Goal: Task Accomplishment & Management: Manage account settings

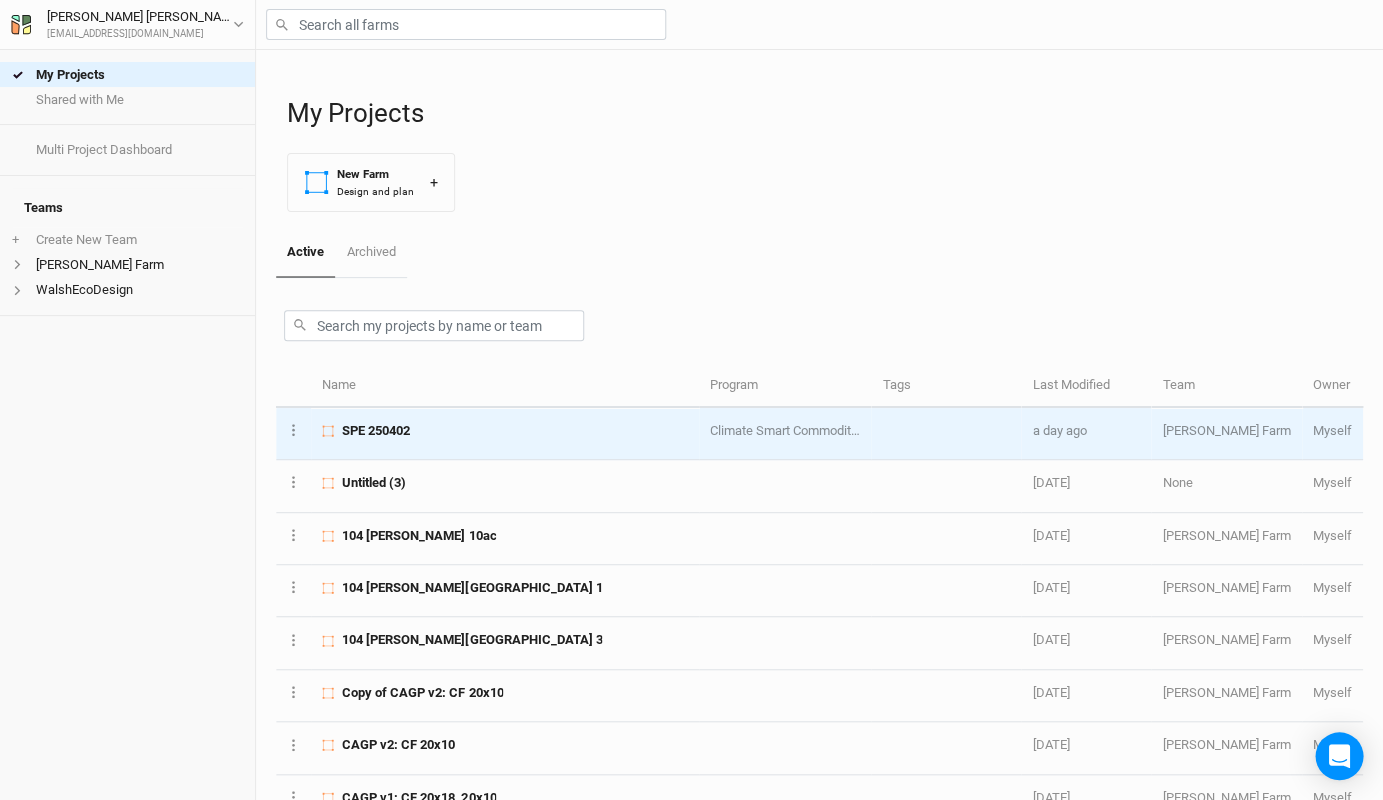
click at [368, 426] on span "SPE 250402" at bounding box center [376, 431] width 68 height 18
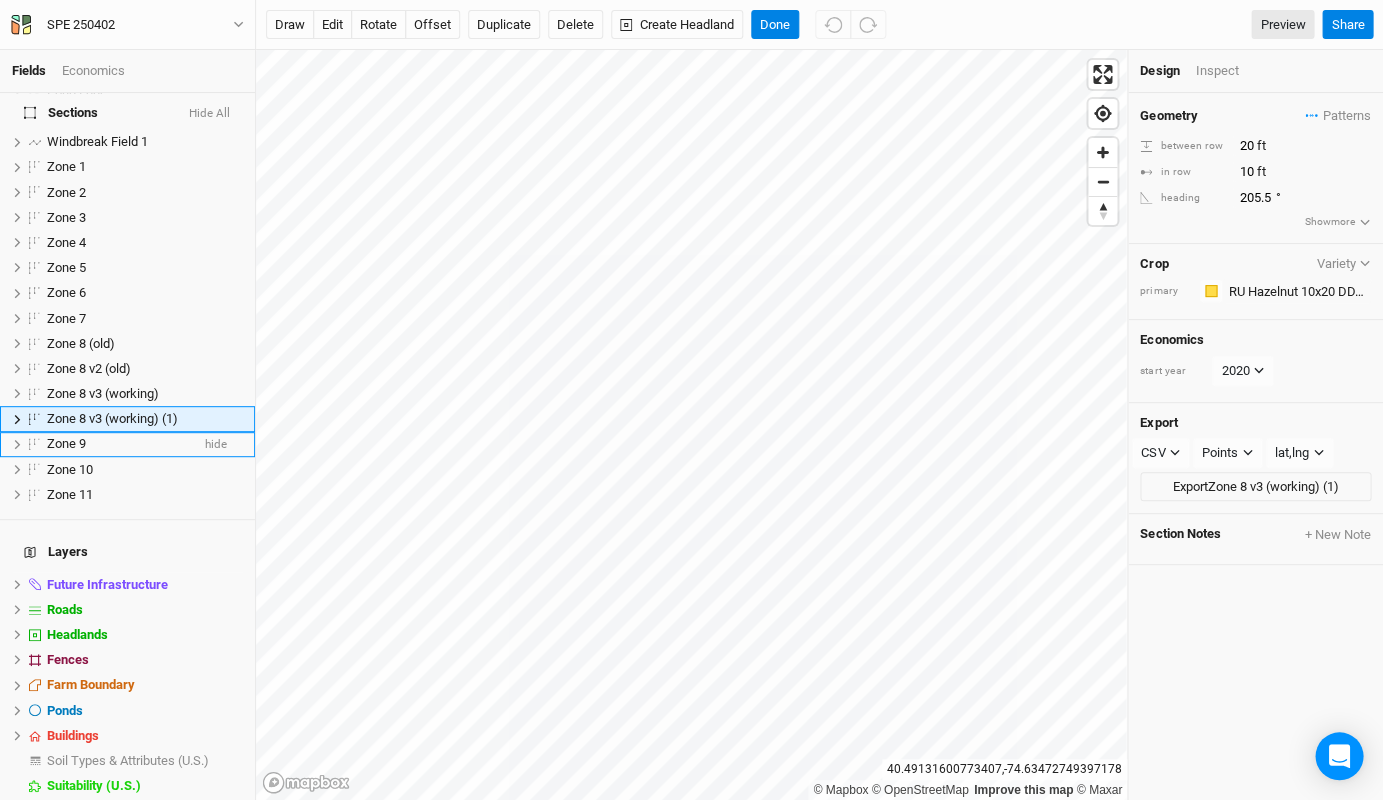
scroll to position [318, 0]
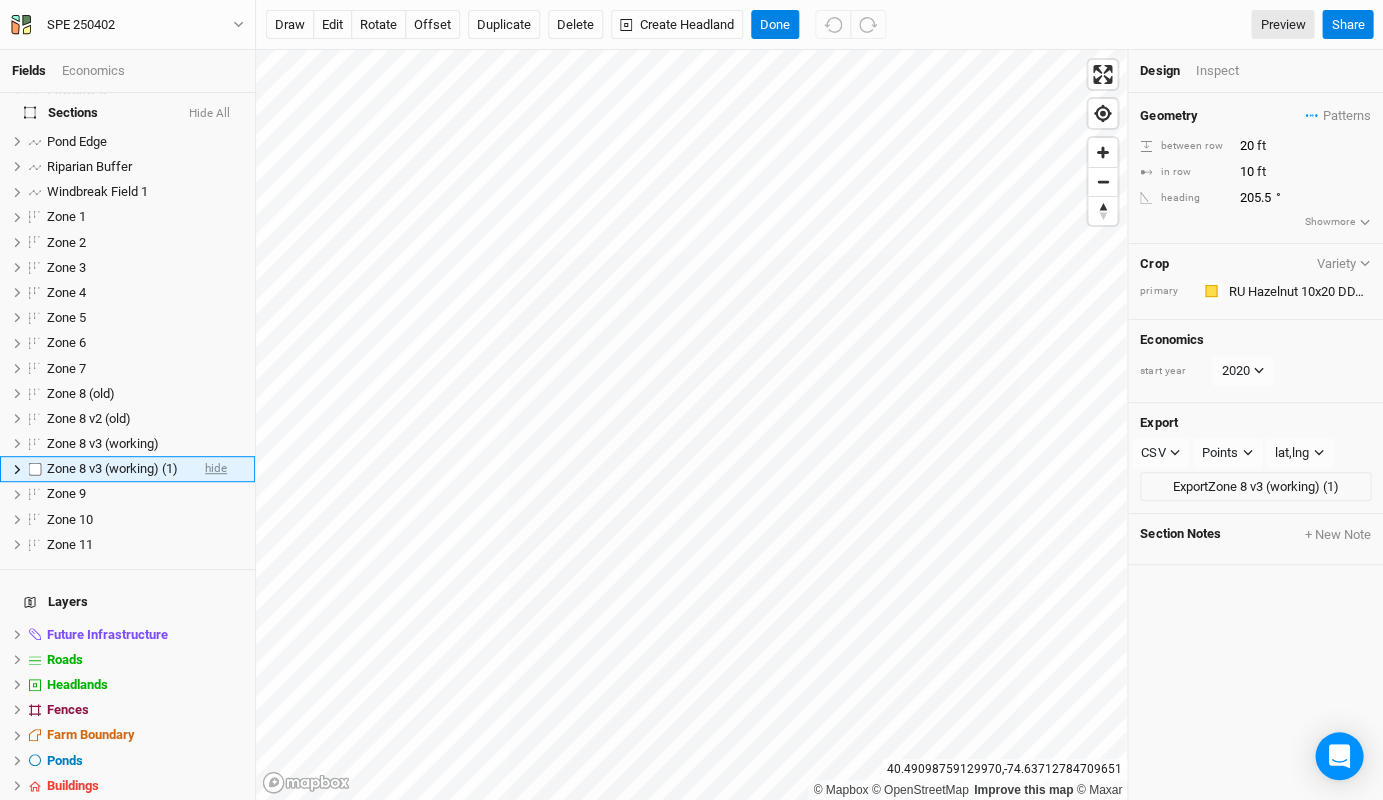
click at [216, 457] on span "hide" at bounding box center [216, 469] width 22 height 25
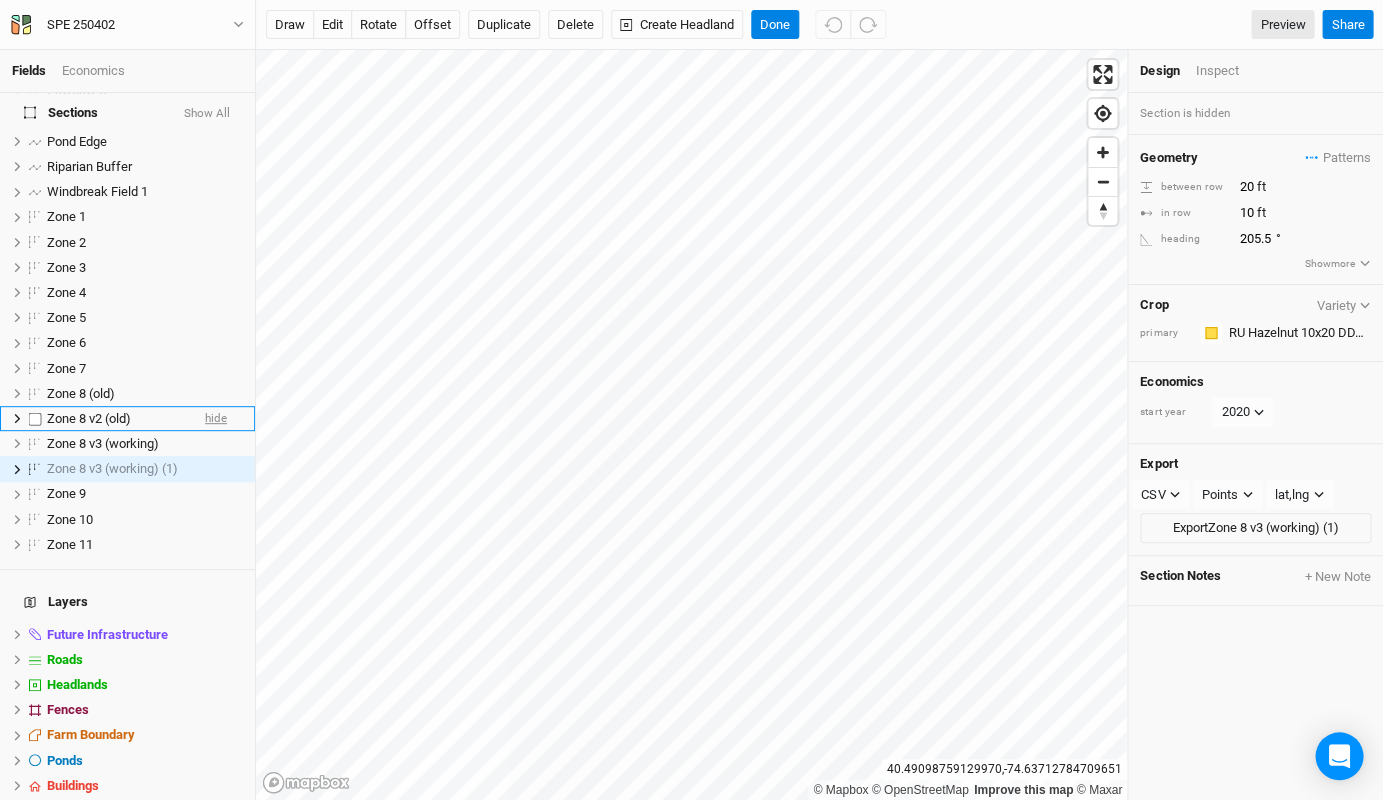
click at [214, 406] on span "hide" at bounding box center [216, 418] width 22 height 25
click at [214, 381] on span "hide" at bounding box center [216, 393] width 22 height 25
click at [146, 436] on span "Zone 8 v3 (working)" at bounding box center [103, 443] width 112 height 15
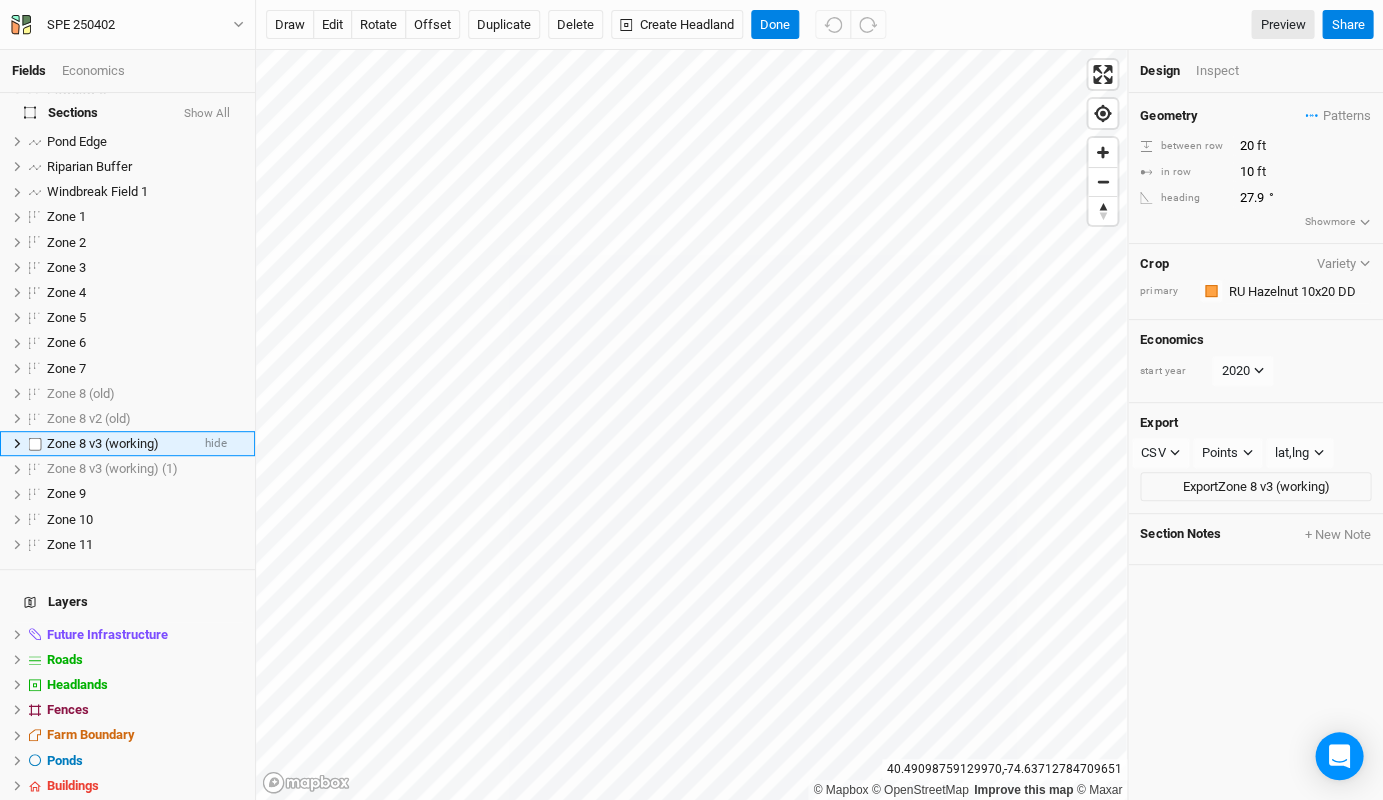
scroll to position [293, 0]
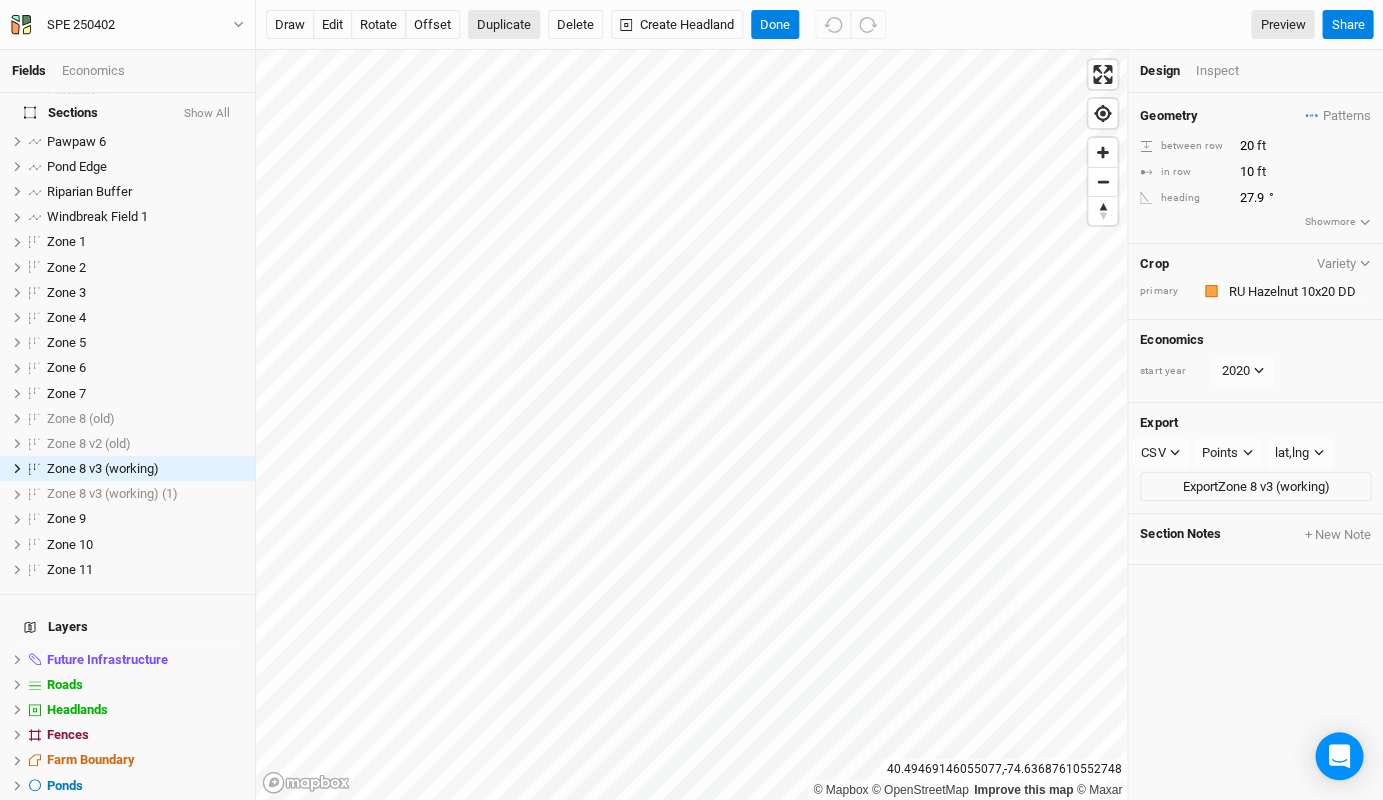
click at [500, 17] on button "Duplicate" at bounding box center [504, 25] width 72 height 30
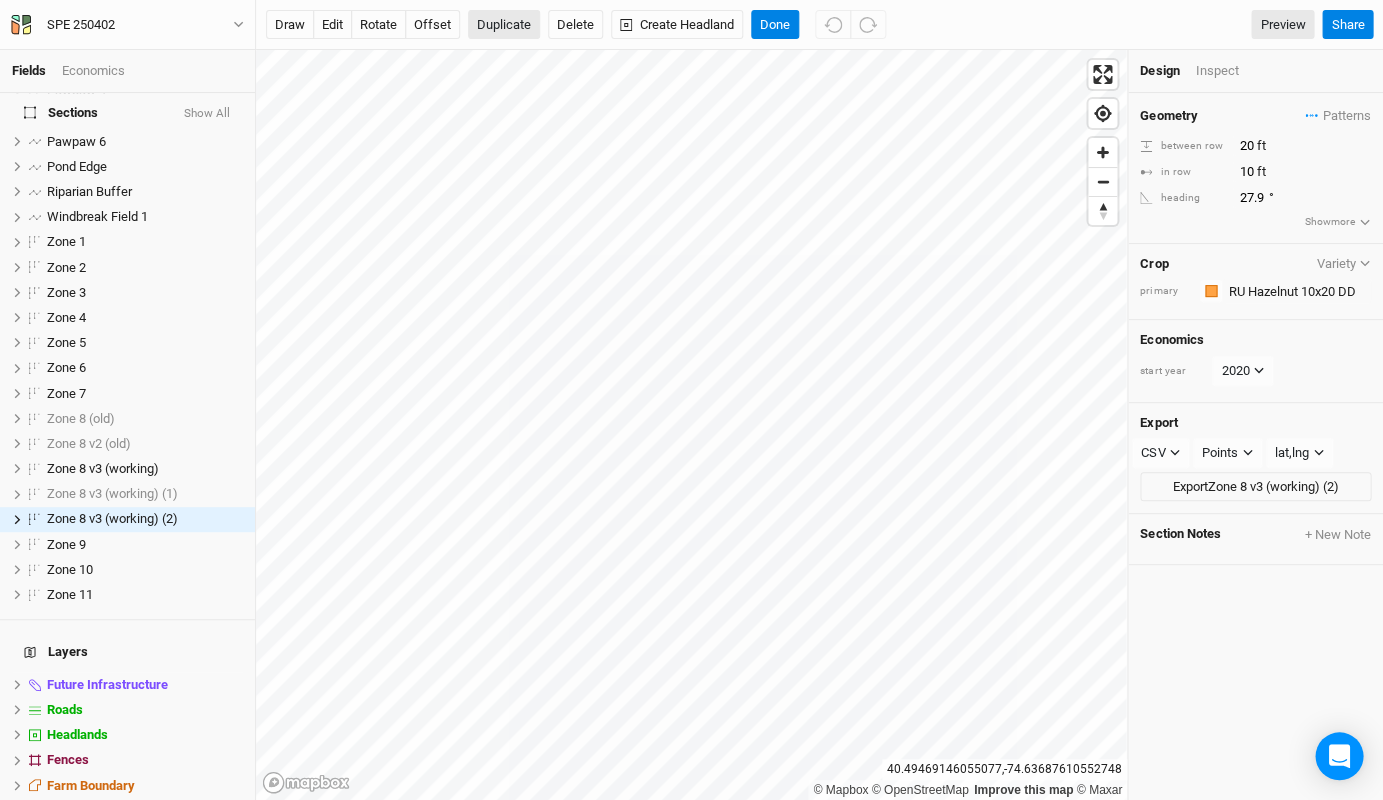
scroll to position [343, 0]
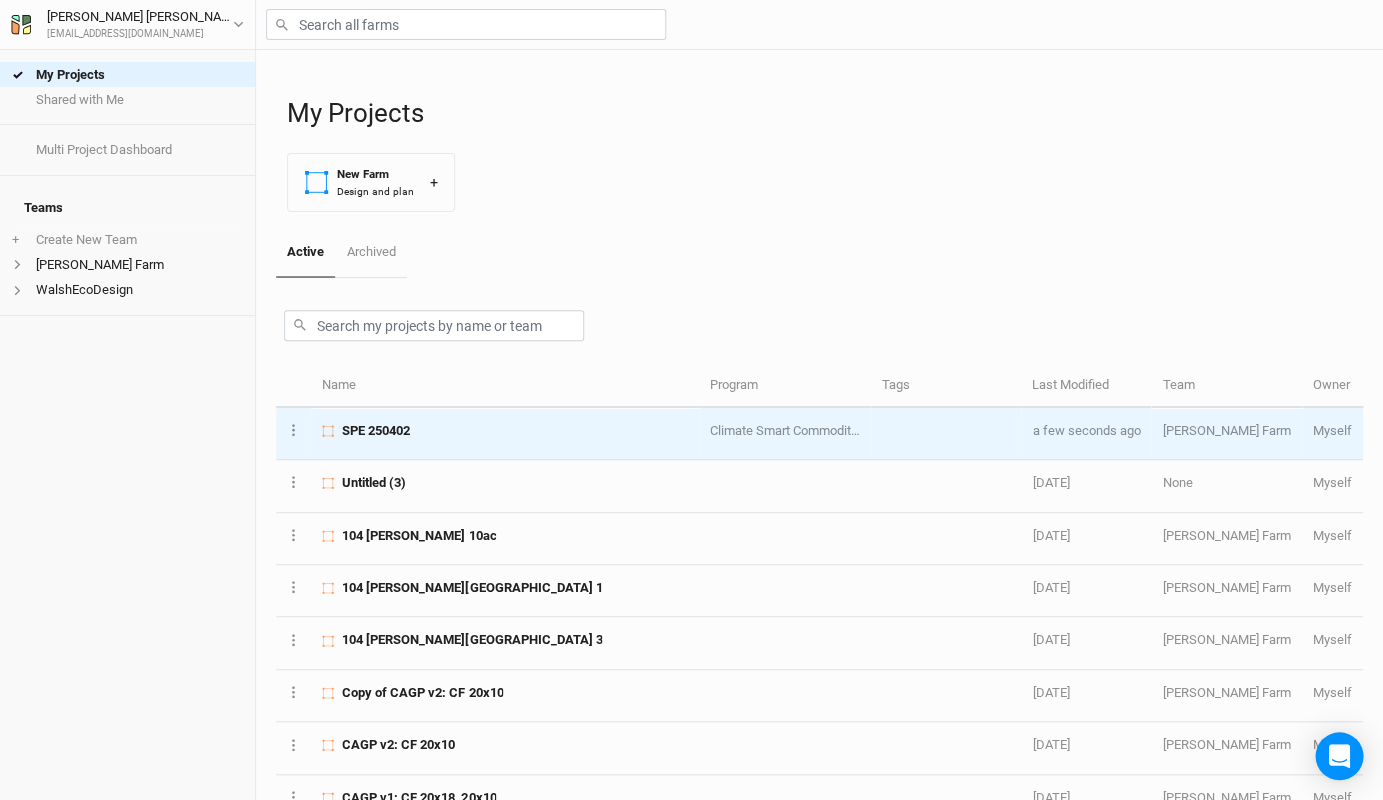
click at [400, 432] on span "SPE 250402" at bounding box center [376, 431] width 68 height 18
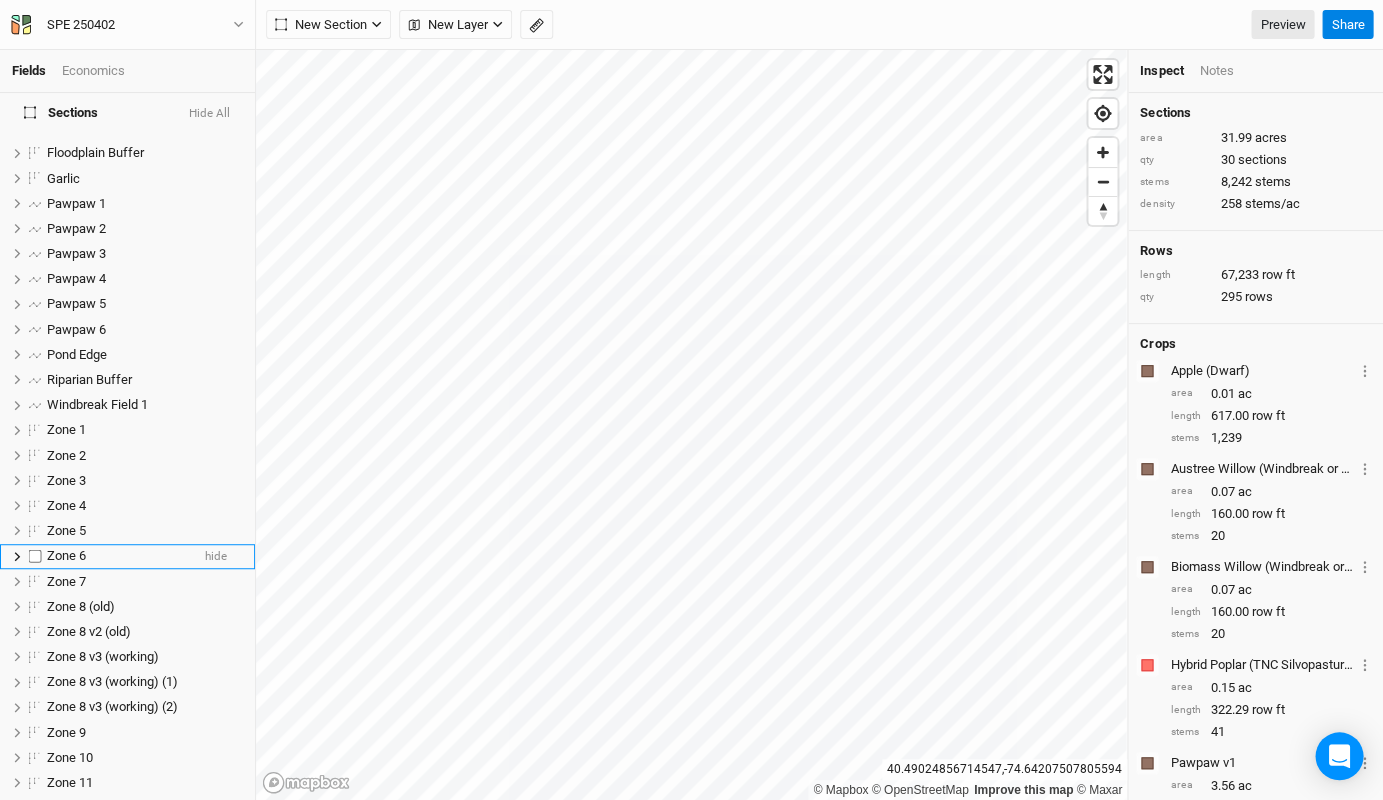
scroll to position [118, 0]
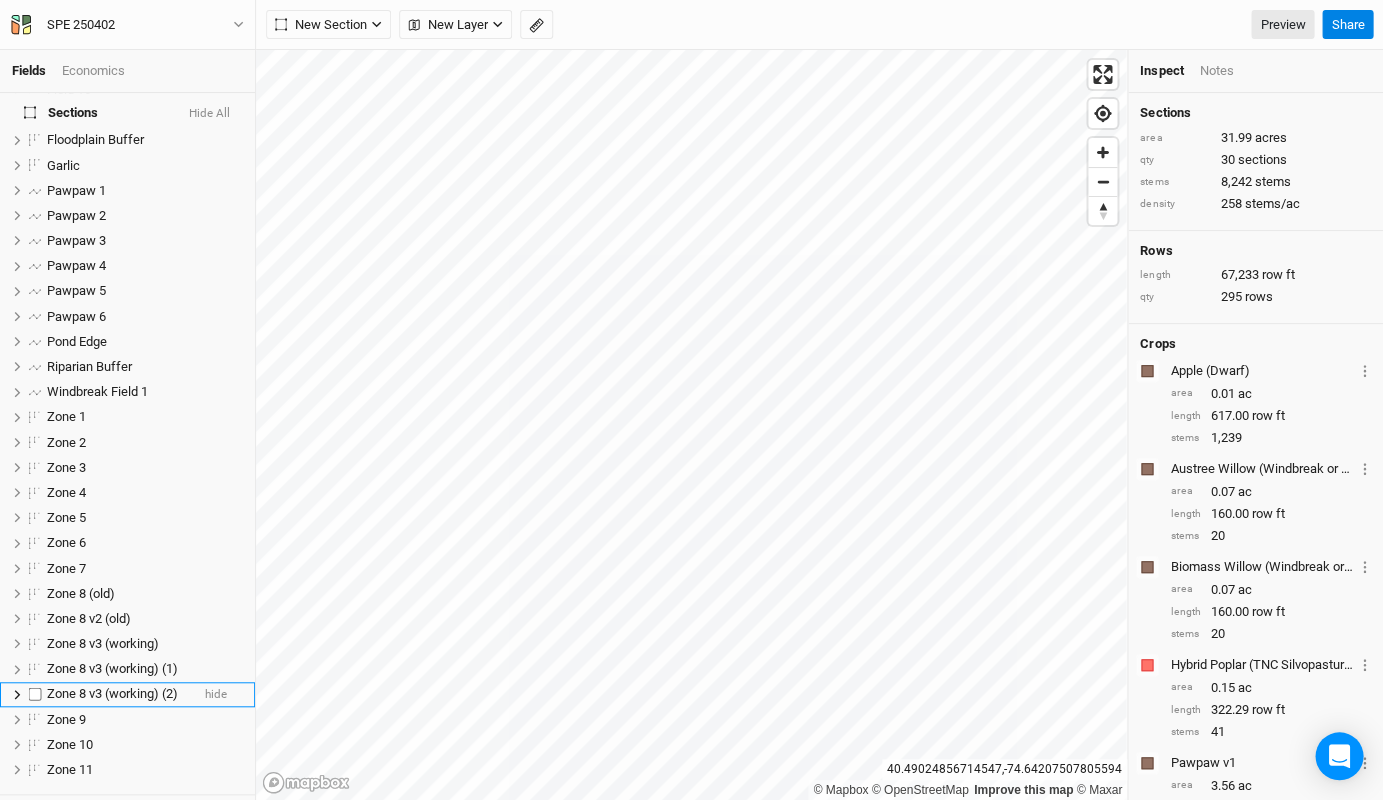
click at [35, 682] on label at bounding box center [35, 694] width 25 height 25
click at [35, 688] on input "checkbox" at bounding box center [35, 694] width 13 height 13
checkbox input "true"
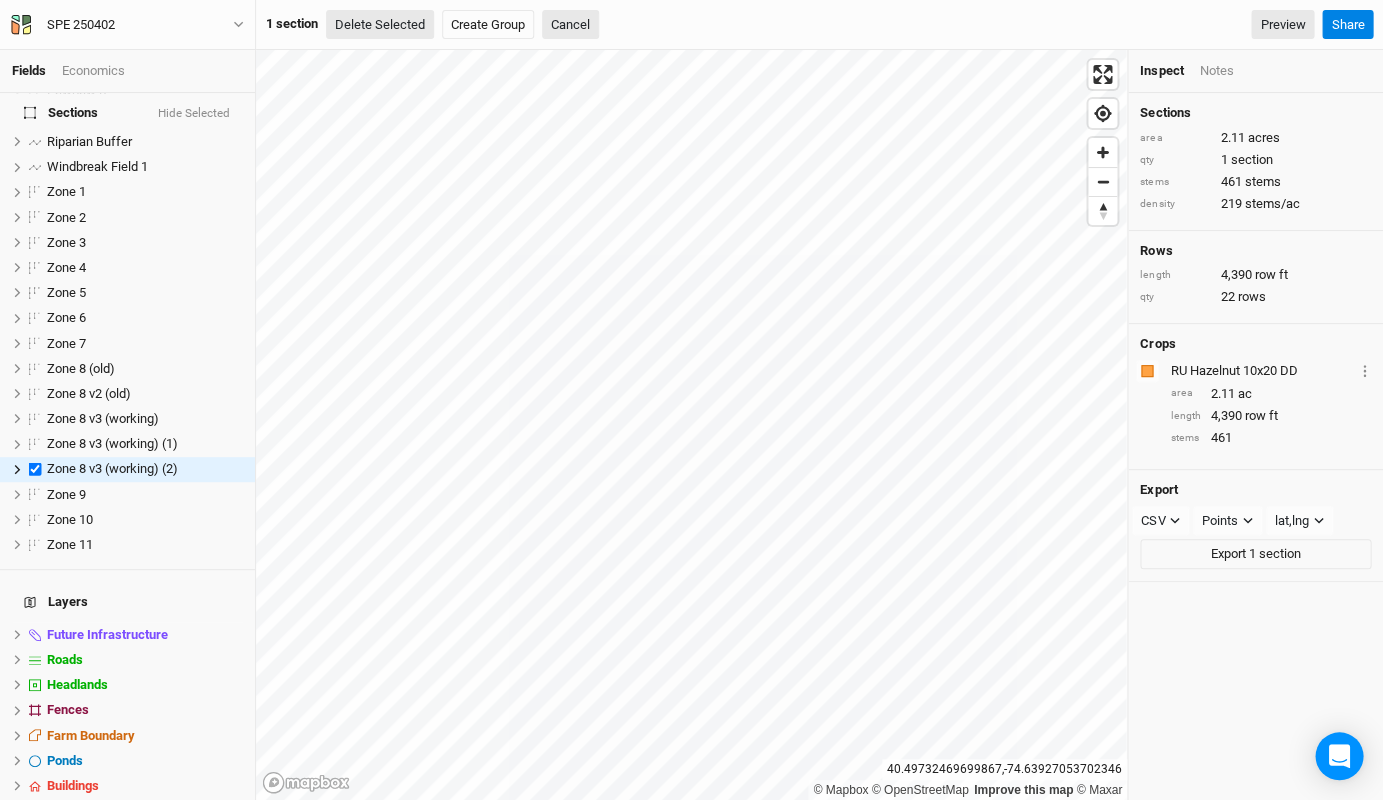
click at [388, 29] on button "Delete Selected" at bounding box center [380, 25] width 108 height 30
click at [620, 25] on button "Confirm" at bounding box center [604, 25] width 62 height 30
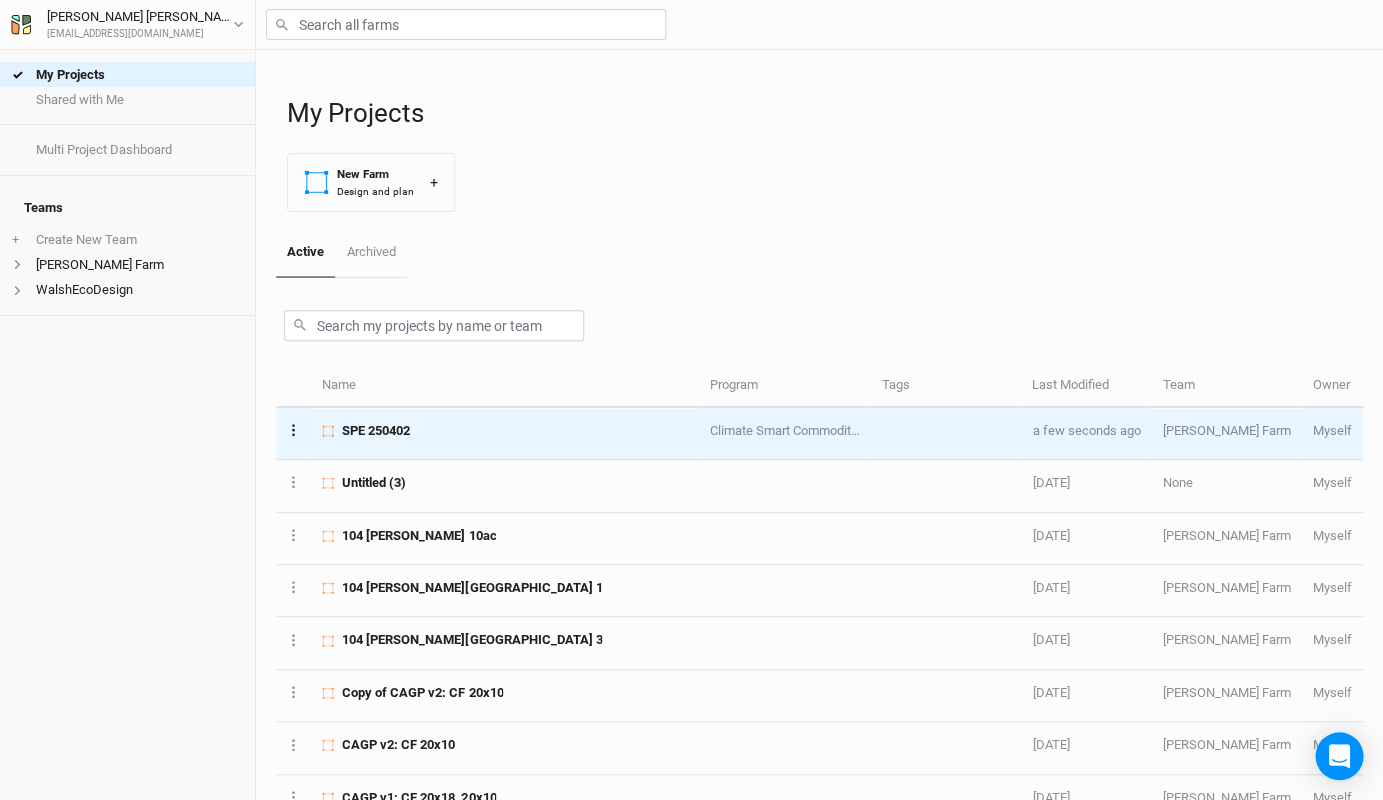
click at [288, 425] on button "Layer 1" at bounding box center [293, 429] width 13 height 23
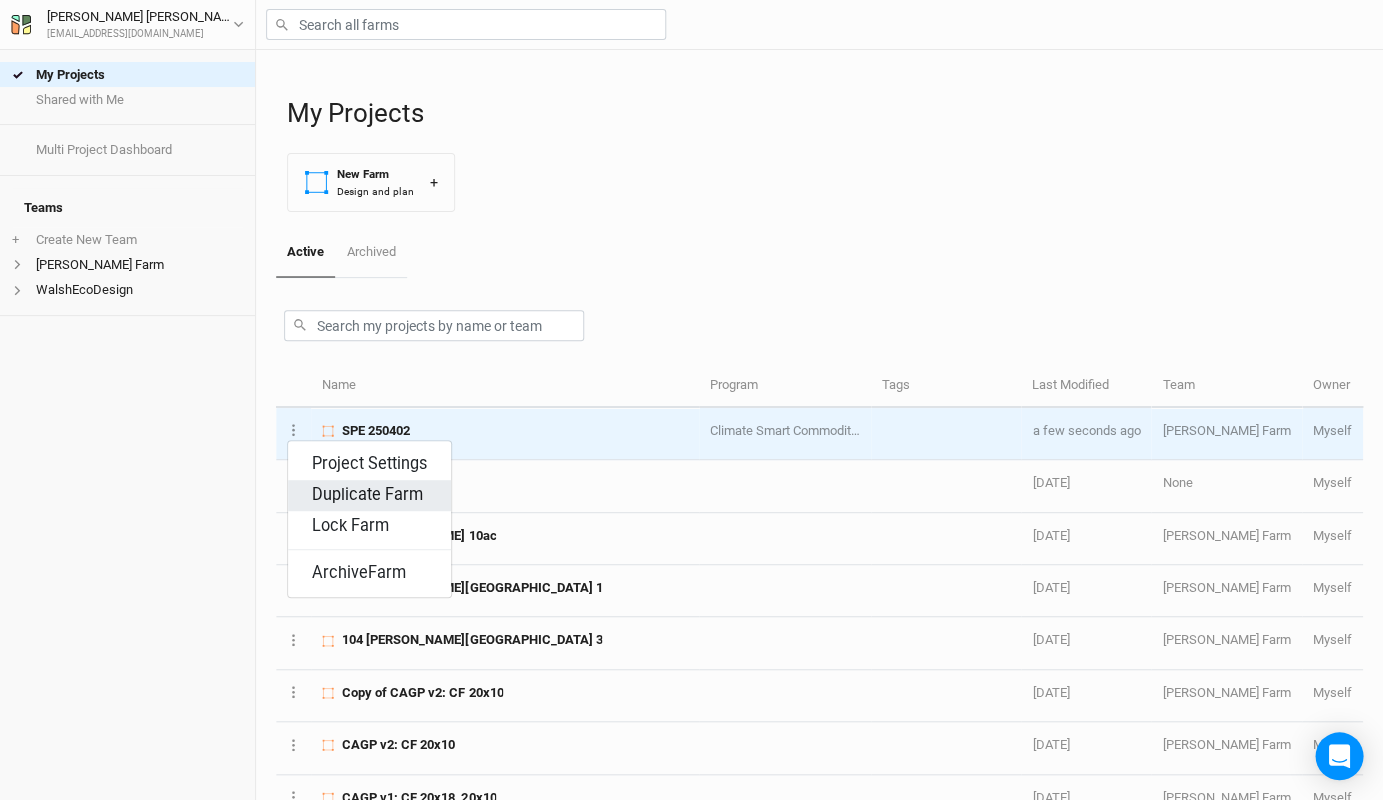
click at [344, 482] on button "Duplicate Farm" at bounding box center [369, 495] width 163 height 31
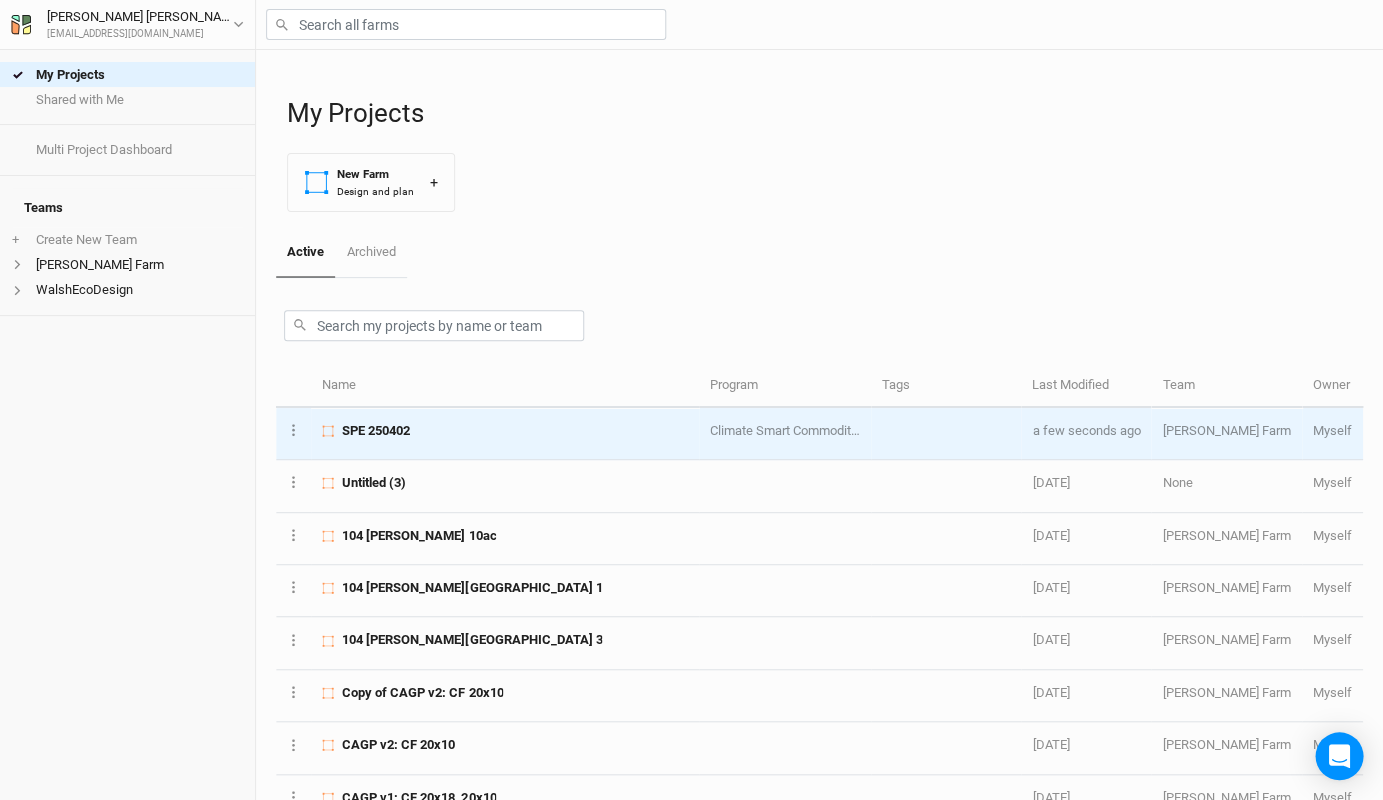
click at [418, 428] on div "SPE 250402" at bounding box center [504, 431] width 365 height 18
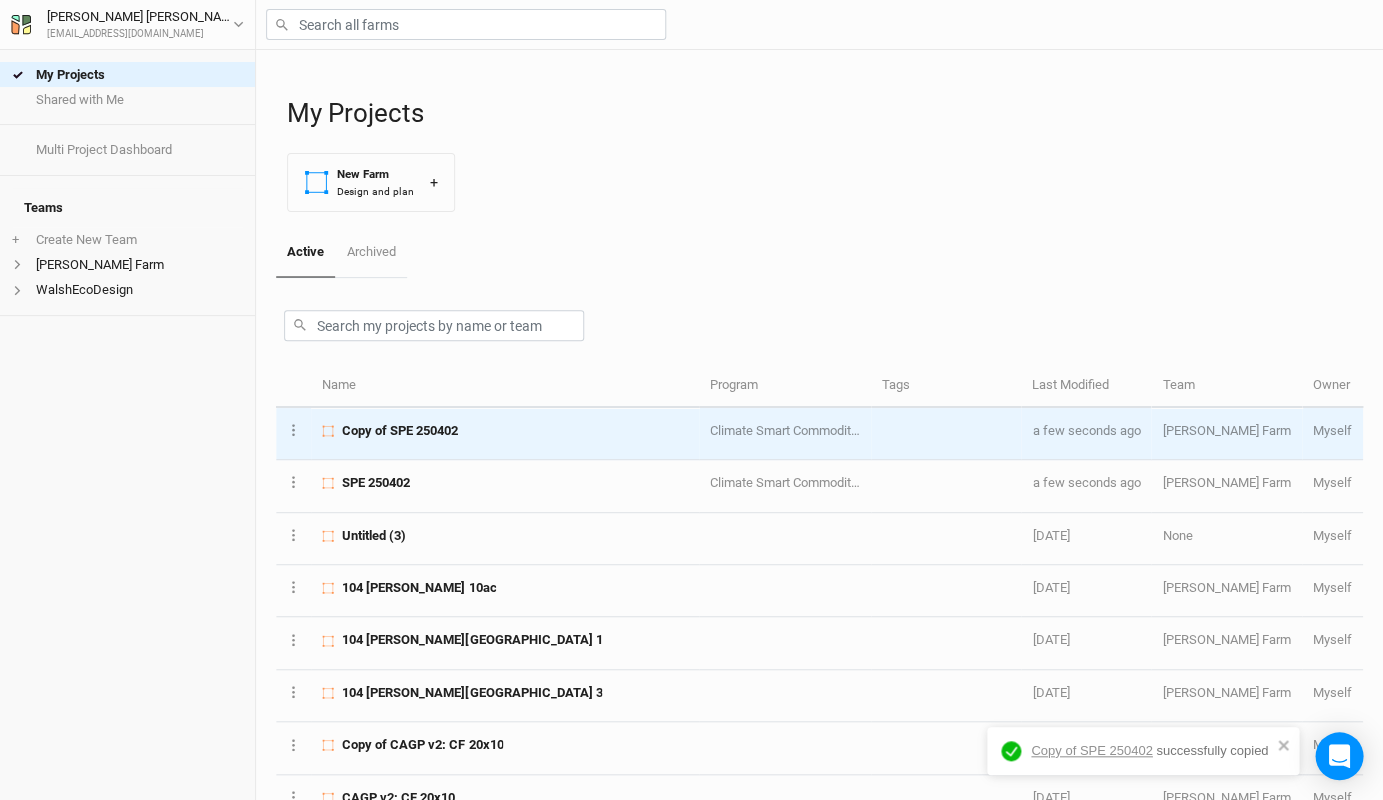
click at [392, 431] on span "Copy of SPE 250402" at bounding box center [400, 431] width 116 height 18
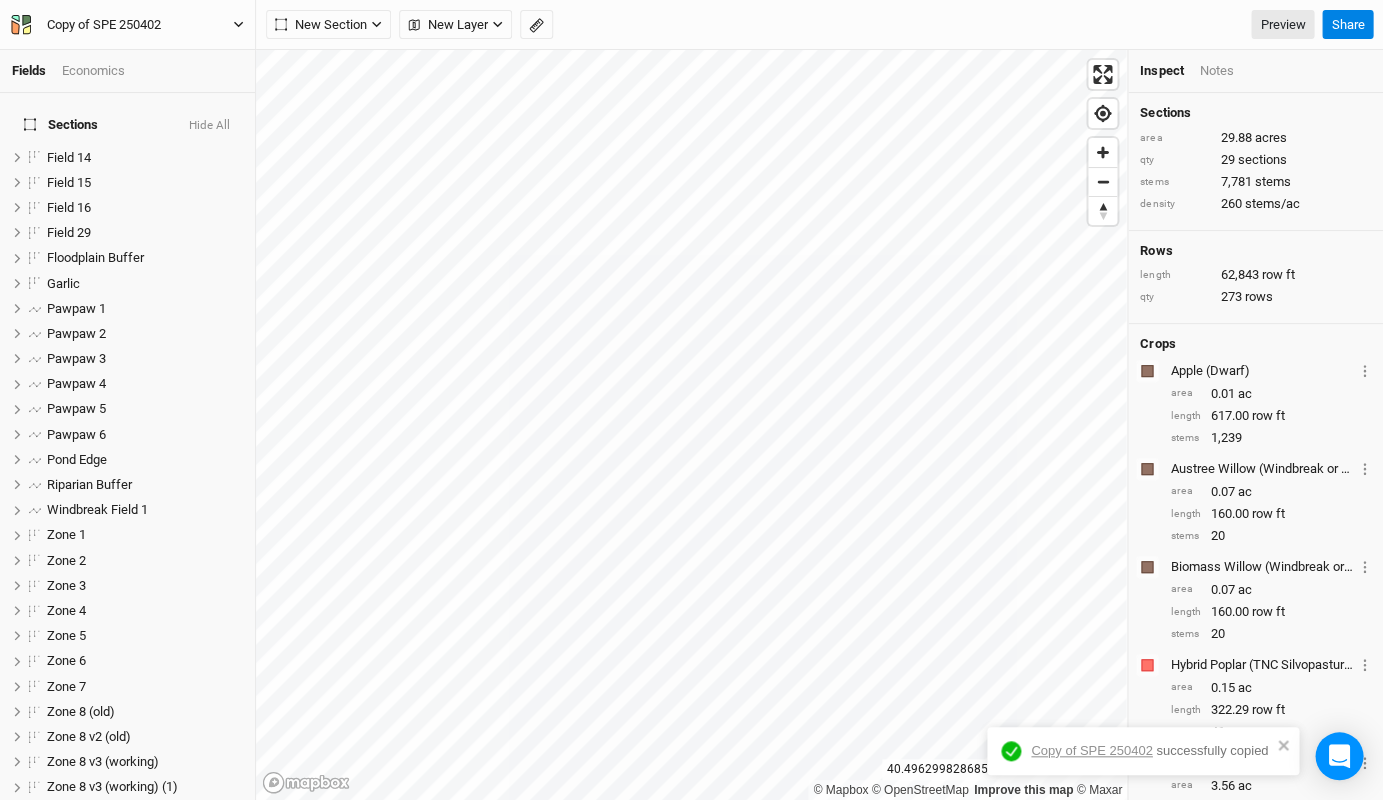
click at [137, 22] on div "Copy of SPE 250402" at bounding box center [104, 25] width 114 height 20
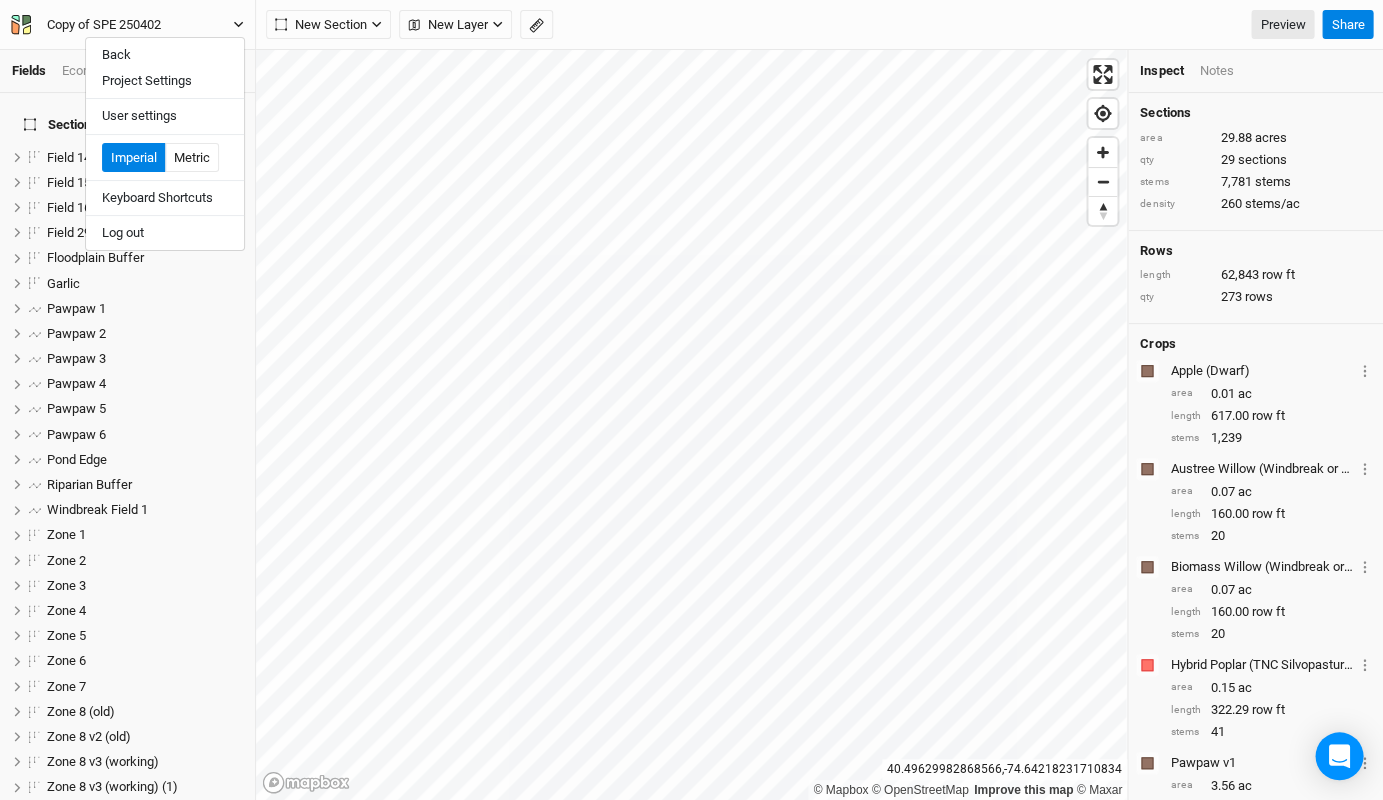
click at [137, 22] on div "Copy of SPE 250402" at bounding box center [104, 25] width 114 height 20
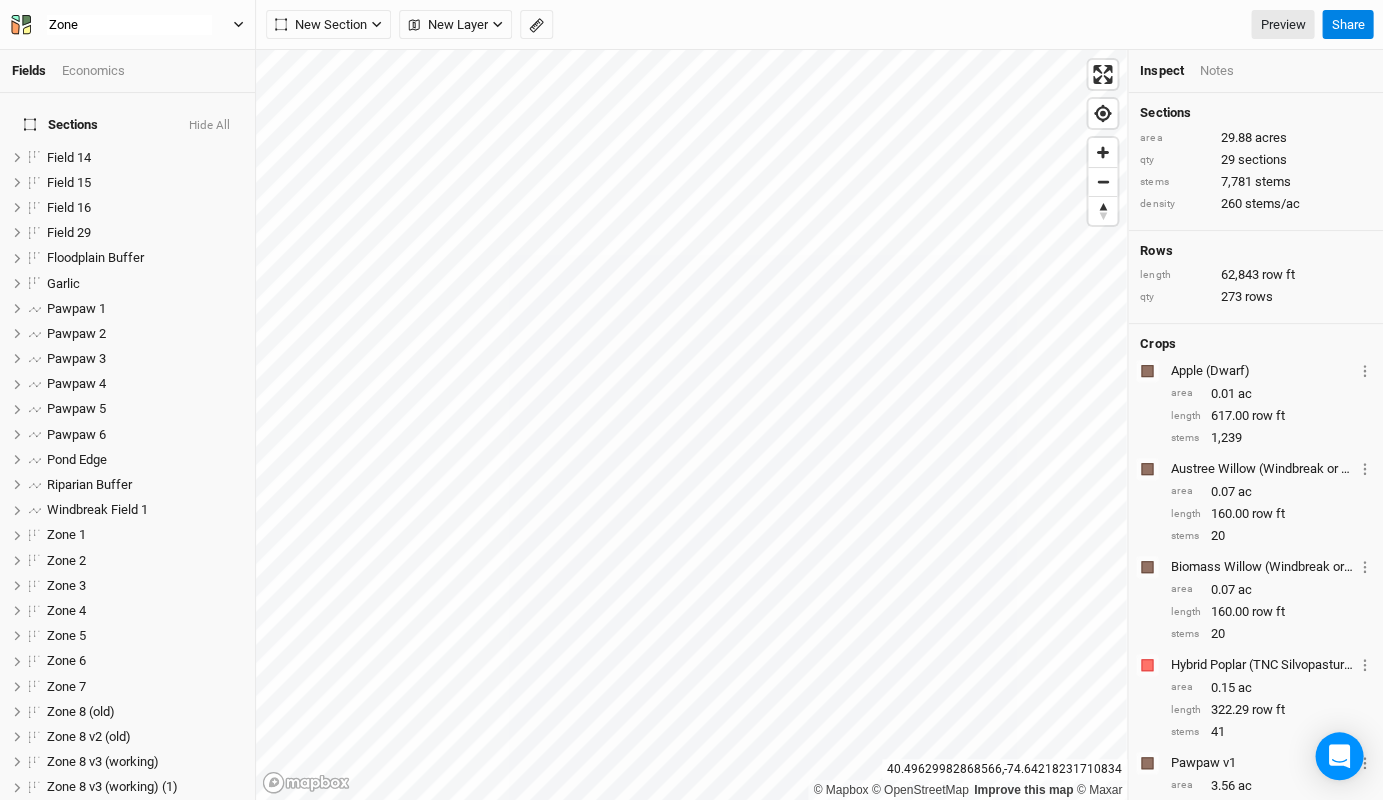
click at [127, 24] on button "Zone" at bounding box center [127, 25] width 235 height 22
click at [127, 24] on button "Zone 8" at bounding box center [127, 25] width 235 height 22
type input "Zone 8 250826"
click at [33, 145] on label at bounding box center [35, 157] width 25 height 25
click at [33, 151] on input "checkbox" at bounding box center [35, 157] width 13 height 13
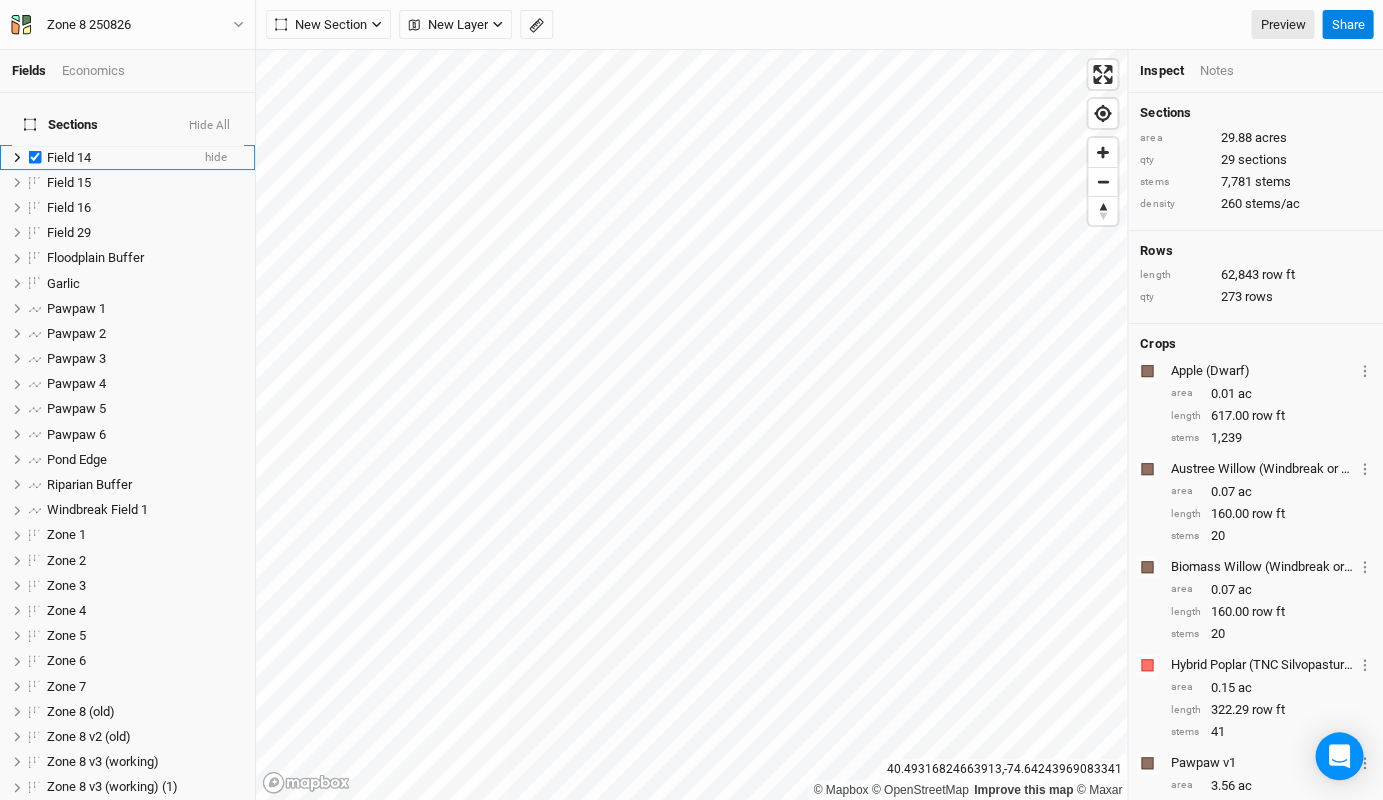
checkbox input "true"
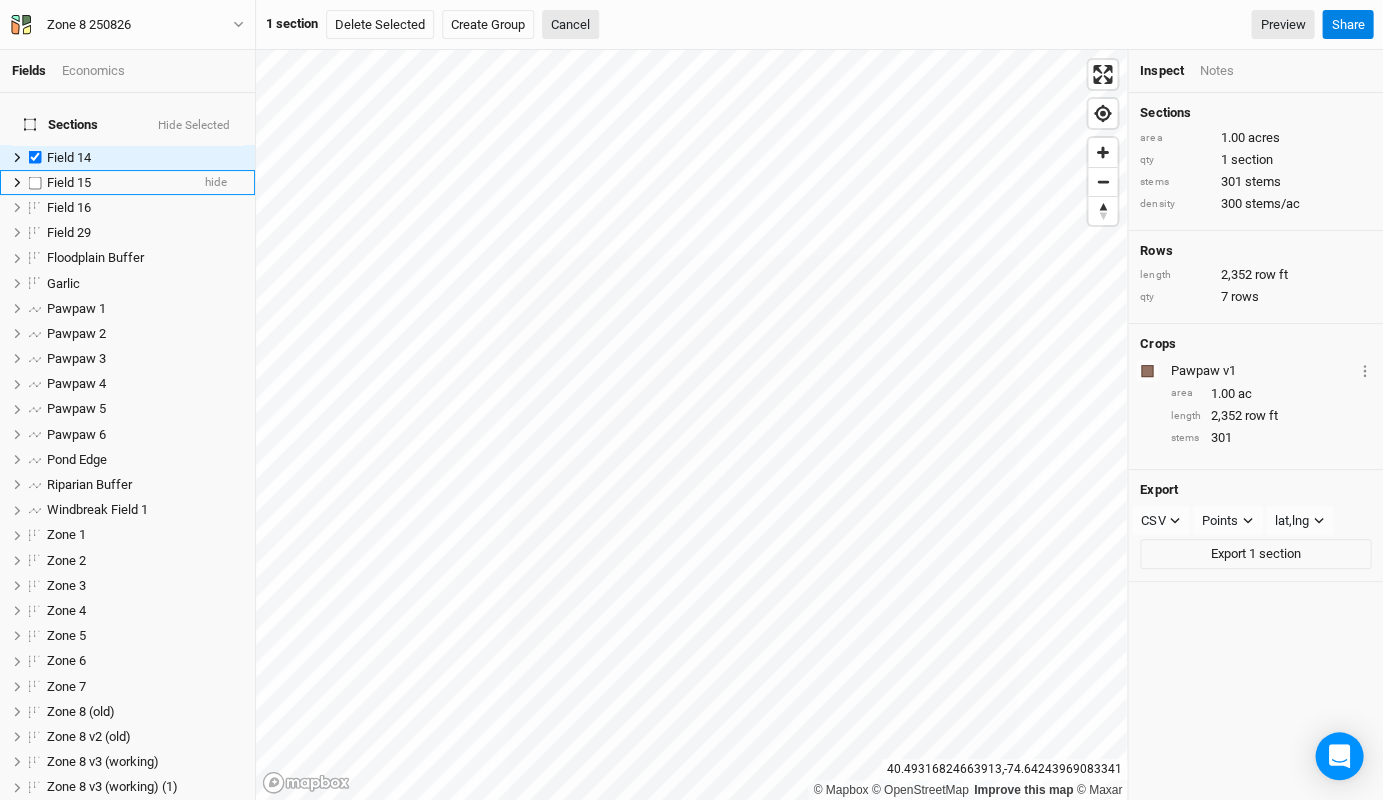
click at [33, 173] on label at bounding box center [35, 182] width 25 height 25
click at [33, 176] on input "checkbox" at bounding box center [35, 182] width 13 height 13
checkbox input "true"
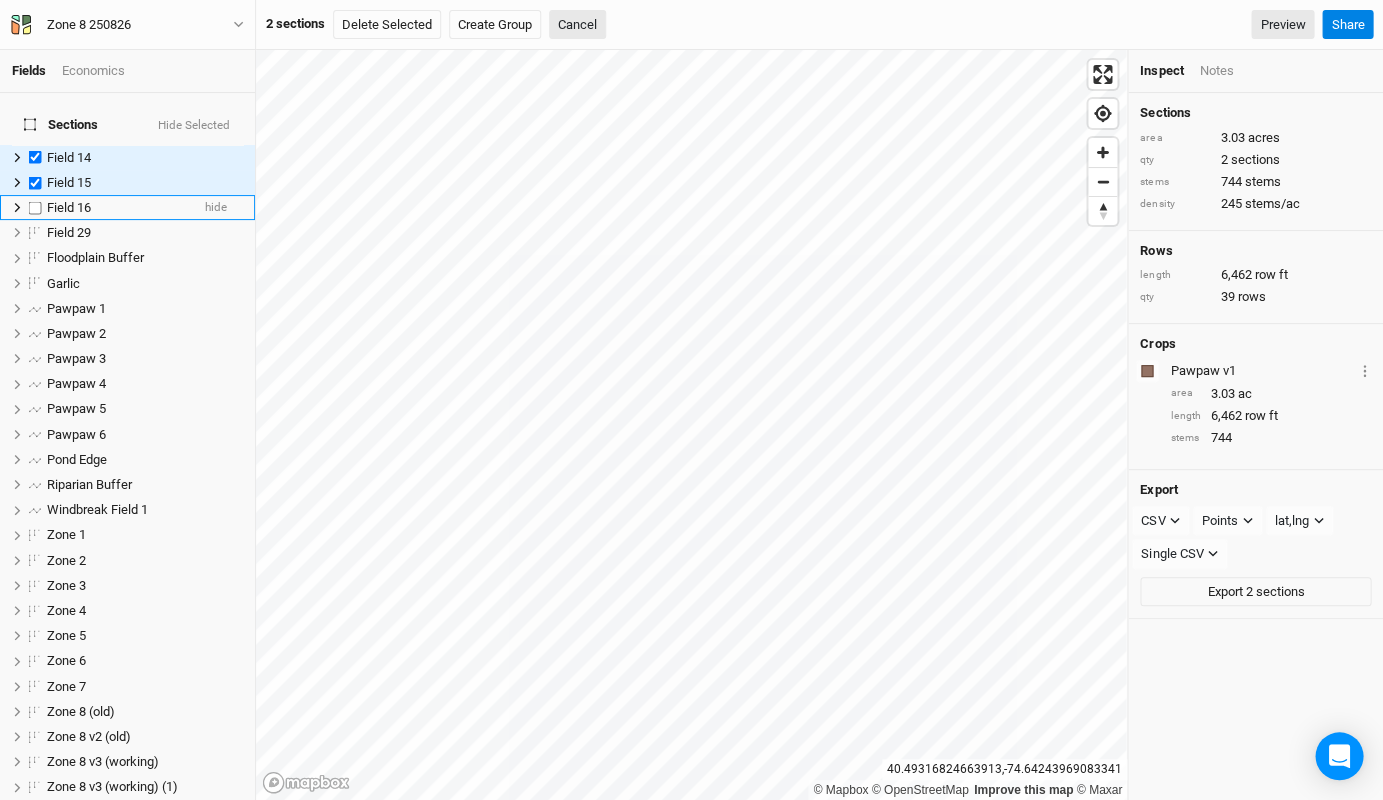
click at [36, 195] on label at bounding box center [35, 207] width 25 height 25
click at [36, 201] on input "checkbox" at bounding box center [35, 207] width 13 height 13
checkbox input "true"
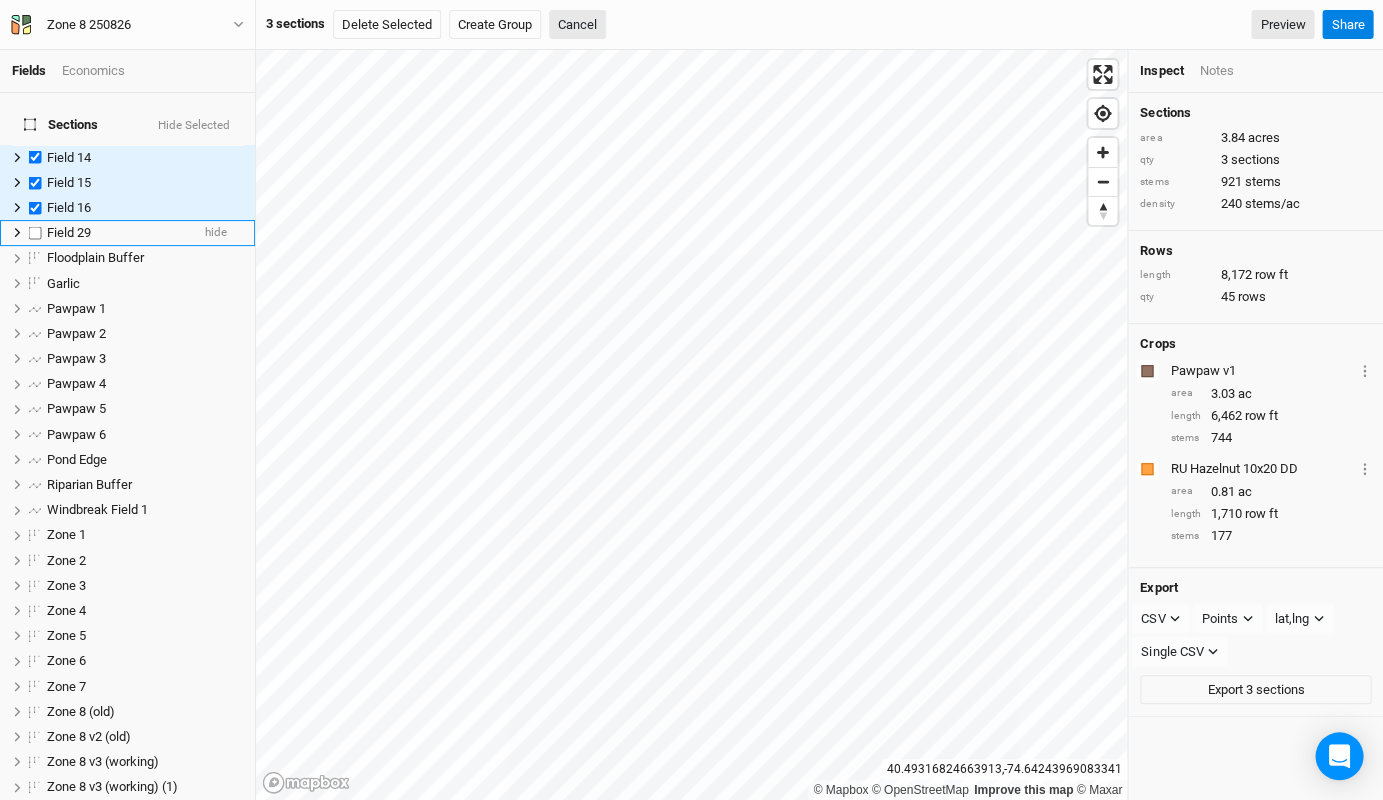
click at [36, 221] on label at bounding box center [35, 232] width 25 height 25
click at [36, 226] on input "checkbox" at bounding box center [35, 232] width 13 height 13
checkbox input "true"
click at [33, 246] on label at bounding box center [35, 258] width 25 height 25
click at [33, 252] on input "checkbox" at bounding box center [35, 258] width 13 height 13
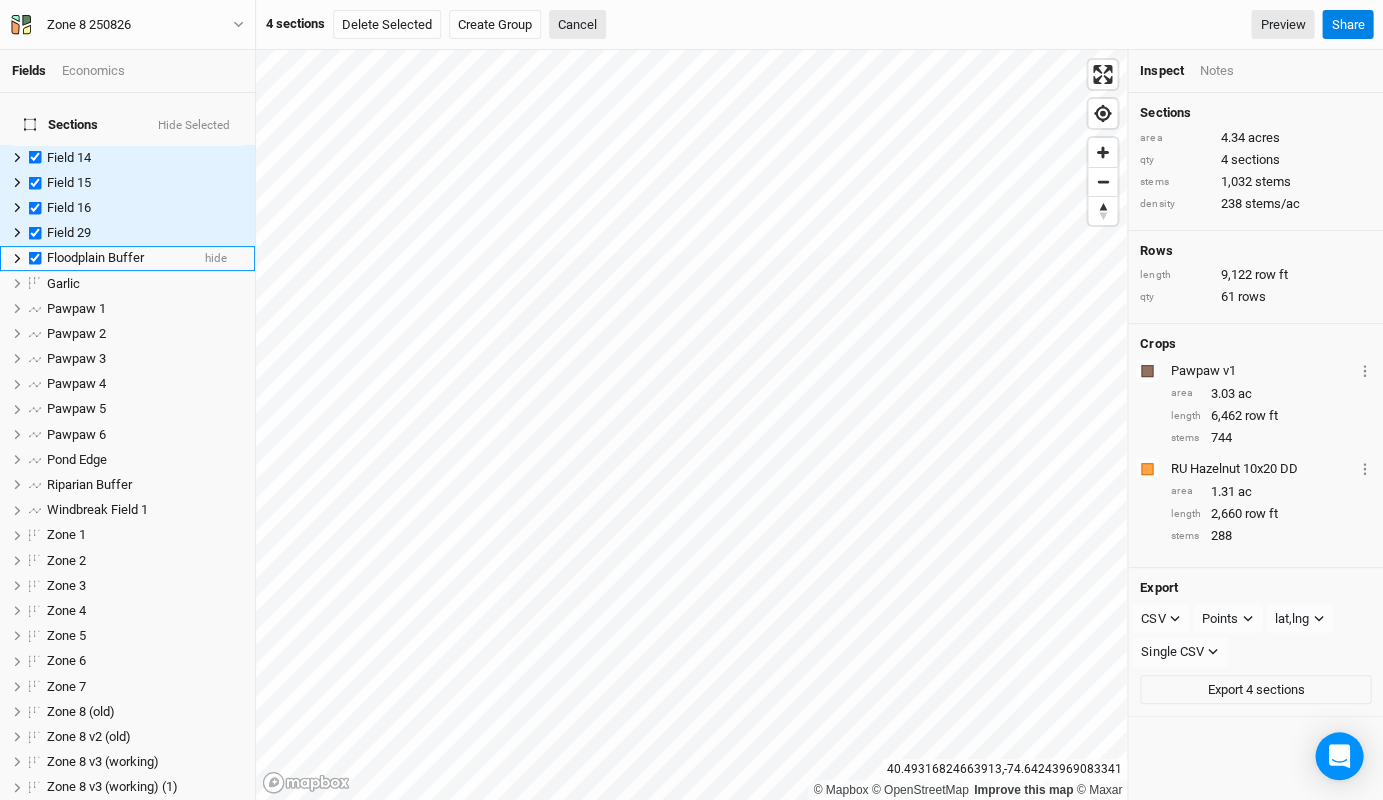
checkbox input "true"
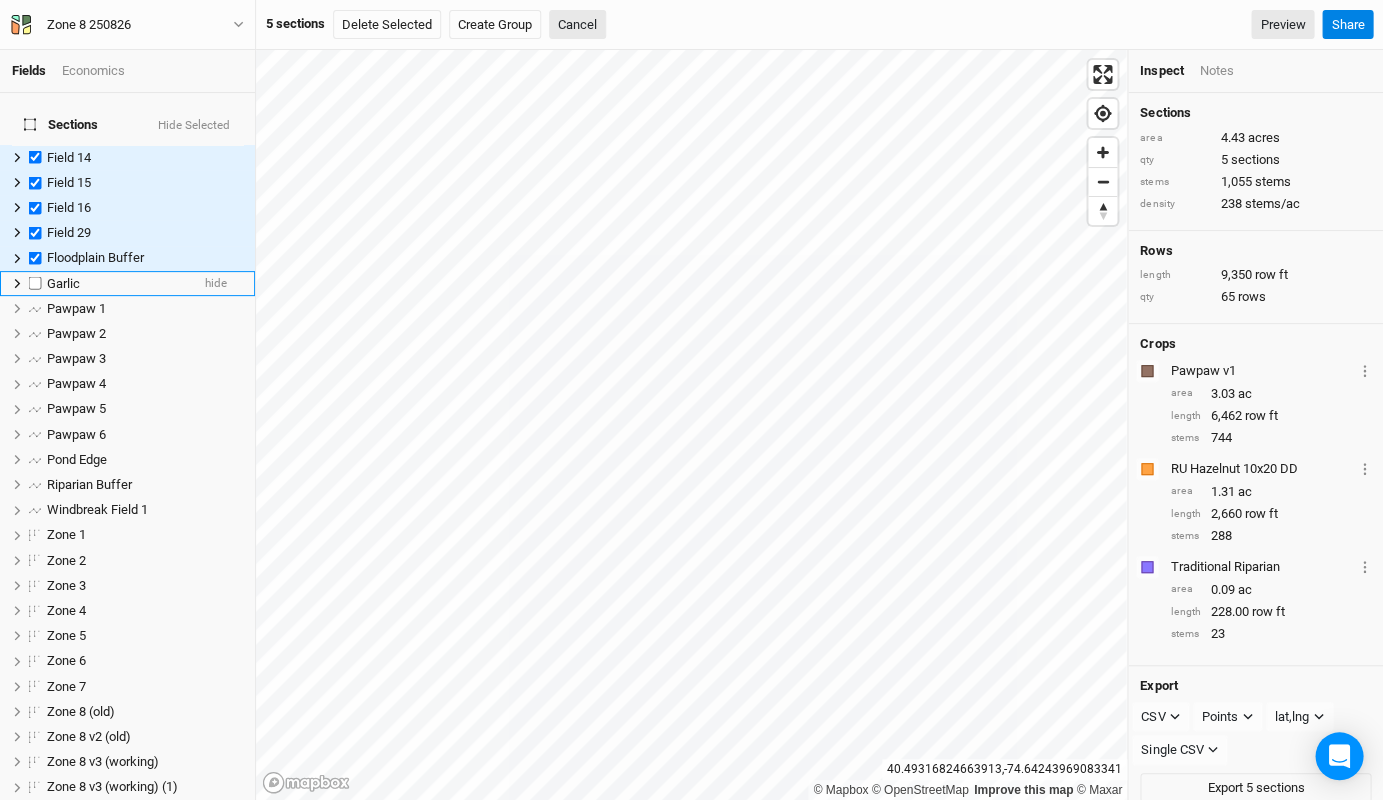
click at [32, 271] on label at bounding box center [35, 283] width 25 height 25
click at [32, 277] on input "checkbox" at bounding box center [35, 283] width 13 height 13
checkbox input "true"
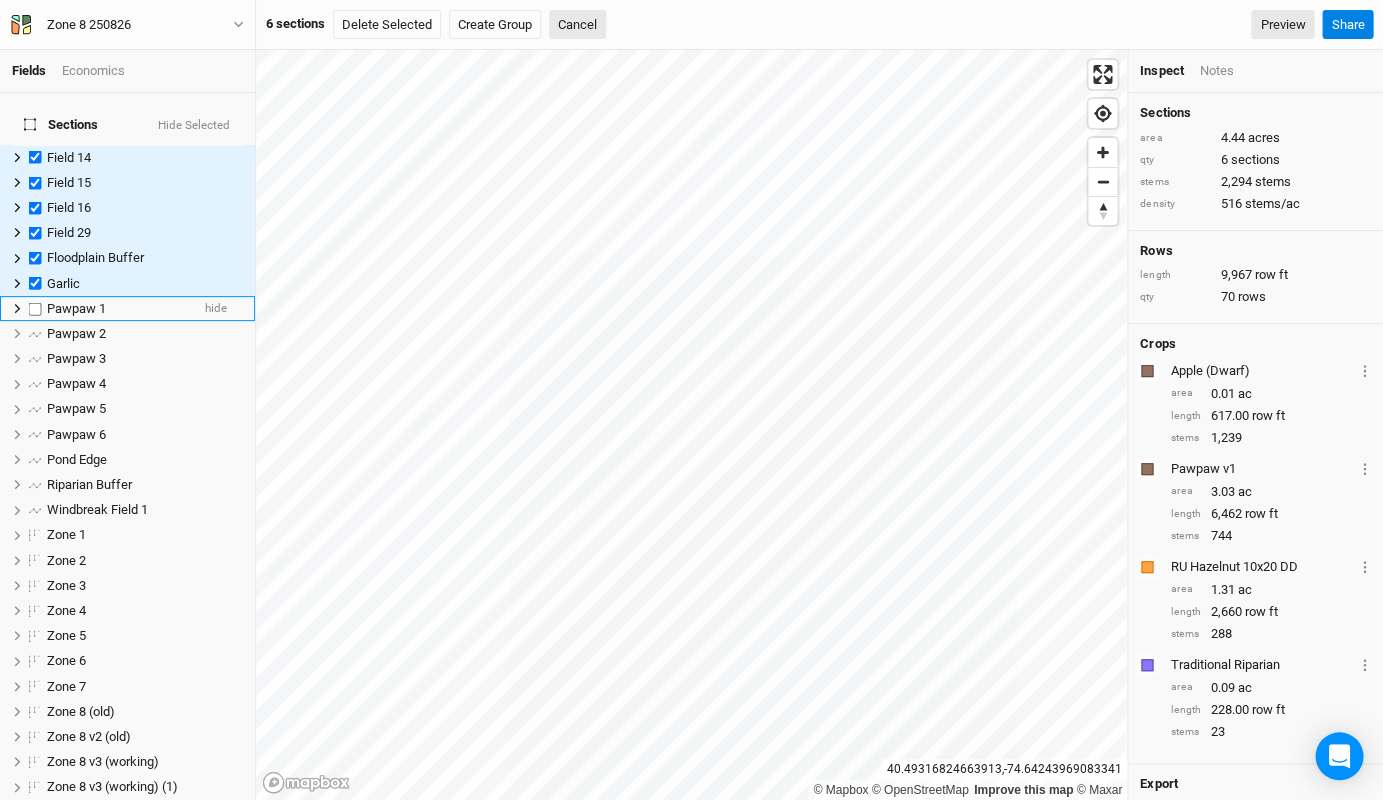
click at [29, 298] on label at bounding box center [35, 308] width 25 height 25
click at [29, 302] on input "checkbox" at bounding box center [35, 308] width 13 height 13
checkbox input "true"
click at [29, 321] on label at bounding box center [35, 333] width 25 height 25
click at [29, 327] on input "checkbox" at bounding box center [35, 333] width 13 height 13
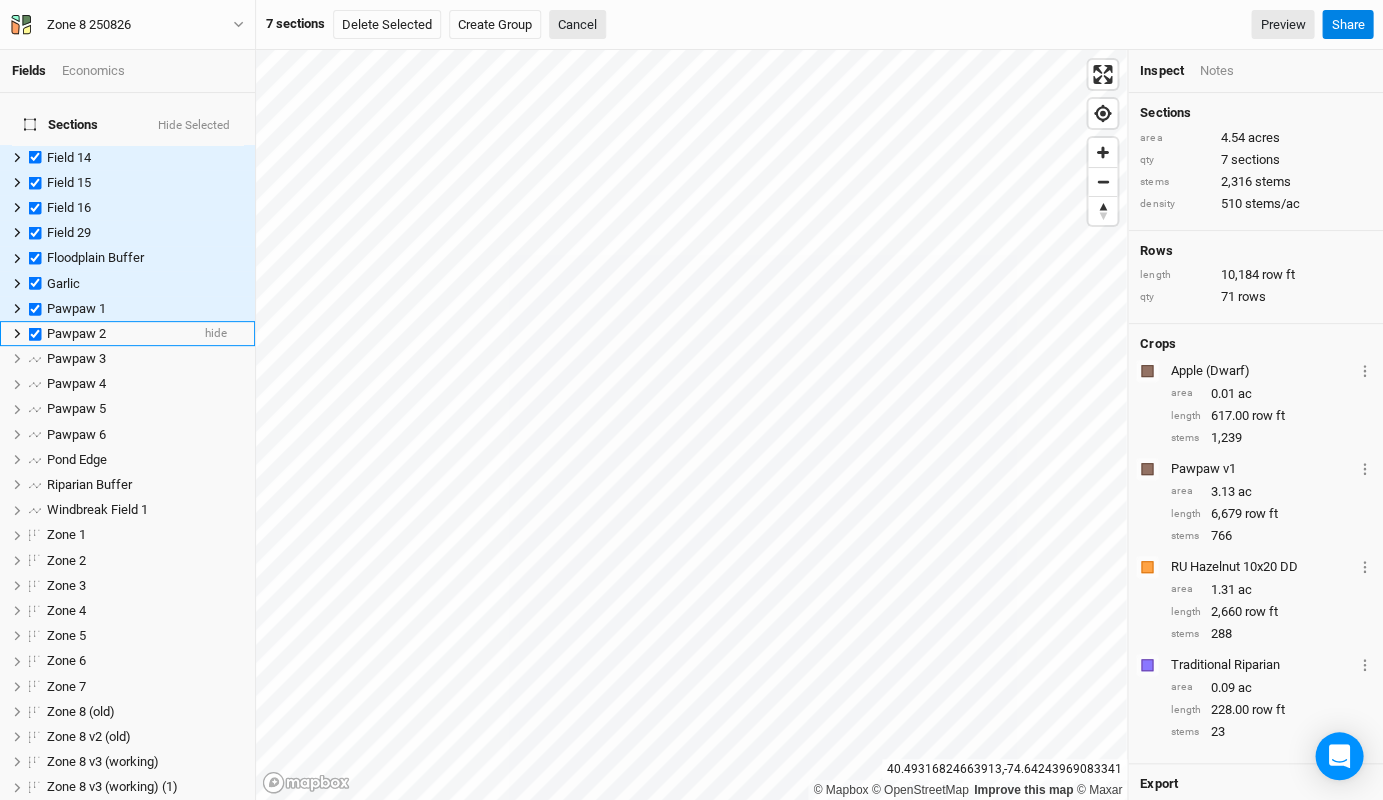
checkbox input "true"
click at [31, 472] on label at bounding box center [35, 484] width 25 height 25
click at [31, 478] on input "checkbox" at bounding box center [35, 484] width 13 height 13
checkbox input "true"
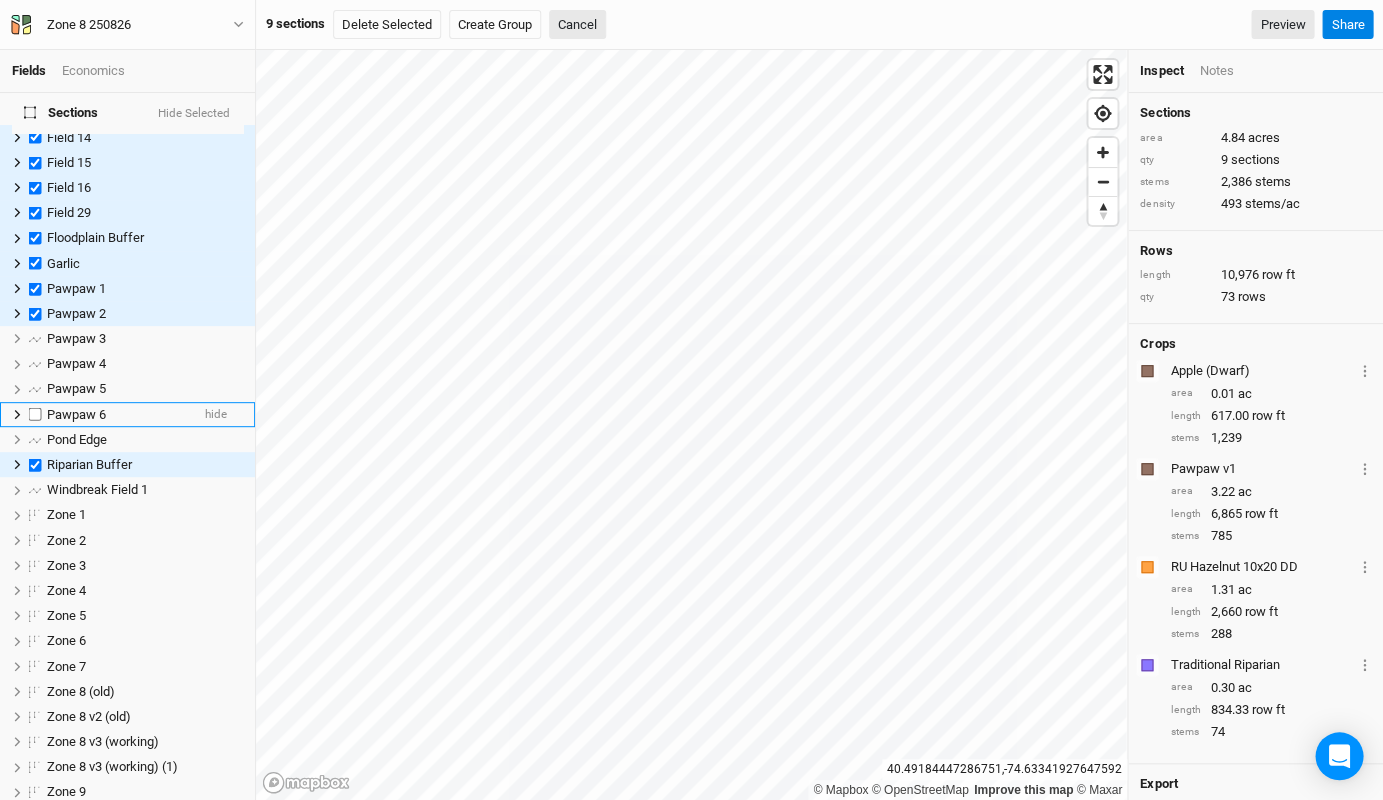
click at [29, 402] on label at bounding box center [35, 414] width 25 height 25
click at [29, 408] on input "checkbox" at bounding box center [35, 414] width 13 height 13
checkbox input "true"
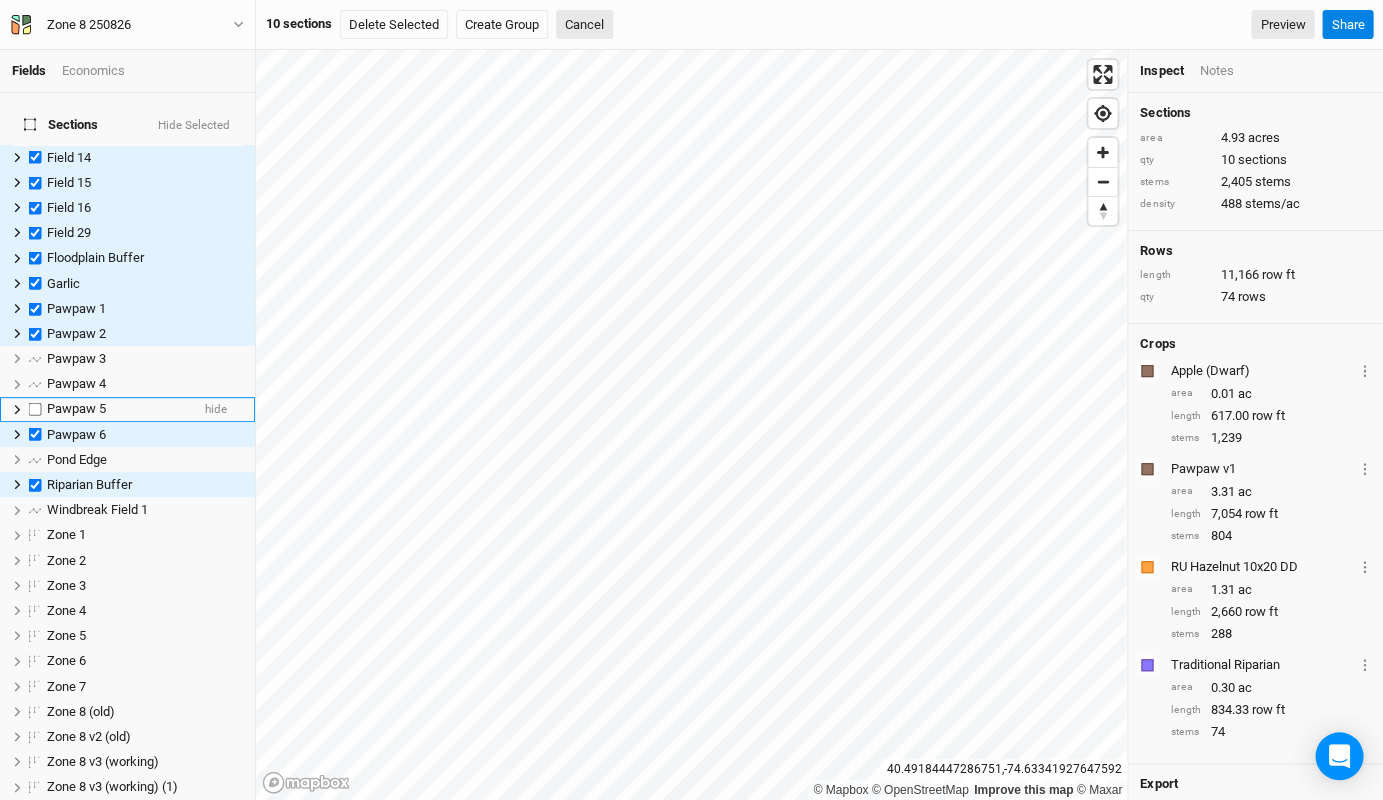
click at [30, 397] on label at bounding box center [35, 409] width 25 height 25
click at [30, 403] on input "checkbox" at bounding box center [35, 409] width 13 height 13
checkbox input "true"
click at [30, 372] on label at bounding box center [35, 384] width 25 height 25
click at [30, 378] on input "checkbox" at bounding box center [35, 384] width 13 height 13
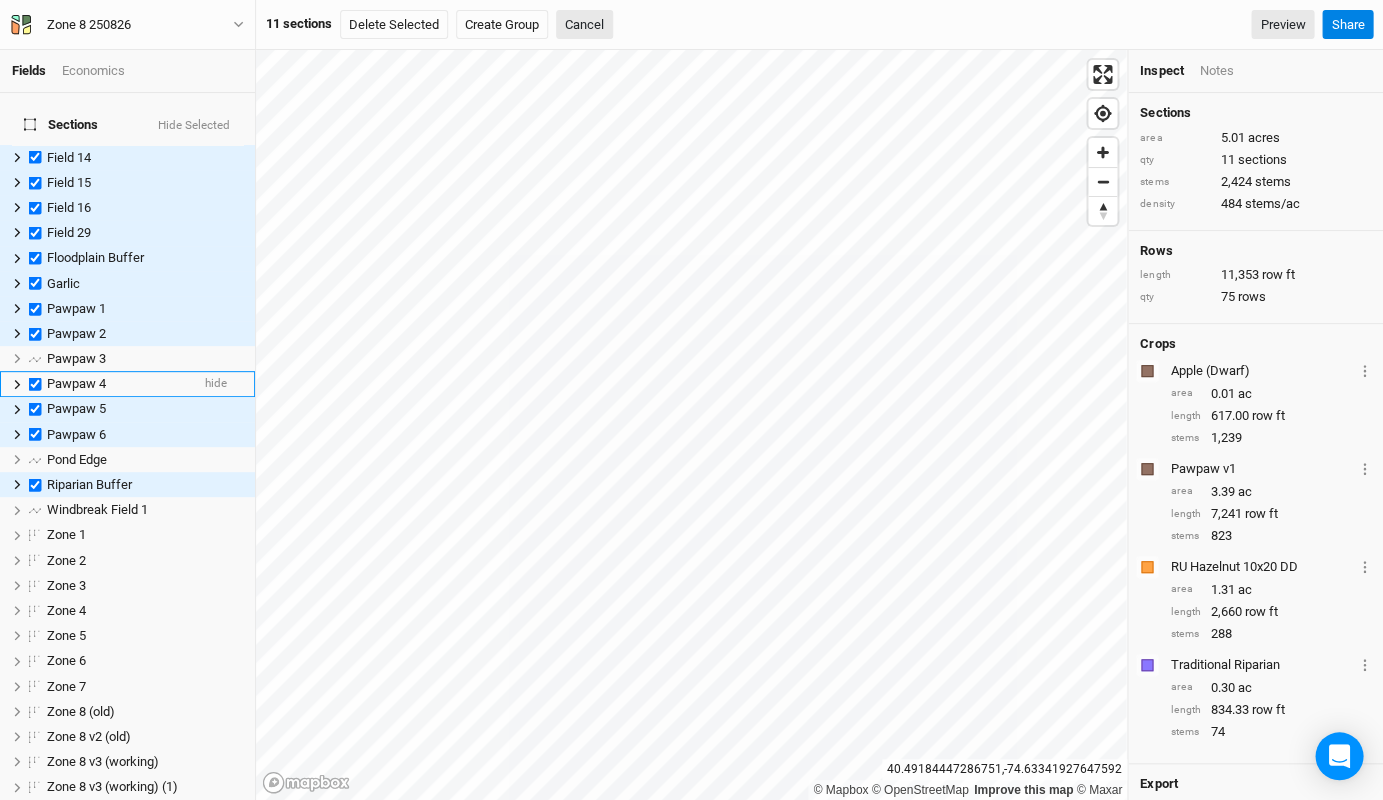
checkbox input "true"
click at [39, 346] on label at bounding box center [35, 358] width 25 height 25
click at [39, 352] on input "checkbox" at bounding box center [35, 358] width 13 height 13
checkbox input "true"
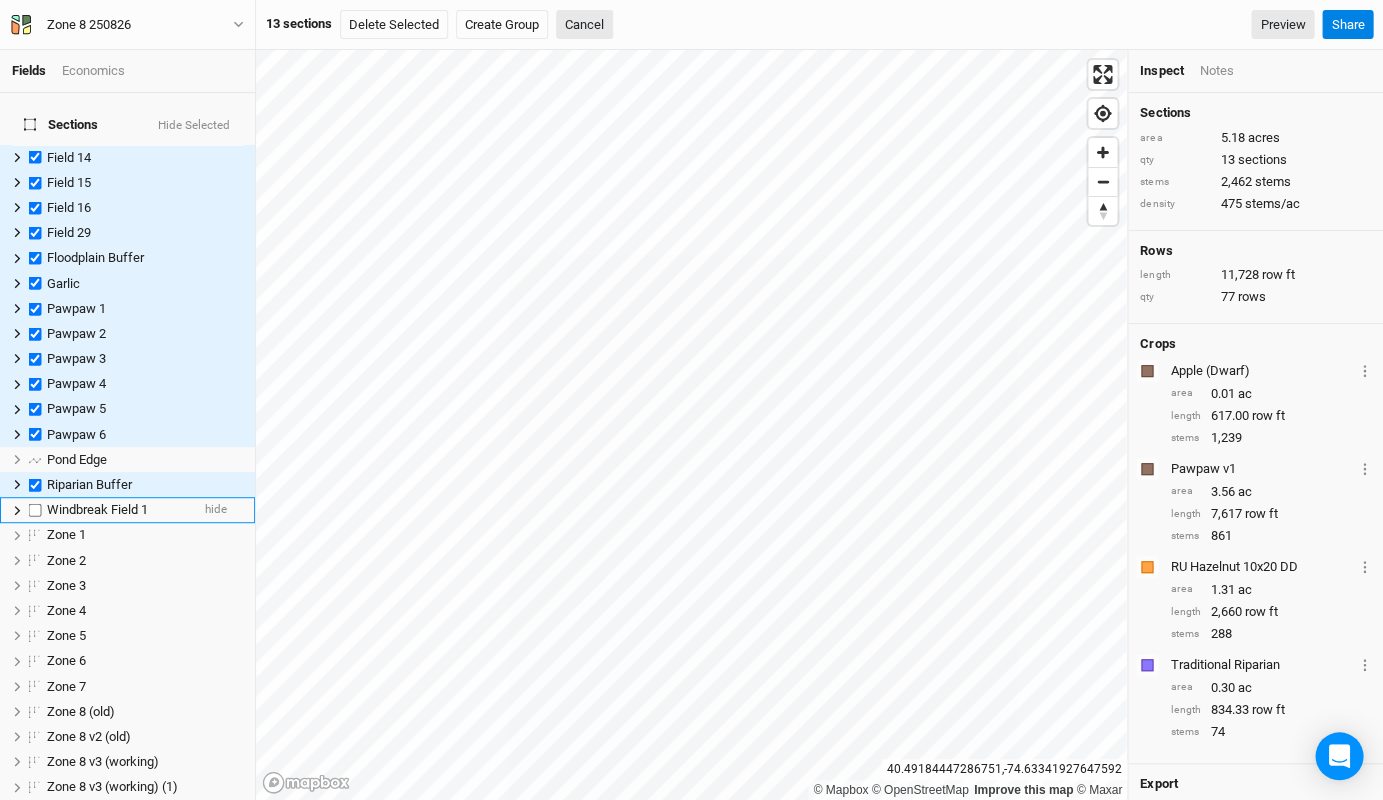
click at [36, 498] on label at bounding box center [35, 510] width 25 height 25
click at [36, 504] on input "checkbox" at bounding box center [35, 510] width 13 height 13
checkbox input "true"
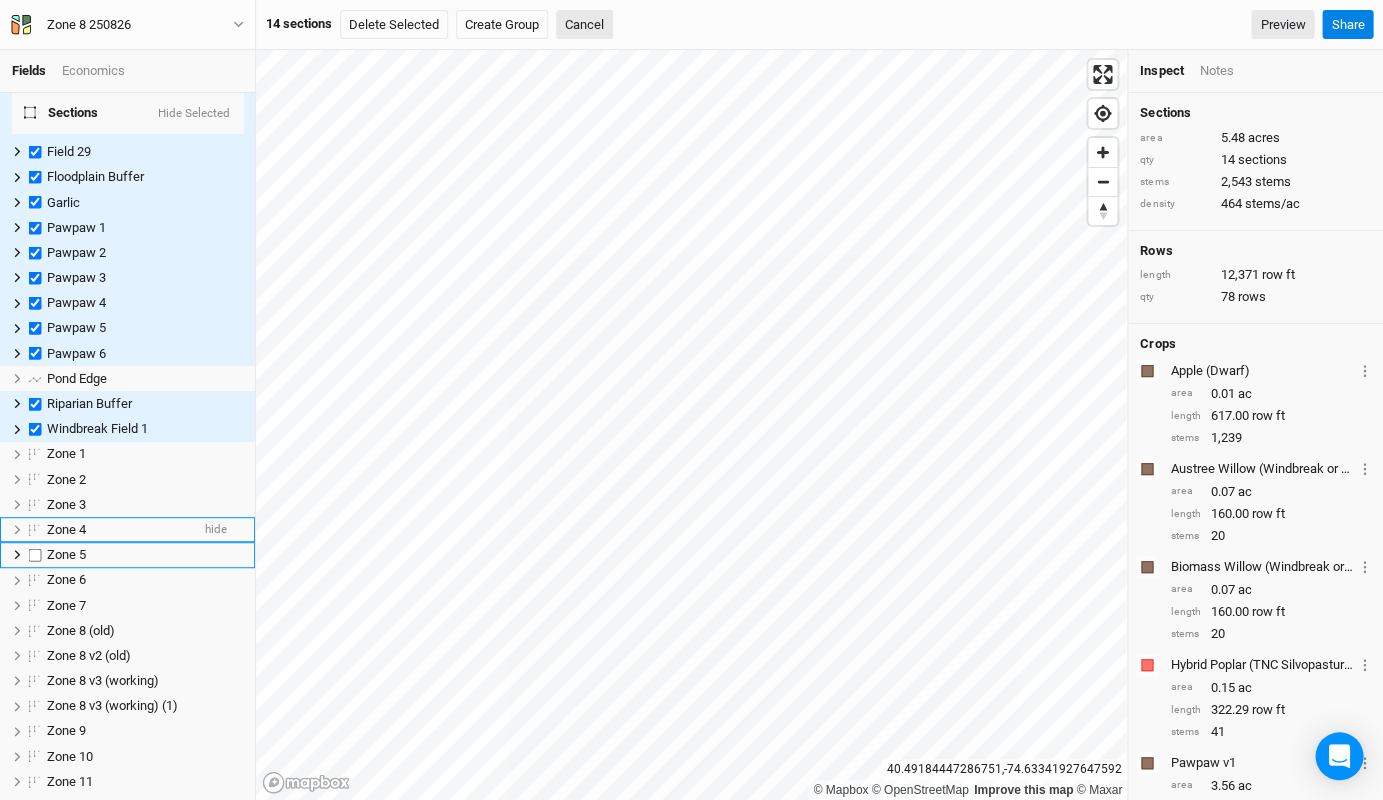
scroll to position [88, 0]
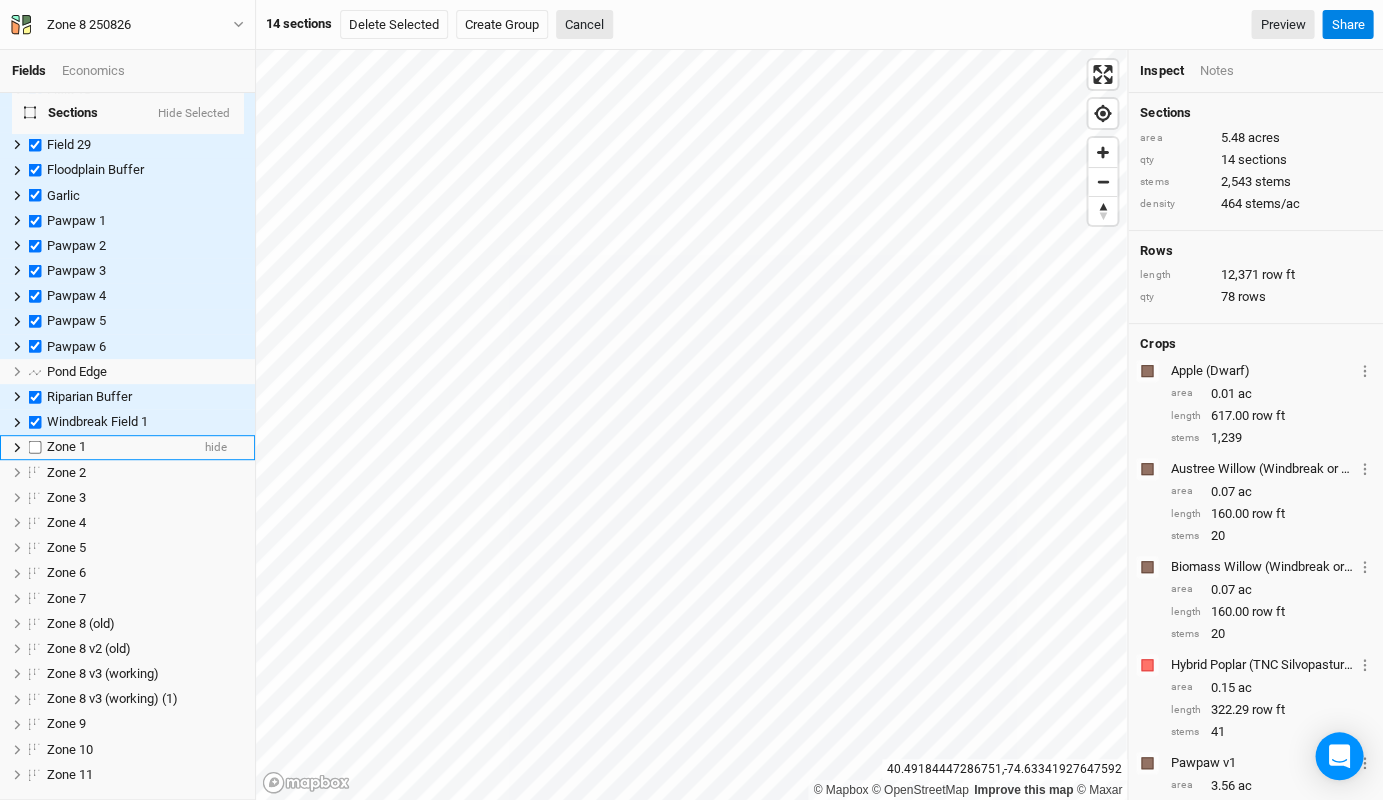
click at [37, 435] on label at bounding box center [35, 447] width 25 height 25
click at [37, 441] on input "checkbox" at bounding box center [35, 447] width 13 height 13
checkbox input "true"
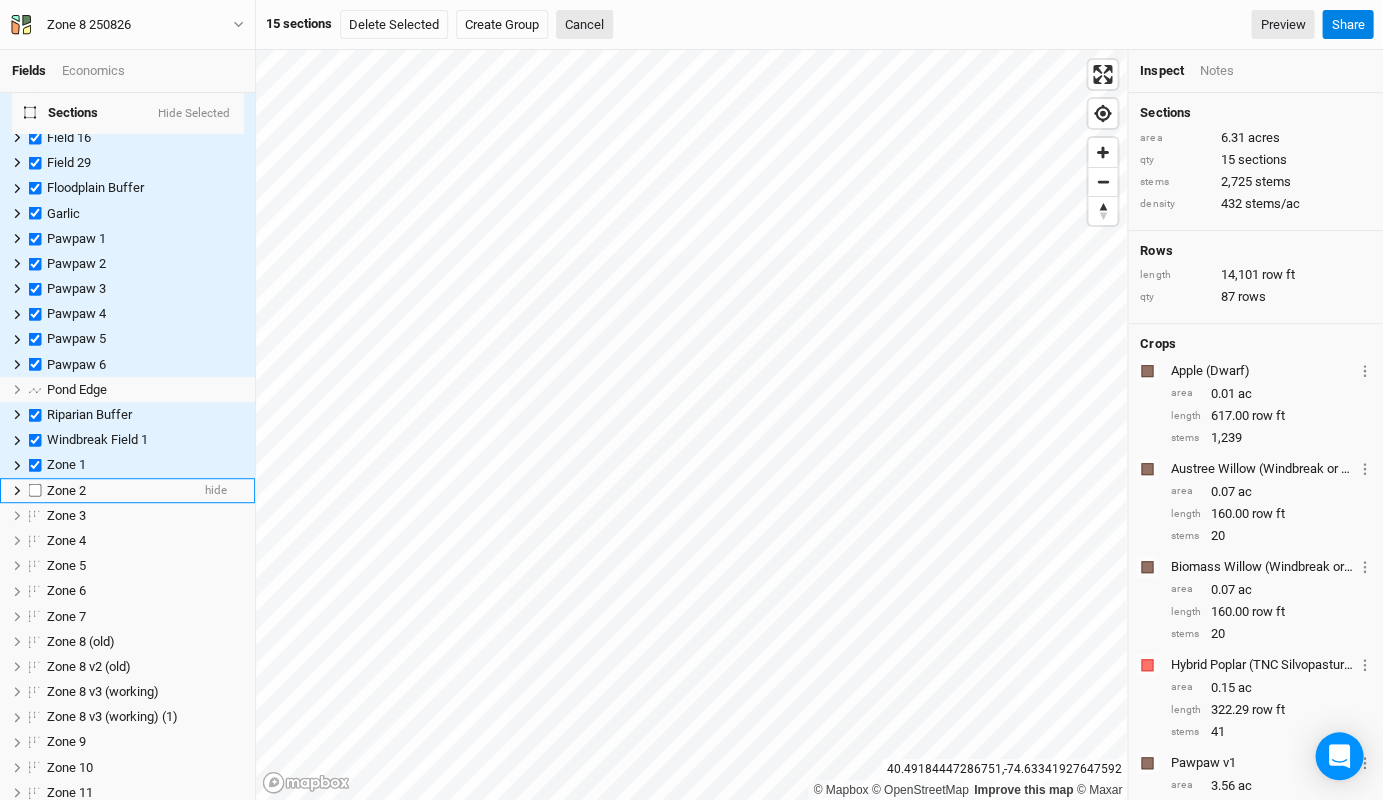
click at [32, 478] on label at bounding box center [35, 490] width 25 height 25
click at [32, 484] on input "checkbox" at bounding box center [35, 490] width 13 height 13
checkbox input "true"
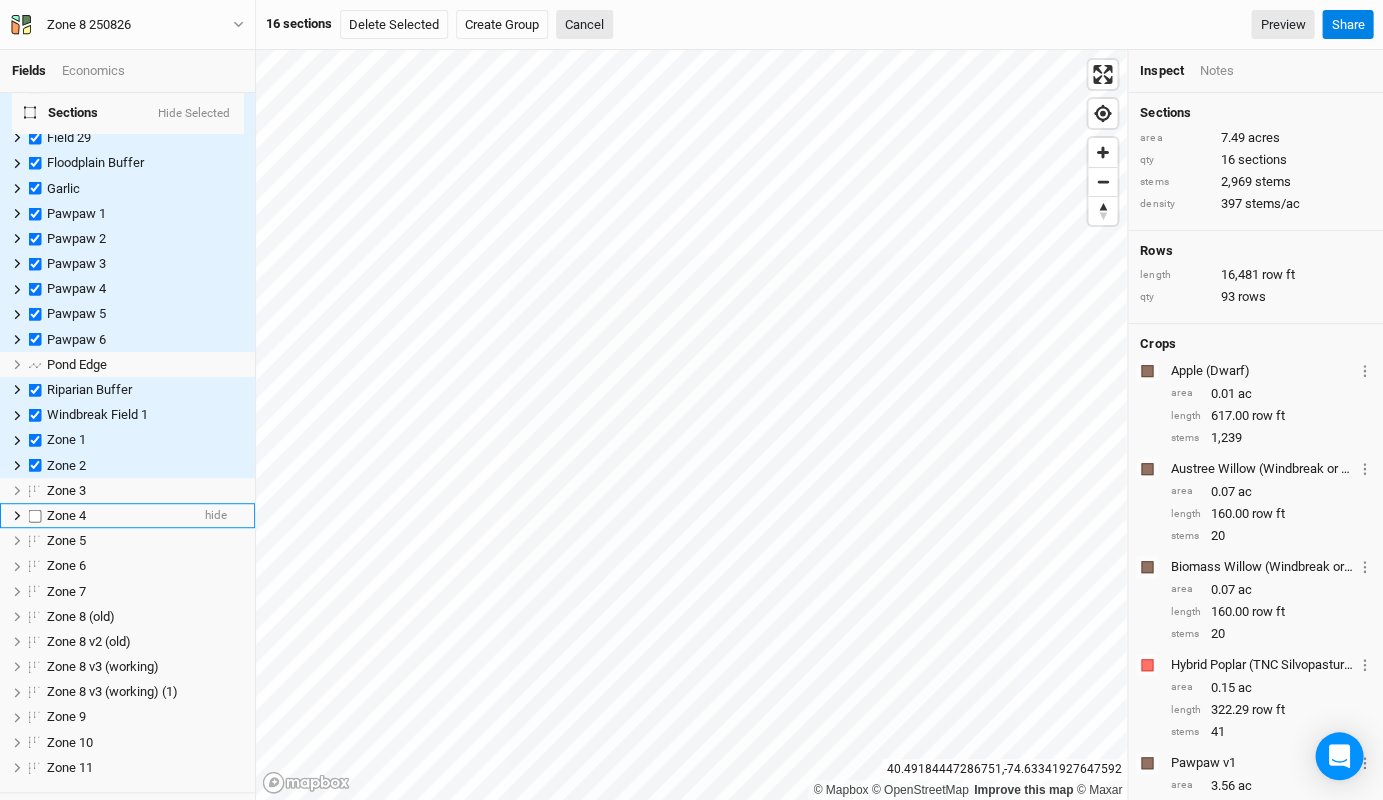
click at [31, 503] on label at bounding box center [35, 515] width 25 height 25
click at [31, 509] on input "checkbox" at bounding box center [35, 515] width 13 height 13
checkbox input "true"
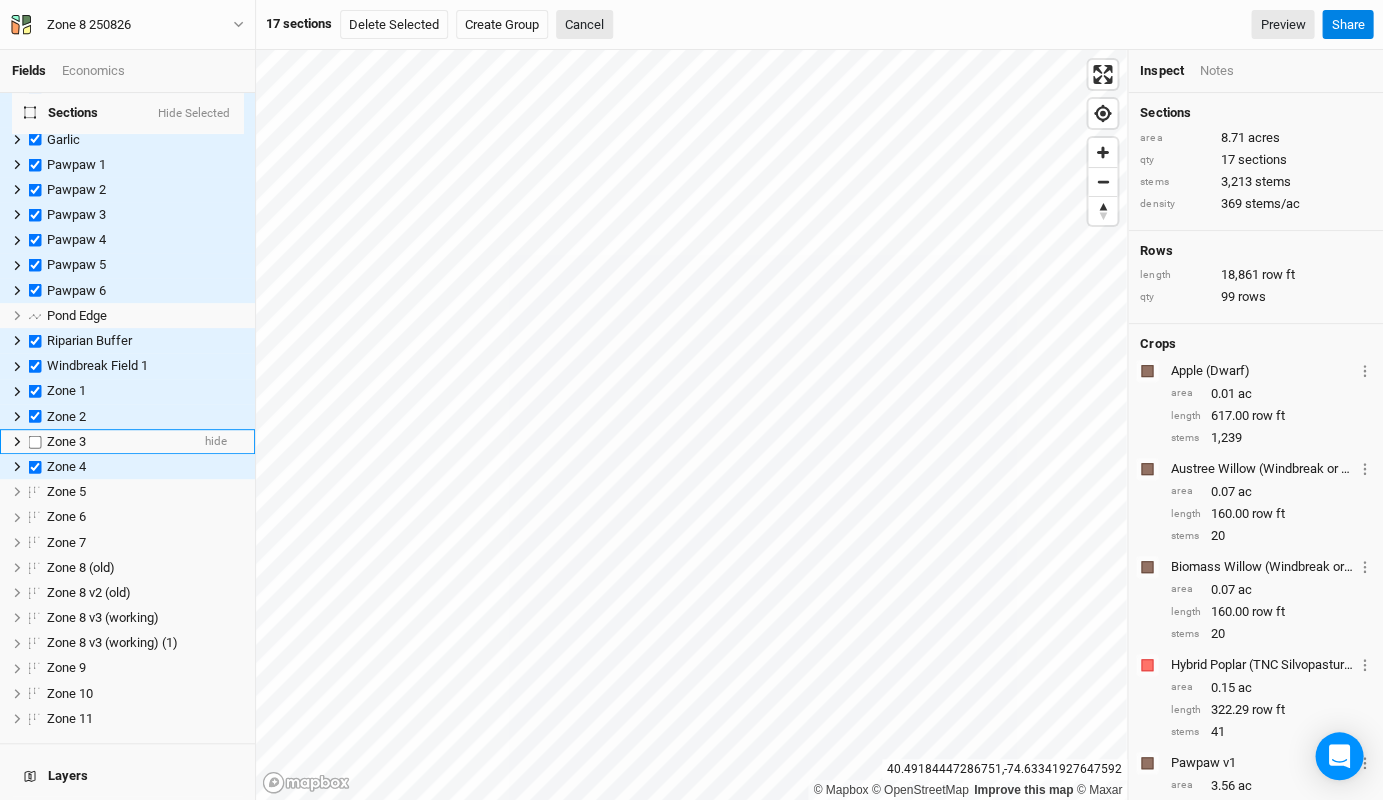
click at [36, 429] on label at bounding box center [35, 441] width 25 height 25
click at [36, 435] on input "checkbox" at bounding box center [35, 441] width 13 height 13
checkbox input "true"
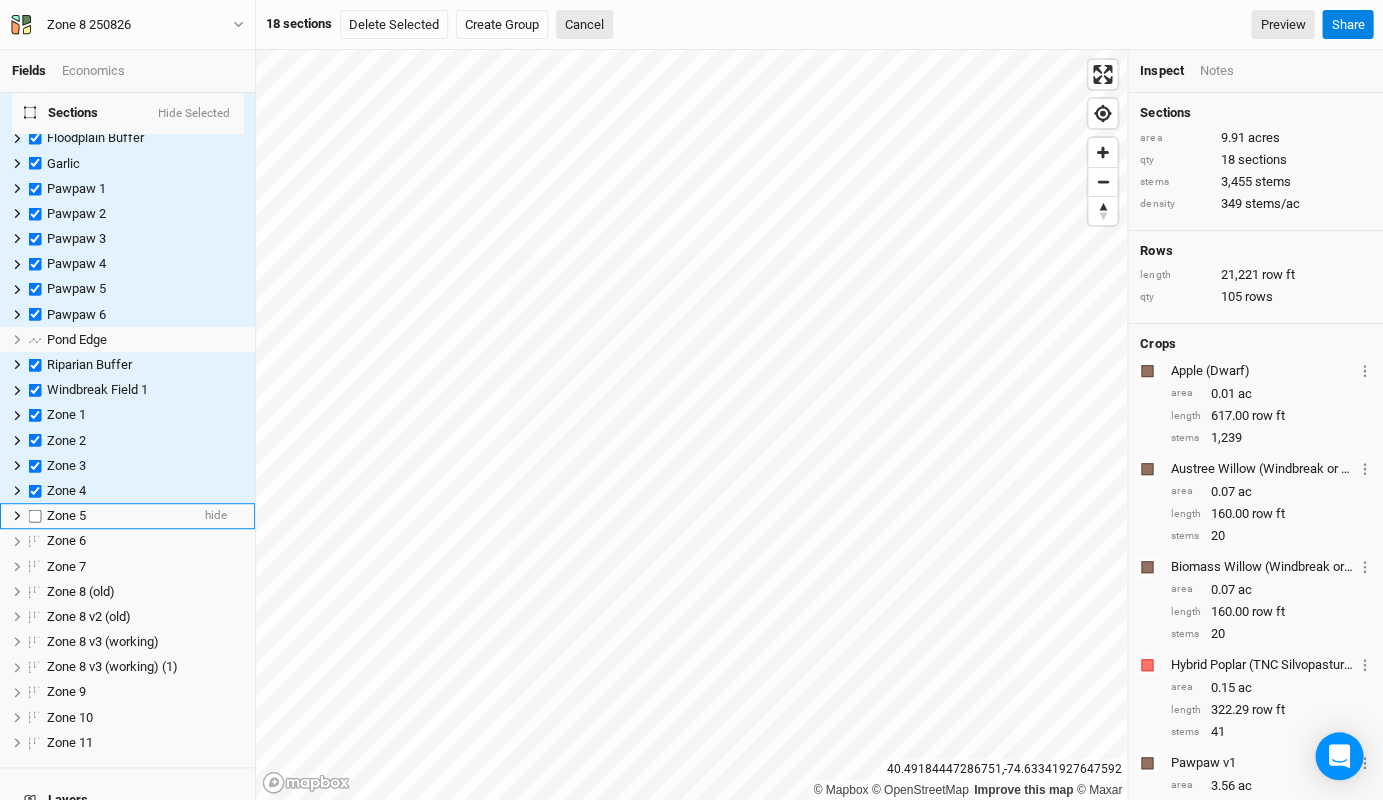
click at [34, 503] on label at bounding box center [35, 515] width 25 height 25
click at [34, 509] on input "checkbox" at bounding box center [35, 515] width 13 height 13
checkbox input "true"
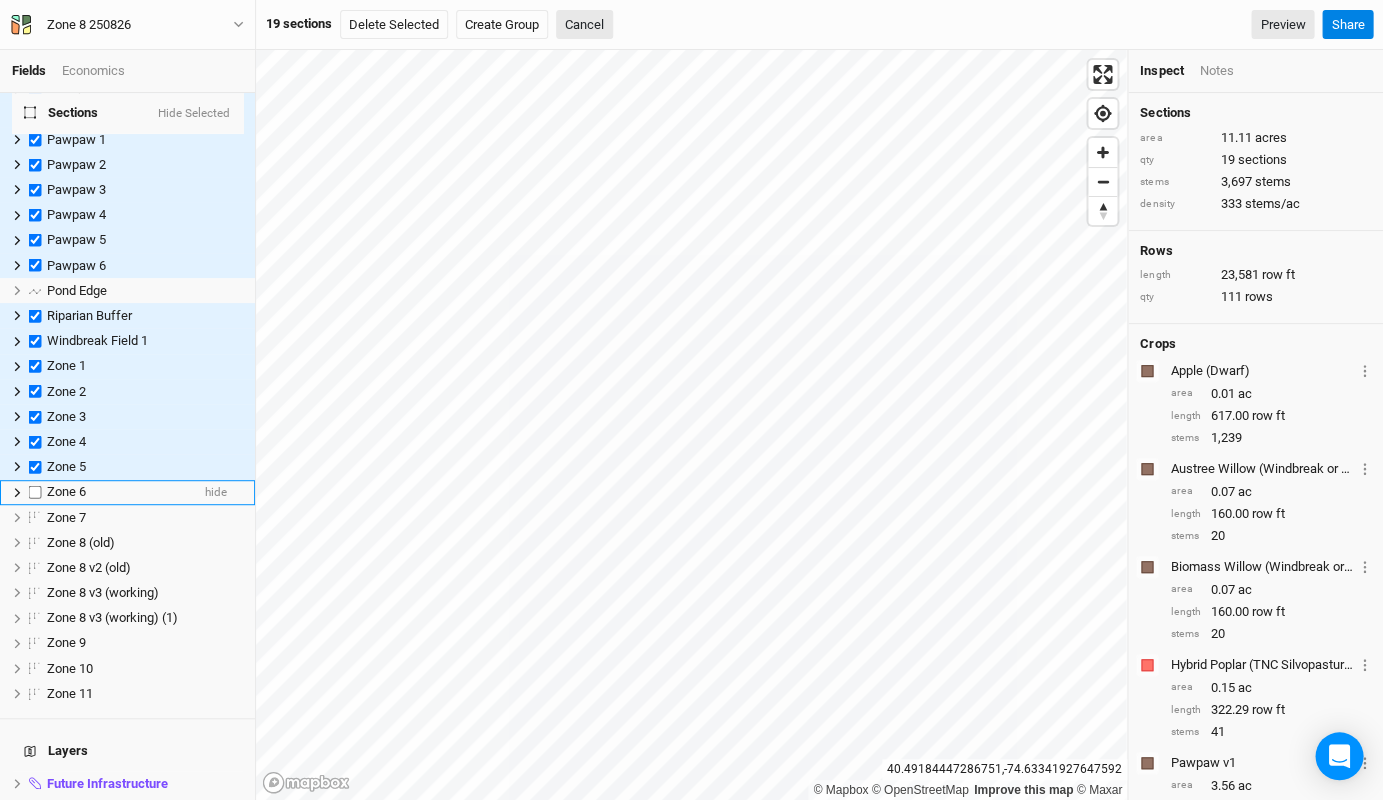
click at [32, 480] on label at bounding box center [35, 492] width 25 height 25
click at [32, 486] on input "checkbox" at bounding box center [35, 492] width 13 height 13
checkbox input "true"
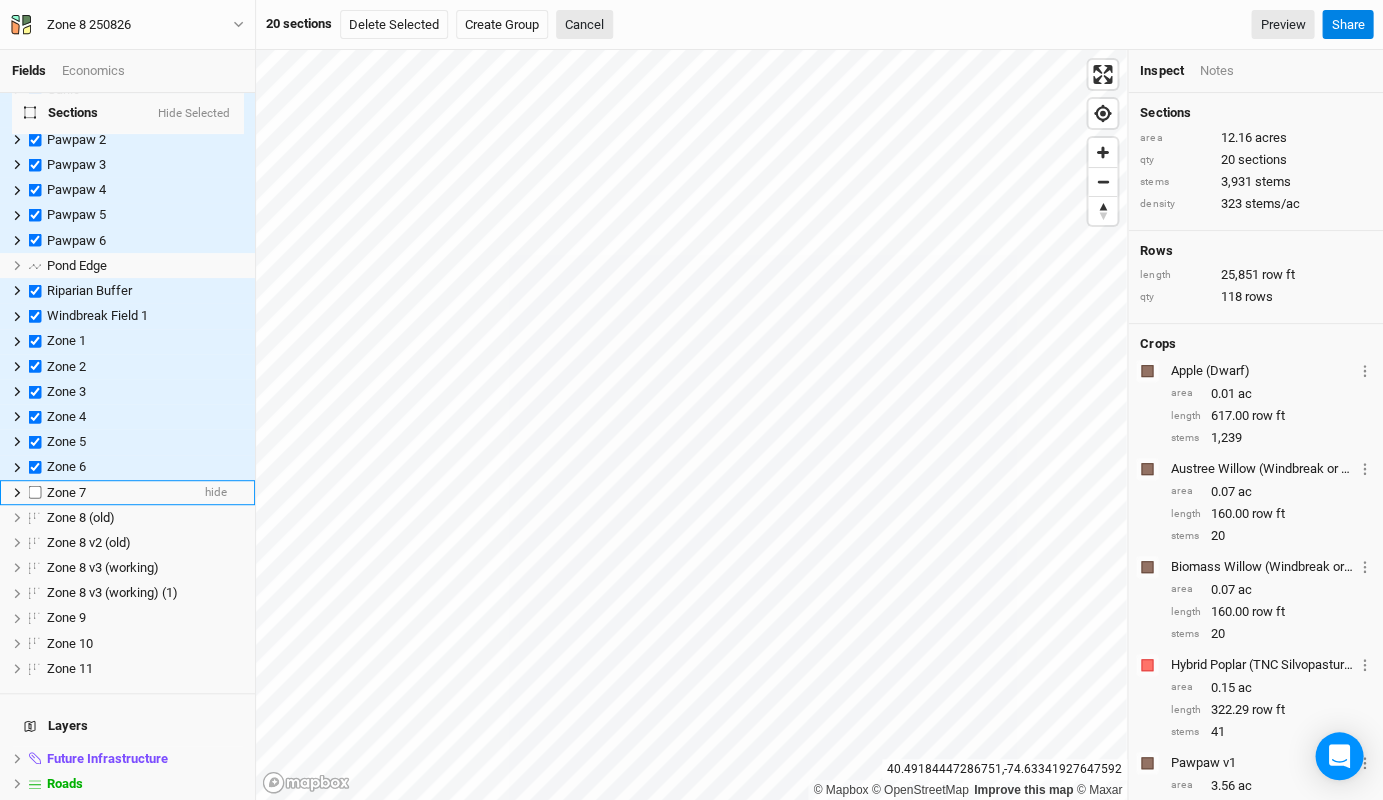
click at [32, 480] on label at bounding box center [35, 492] width 25 height 25
click at [32, 486] on input "checkbox" at bounding box center [35, 492] width 13 height 13
checkbox input "true"
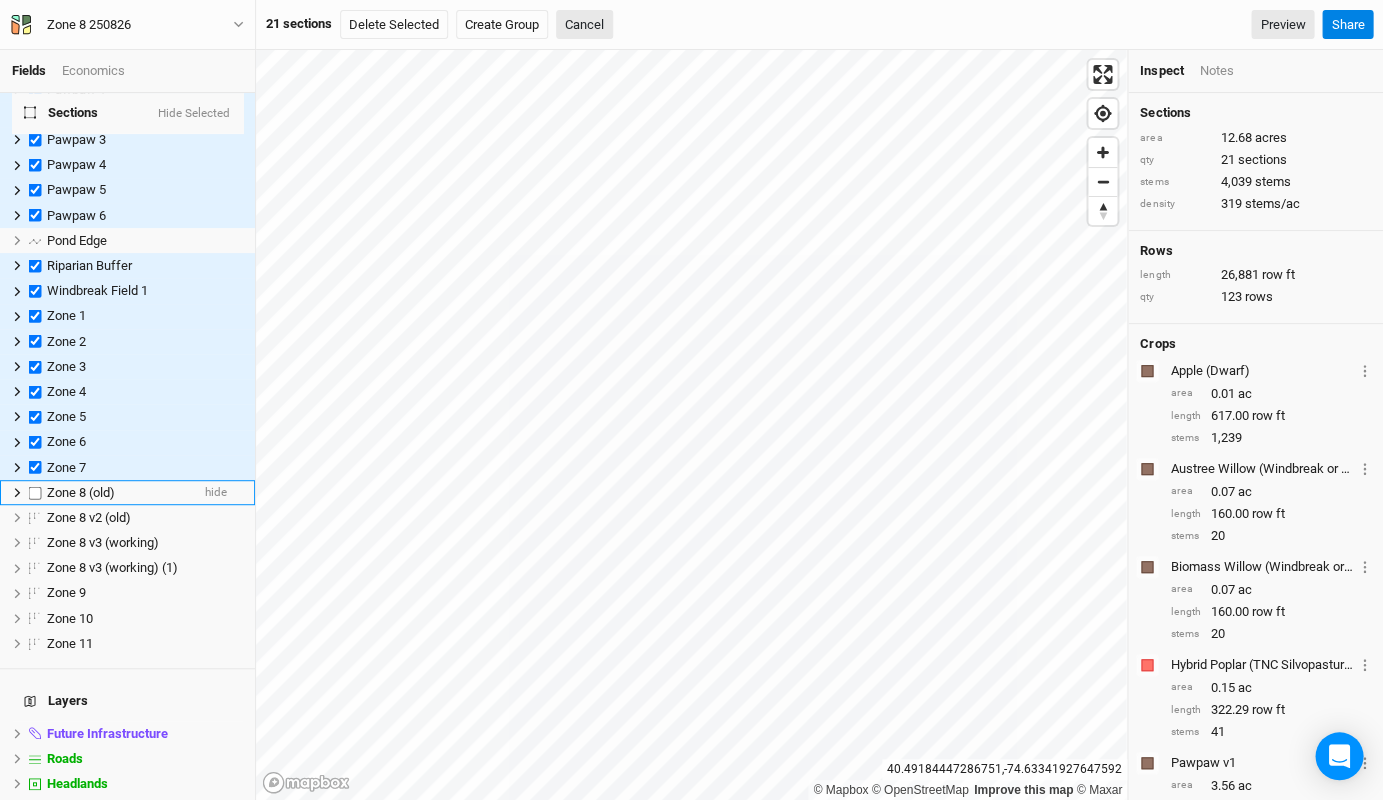
click at [32, 480] on label at bounding box center [35, 492] width 25 height 25
click at [32, 486] on input "checkbox" at bounding box center [35, 492] width 13 height 13
checkbox input "true"
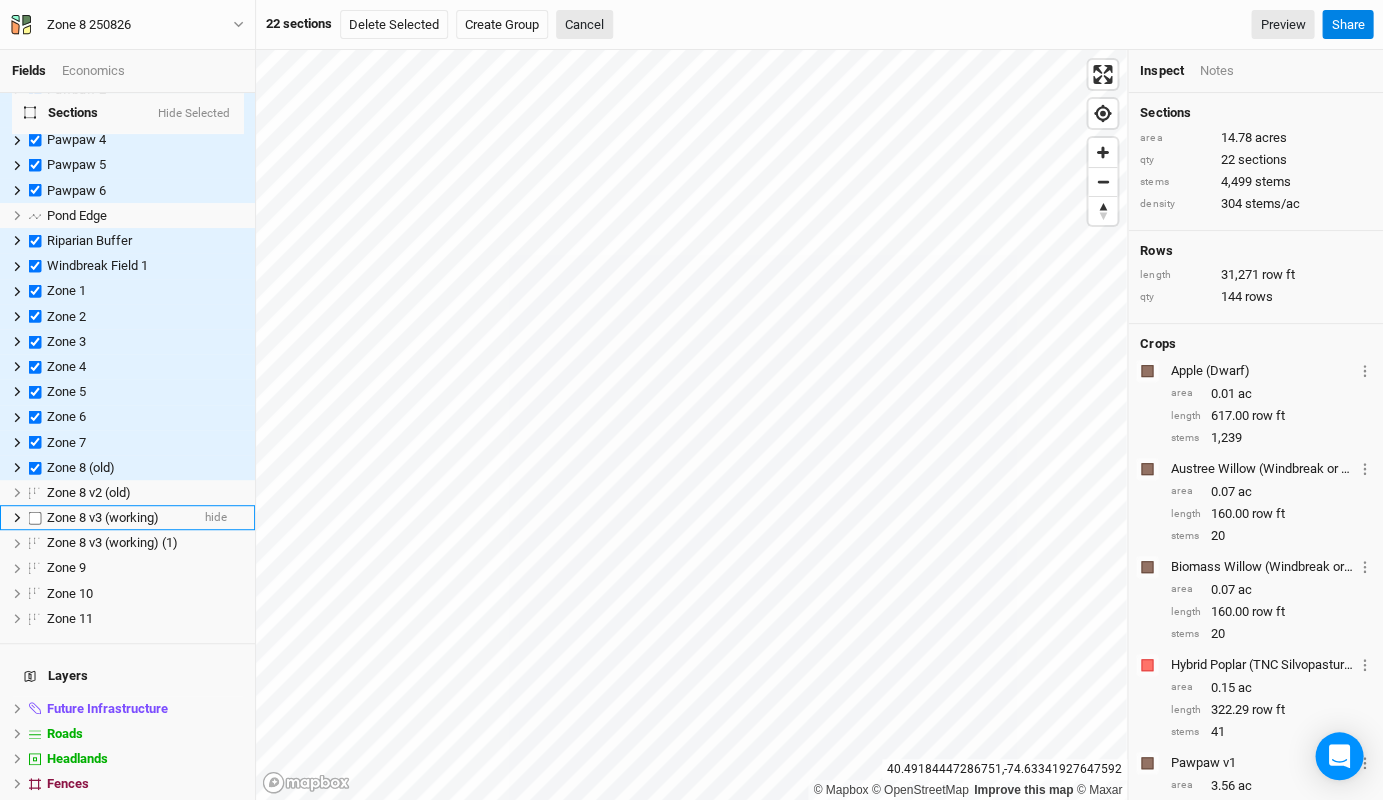
click at [32, 505] on label at bounding box center [35, 517] width 25 height 25
click at [32, 511] on input "checkbox" at bounding box center [35, 517] width 13 height 13
checkbox input "true"
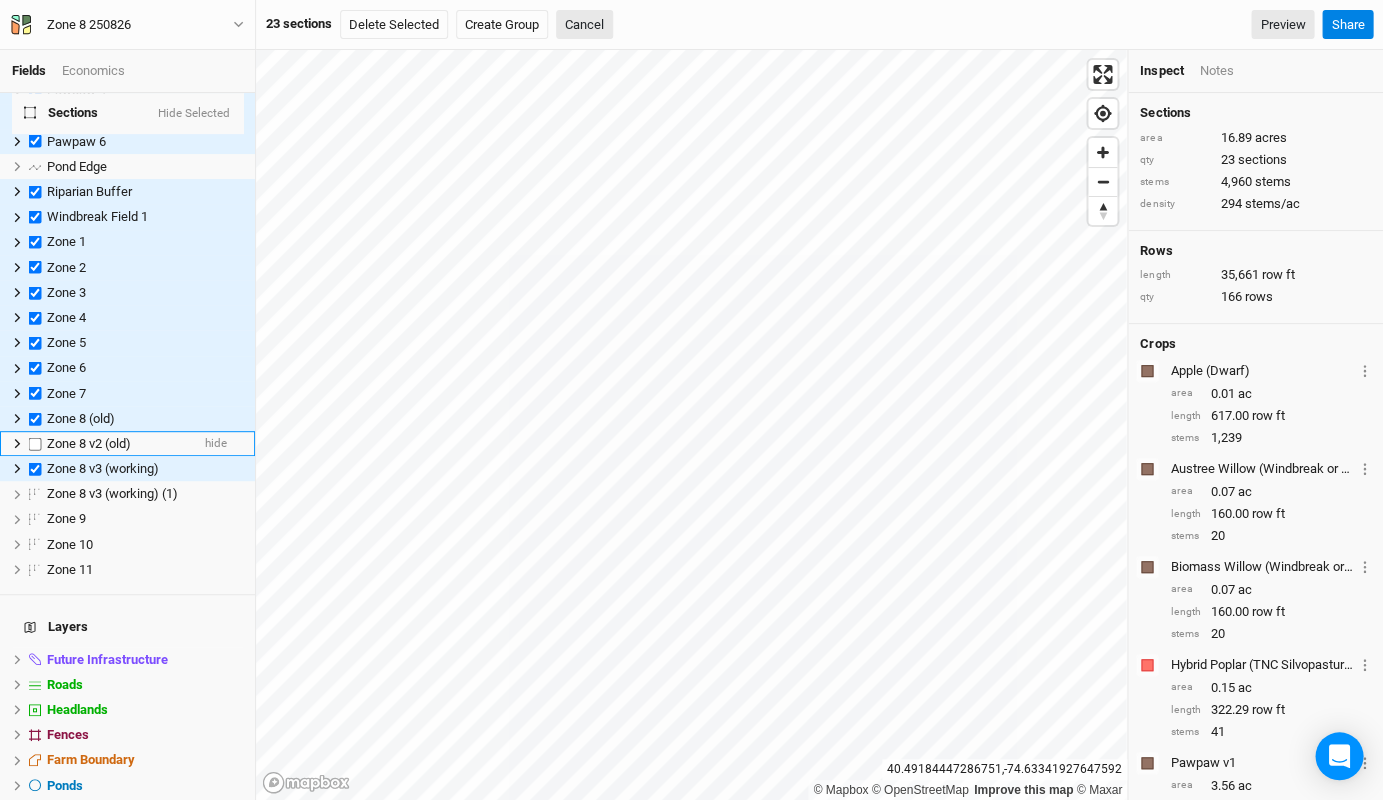
click at [36, 431] on label at bounding box center [35, 443] width 25 height 25
click at [36, 437] on input "checkbox" at bounding box center [35, 443] width 13 height 13
checkbox input "true"
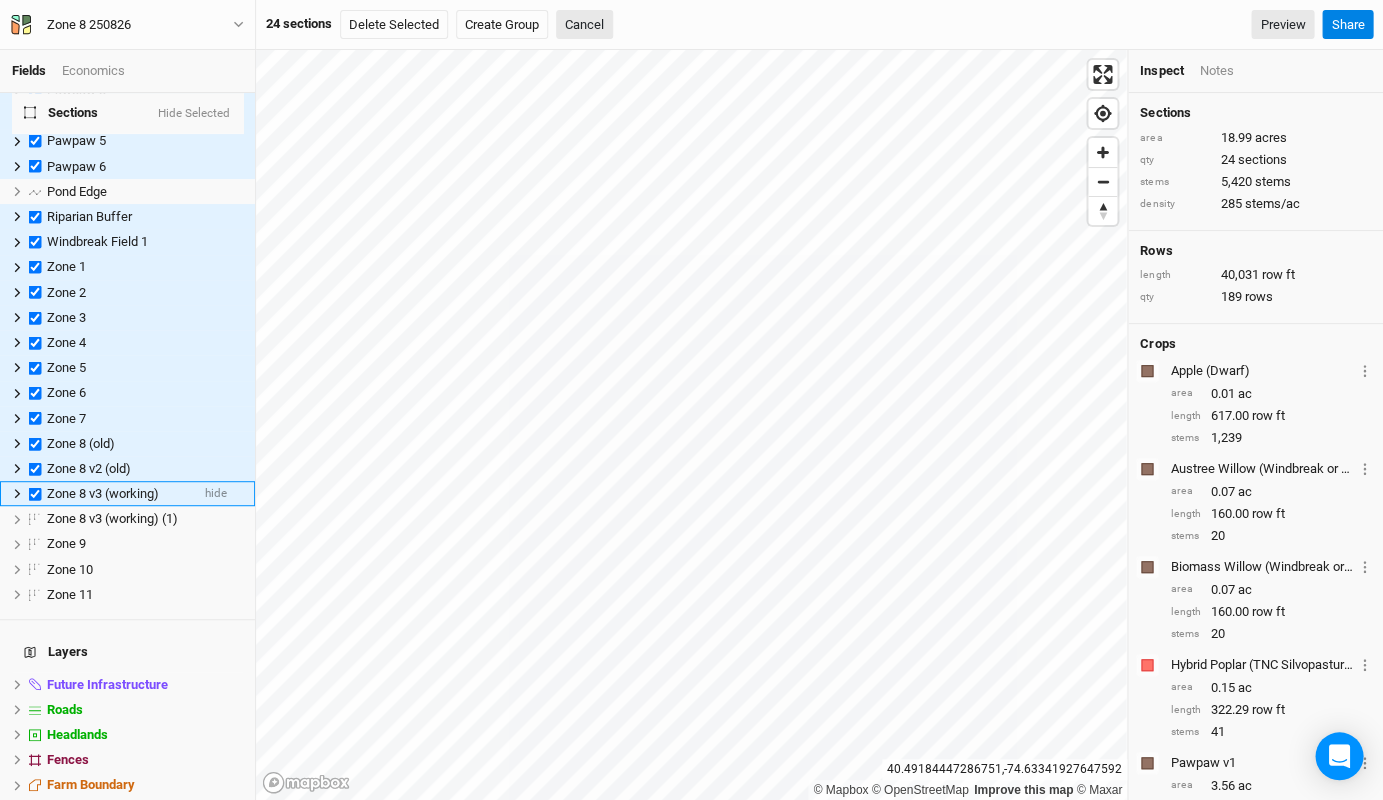
click at [34, 481] on label at bounding box center [35, 493] width 25 height 25
click at [34, 487] on input "checkbox" at bounding box center [35, 493] width 13 height 13
checkbox input "false"
click at [29, 532] on label at bounding box center [35, 544] width 25 height 25
click at [29, 538] on input "checkbox" at bounding box center [35, 544] width 13 height 13
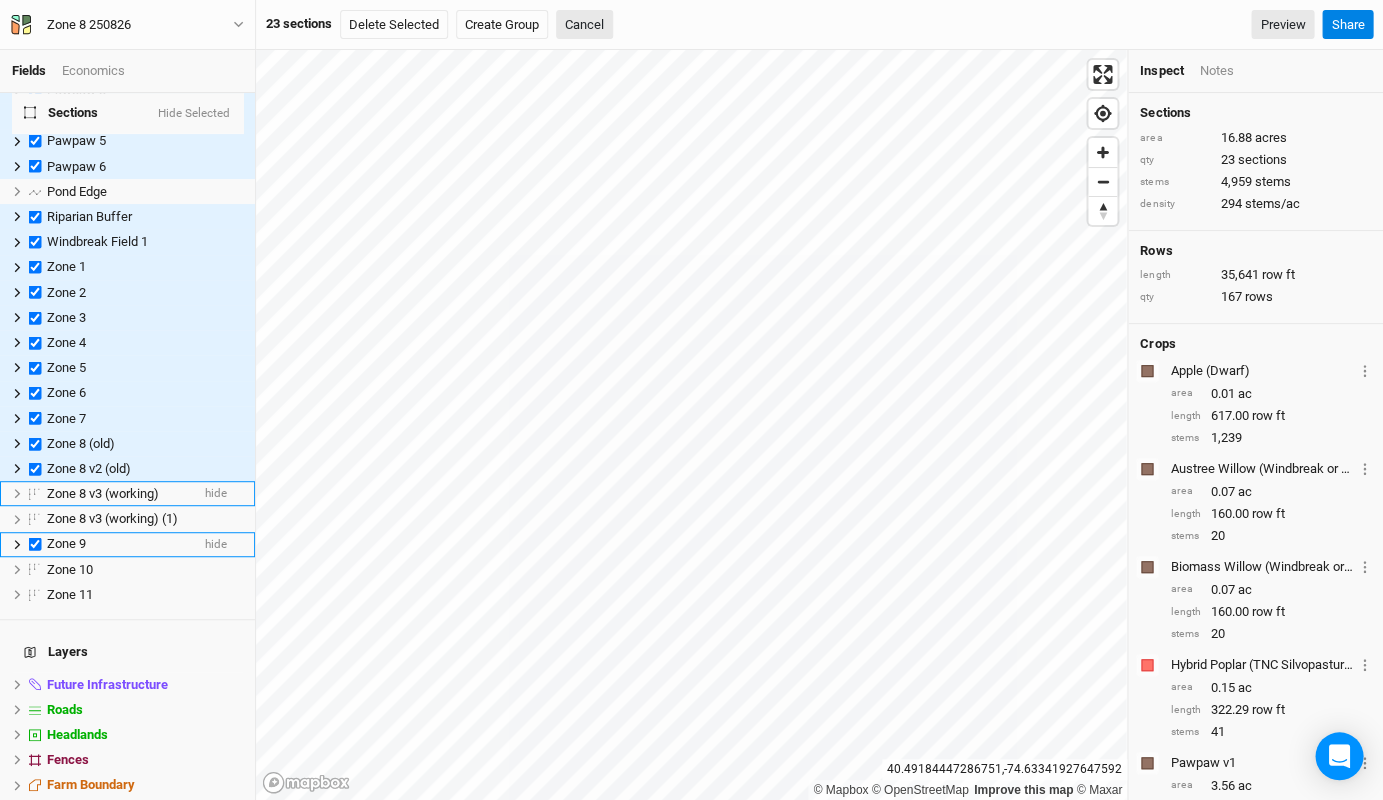
checkbox input "true"
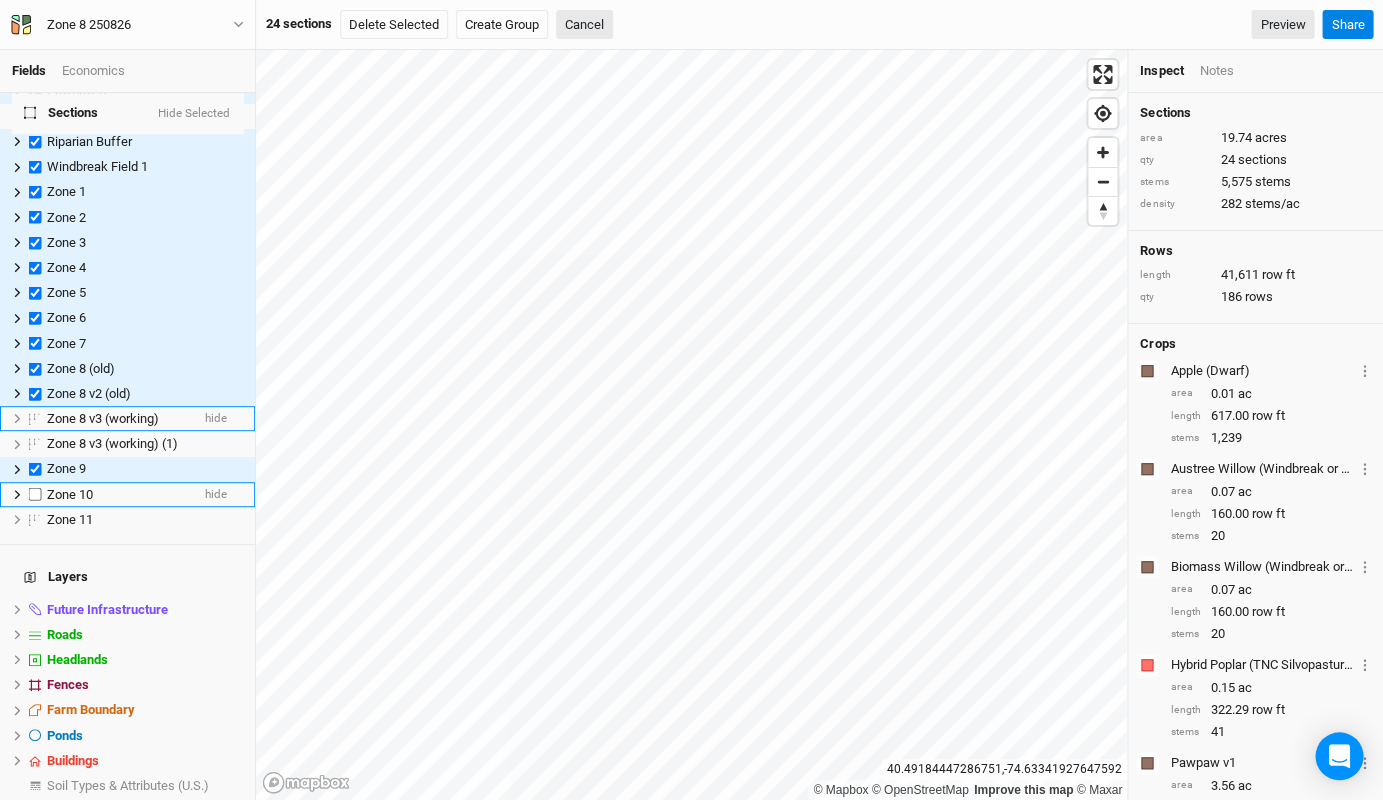
click at [36, 482] on label at bounding box center [35, 494] width 25 height 25
click at [36, 488] on input "checkbox" at bounding box center [35, 494] width 13 height 13
checkbox input "true"
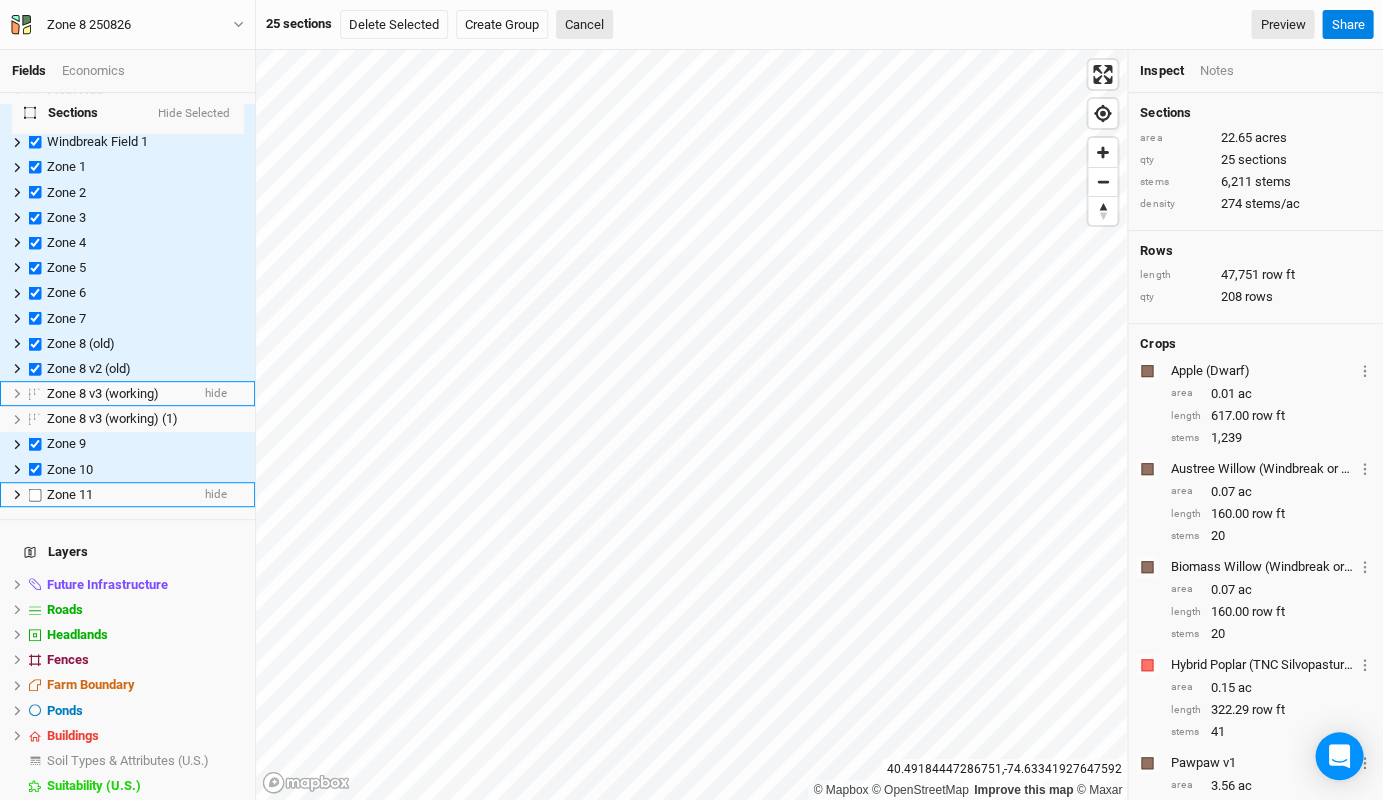
click at [36, 482] on label at bounding box center [35, 494] width 25 height 25
click at [36, 488] on input "checkbox" at bounding box center [35, 494] width 13 height 13
checkbox input "true"
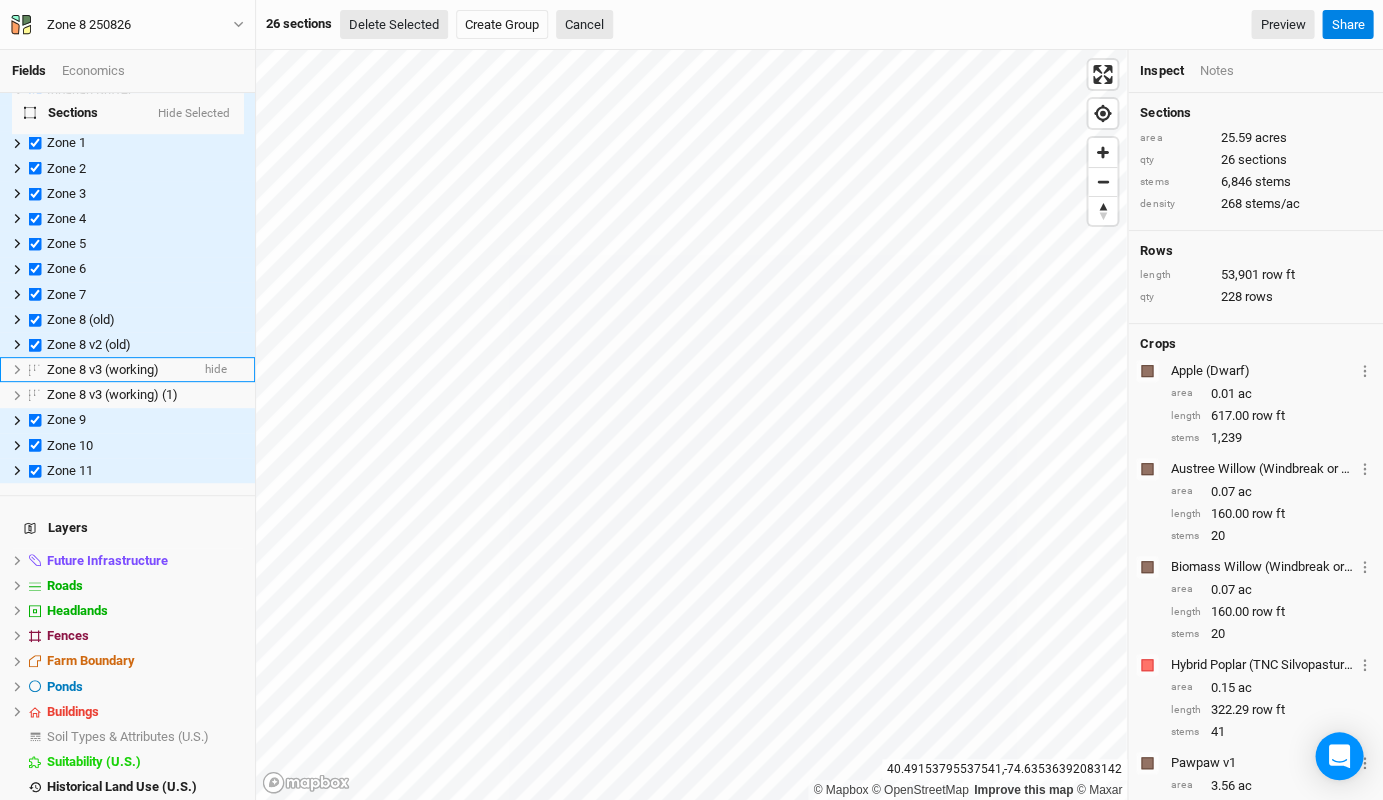
click at [428, 29] on button "Delete Selected" at bounding box center [394, 25] width 108 height 30
click at [638, 24] on button "Confirm" at bounding box center [618, 25] width 62 height 30
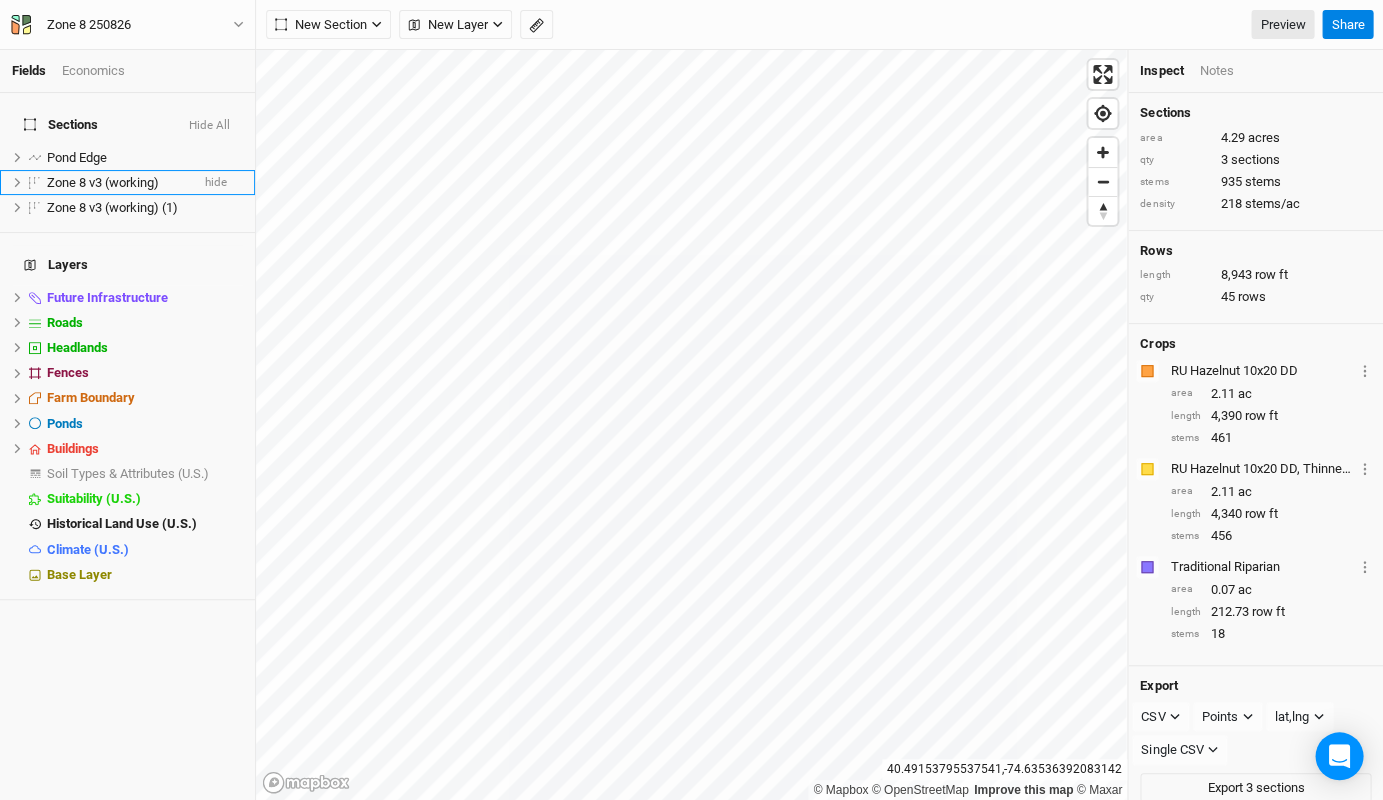
scroll to position [0, 0]
click at [220, 195] on span "hide" at bounding box center [216, 207] width 22 height 25
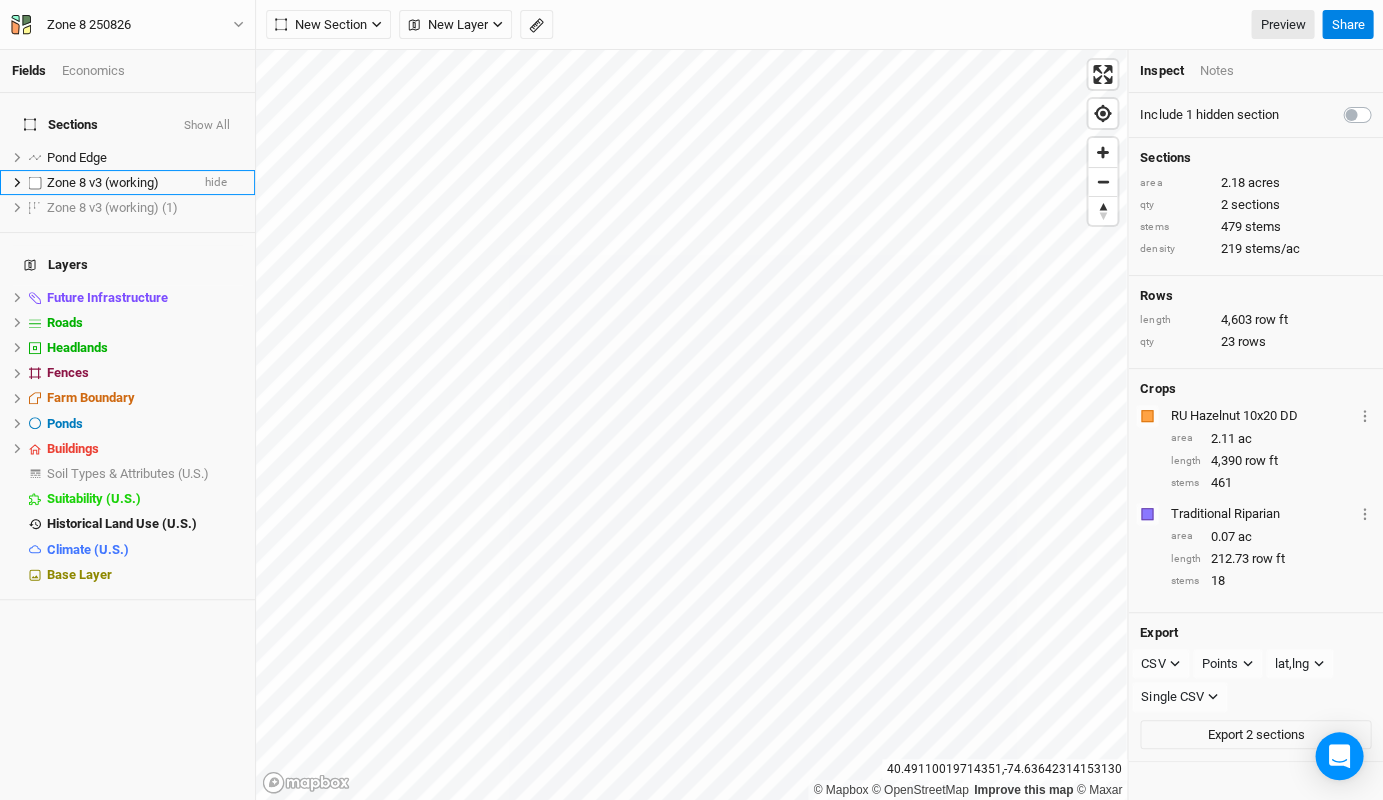
click at [151, 175] on span "Zone 8 v3 (working)" at bounding box center [103, 182] width 112 height 15
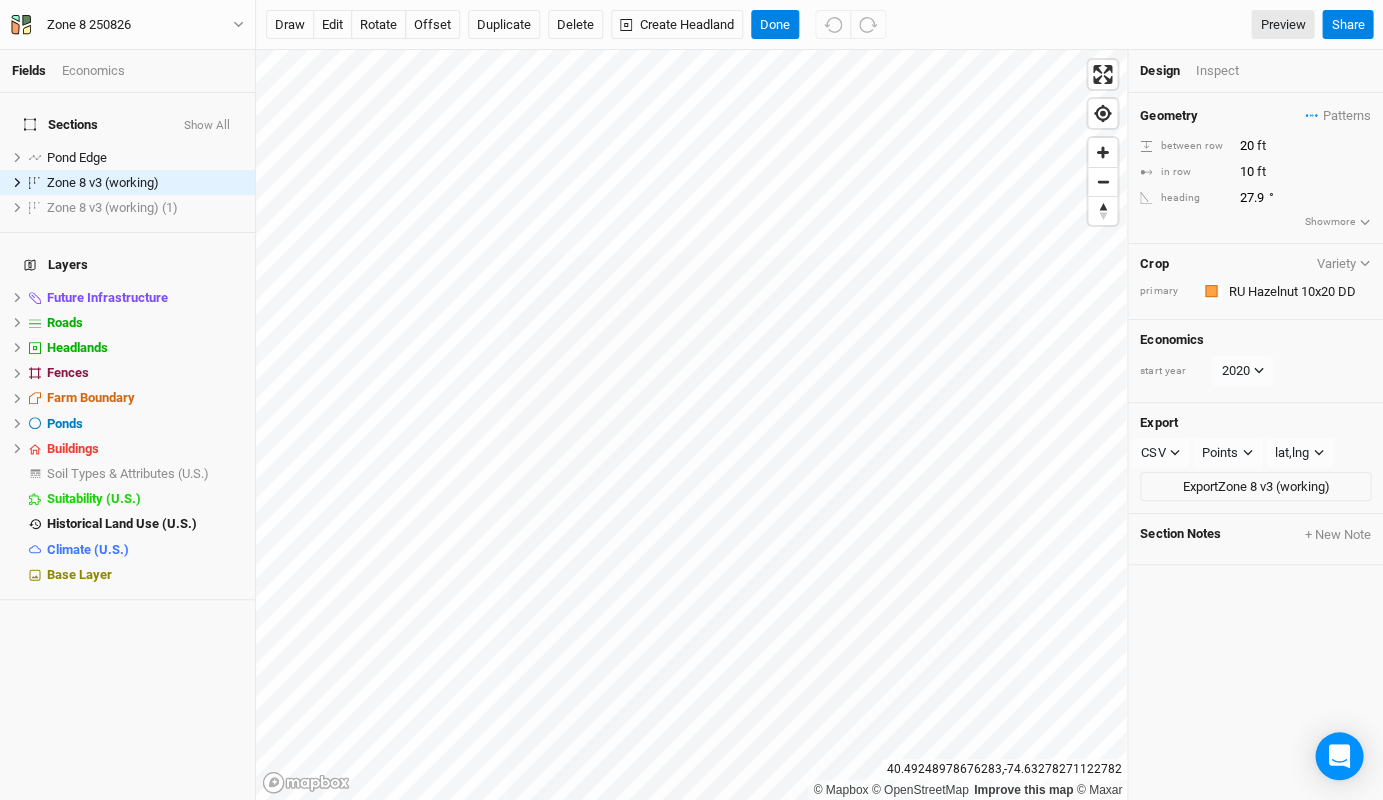
click at [1216, 80] on div "Design Inspect" at bounding box center [1255, 71] width 255 height 43
click at [1216, 70] on div "Inspect" at bounding box center [1230, 71] width 71 height 18
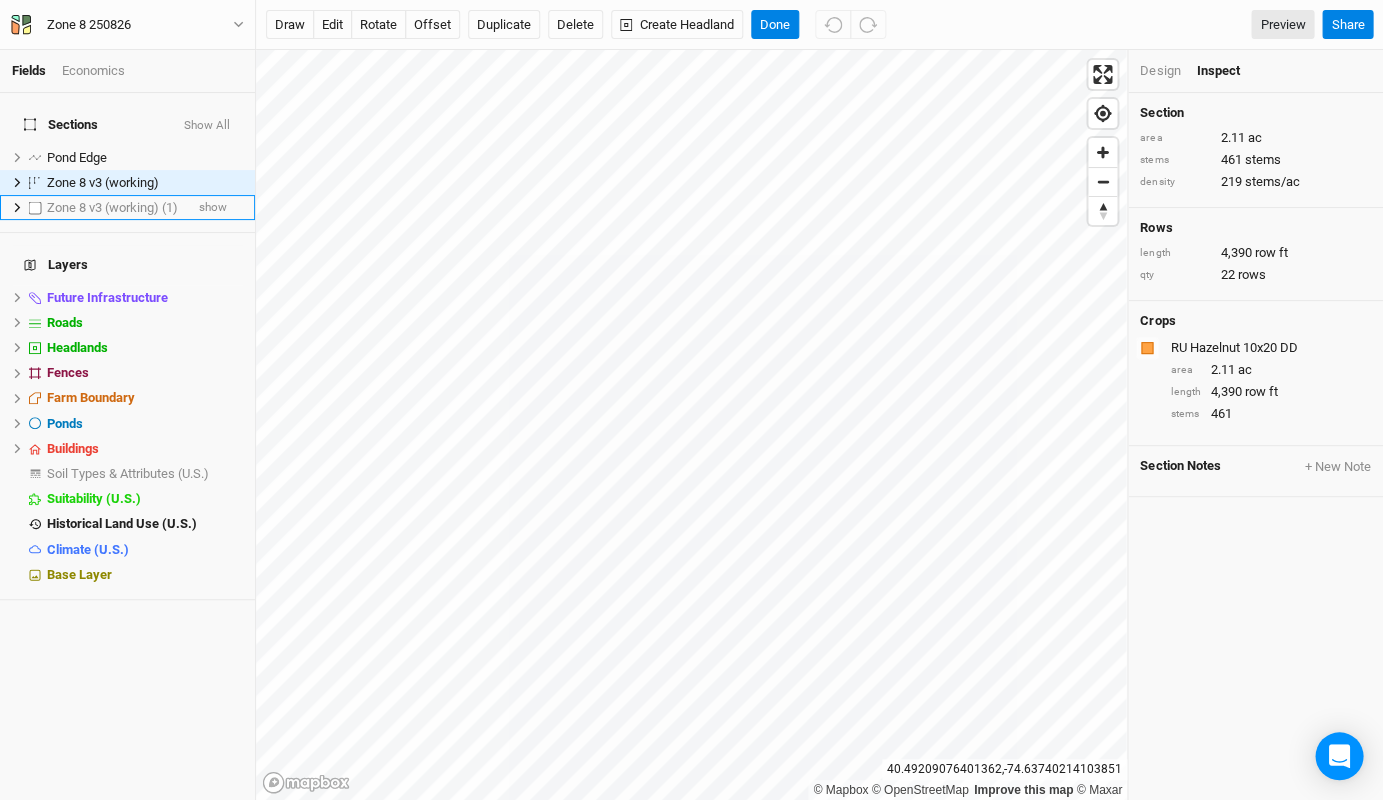
click at [186, 200] on li "Zone 8 v3 (working) (1) show" at bounding box center [127, 207] width 255 height 25
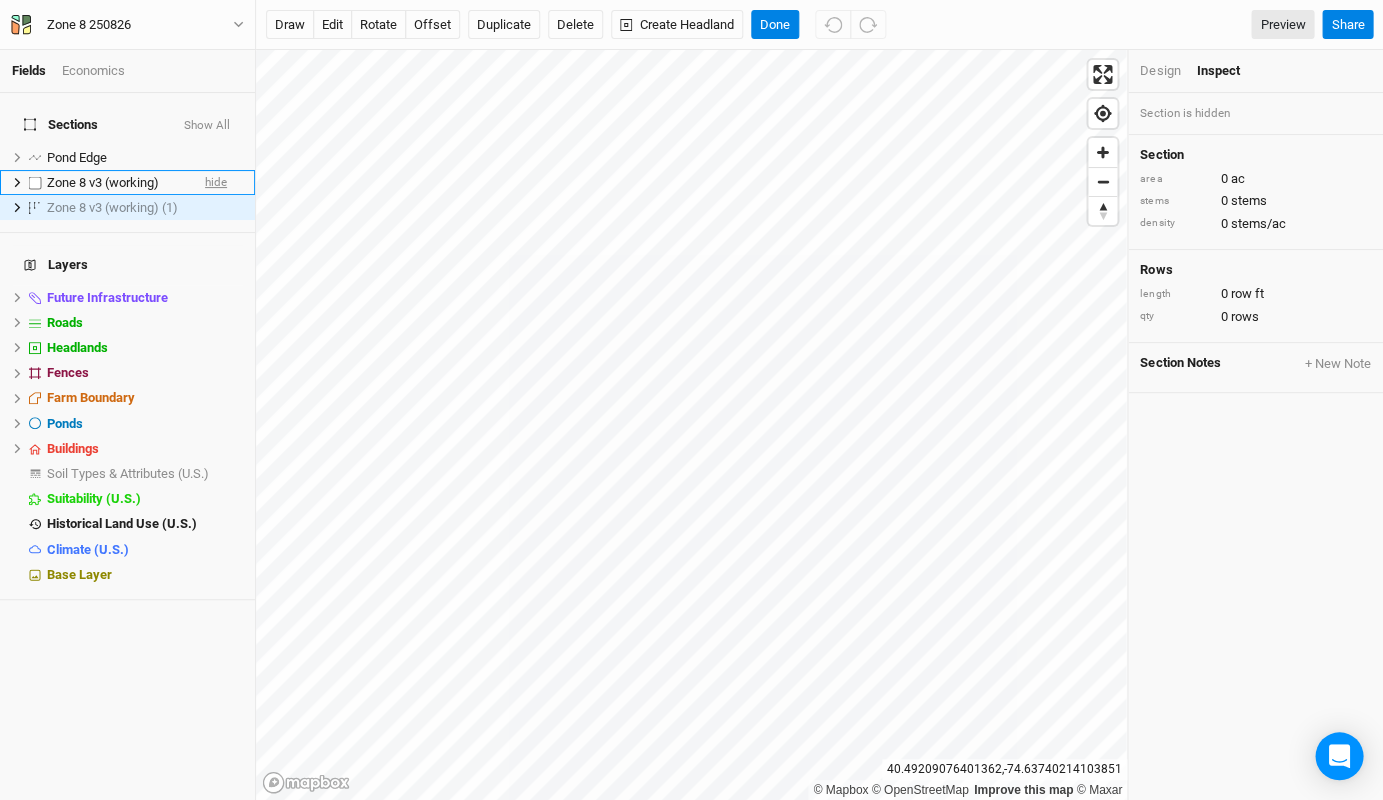
click at [219, 170] on span "hide" at bounding box center [216, 182] width 22 height 25
click at [219, 195] on span "show" at bounding box center [213, 207] width 28 height 25
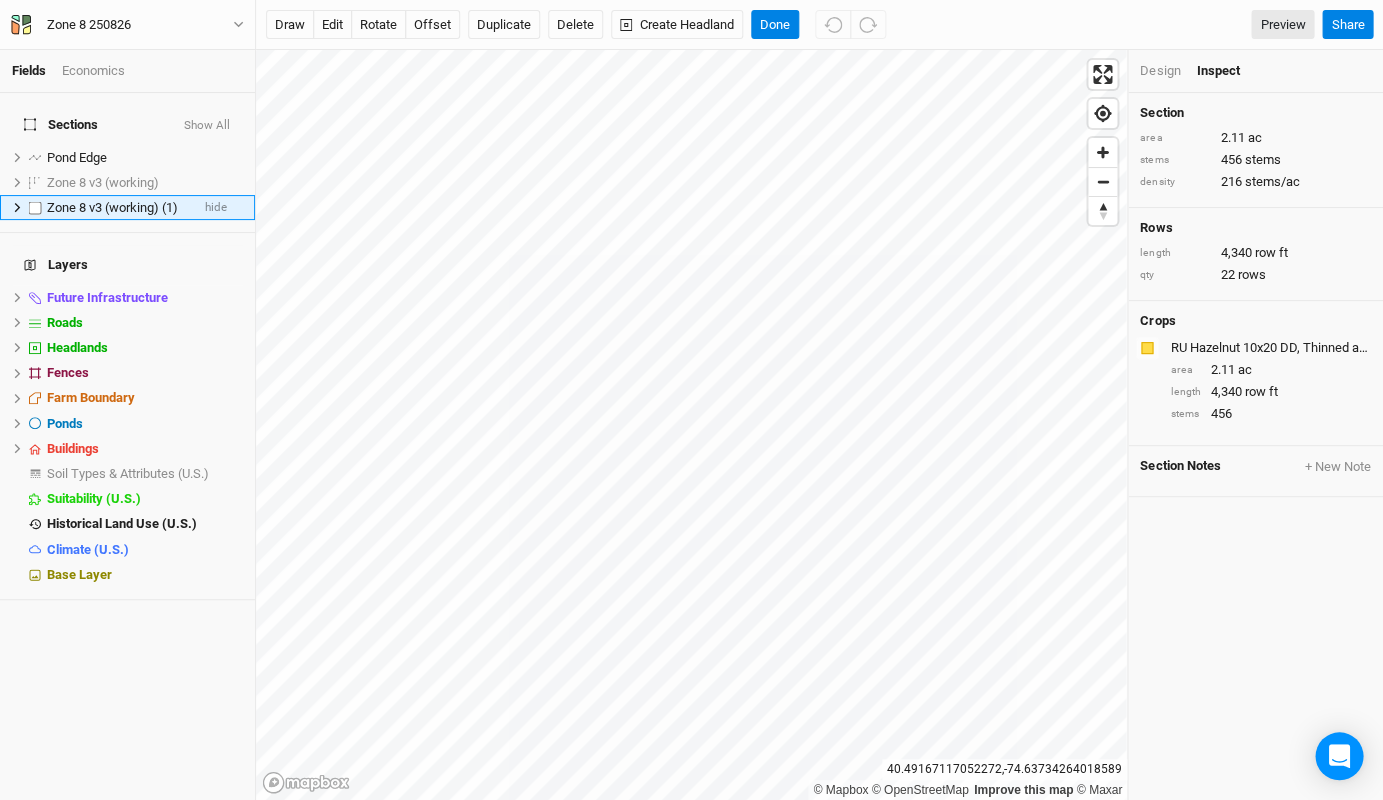
click at [37, 195] on label at bounding box center [35, 207] width 25 height 25
click at [37, 201] on input "checkbox" at bounding box center [35, 207] width 13 height 13
checkbox input "true"
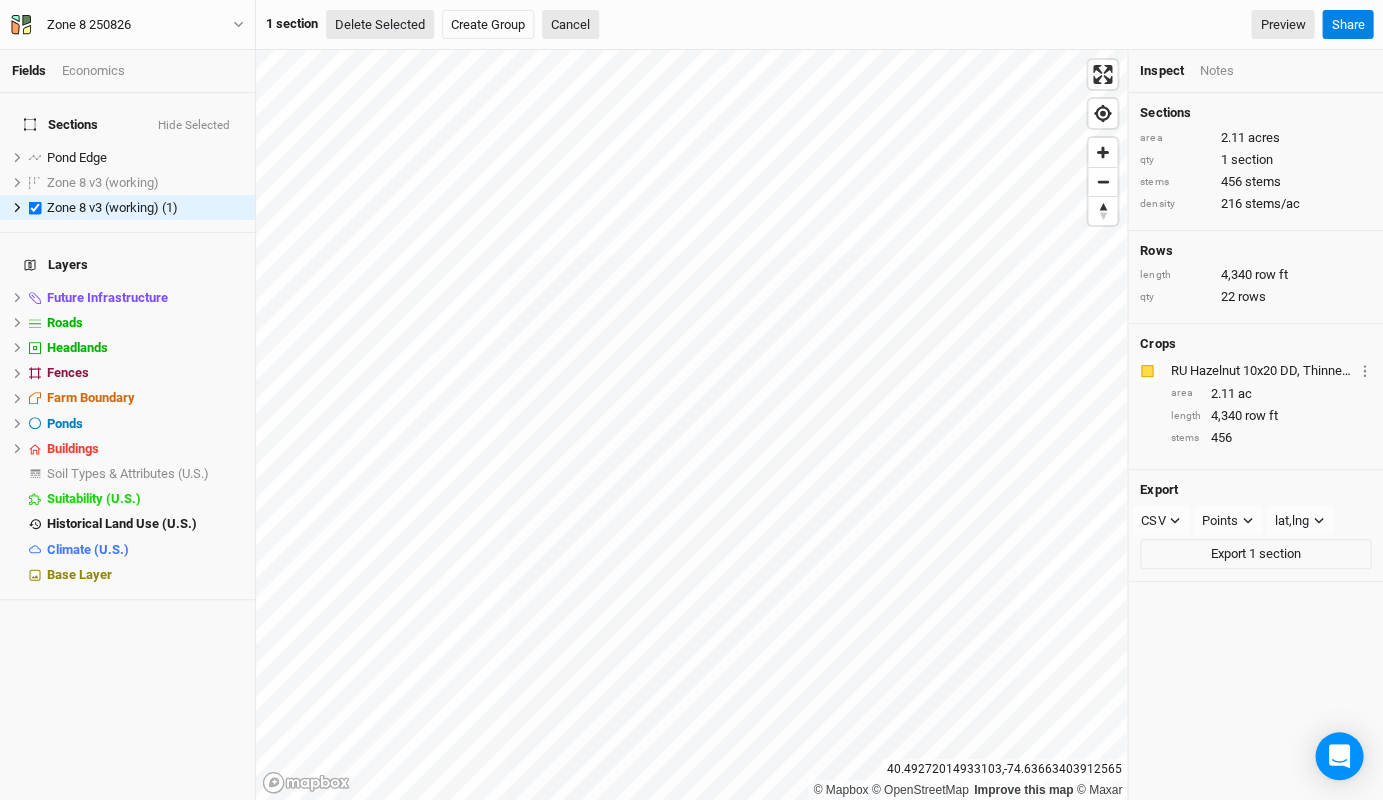
click at [390, 38] on button "Delete Selected" at bounding box center [380, 25] width 108 height 30
click at [616, 32] on button "Confirm" at bounding box center [604, 25] width 62 height 30
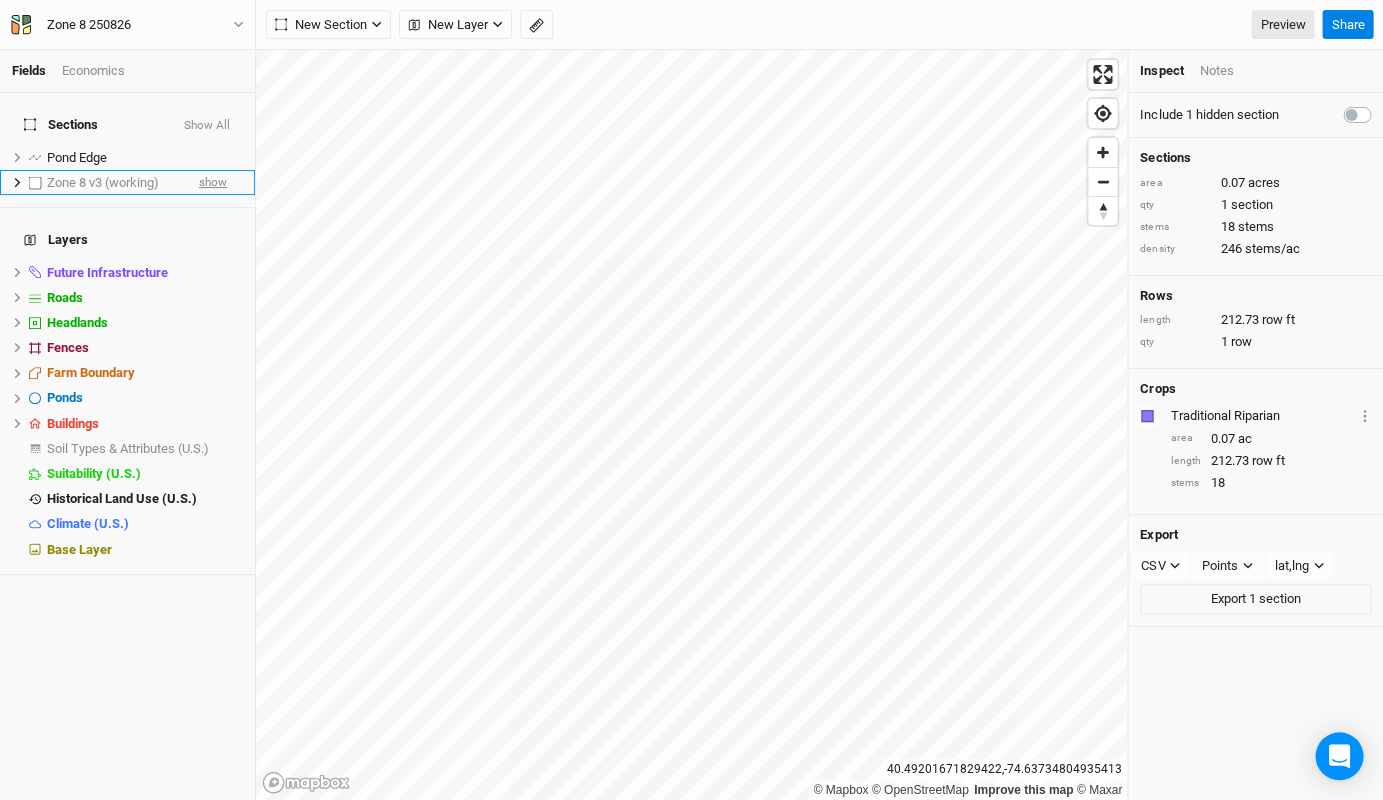
click at [210, 171] on span "show" at bounding box center [213, 182] width 28 height 25
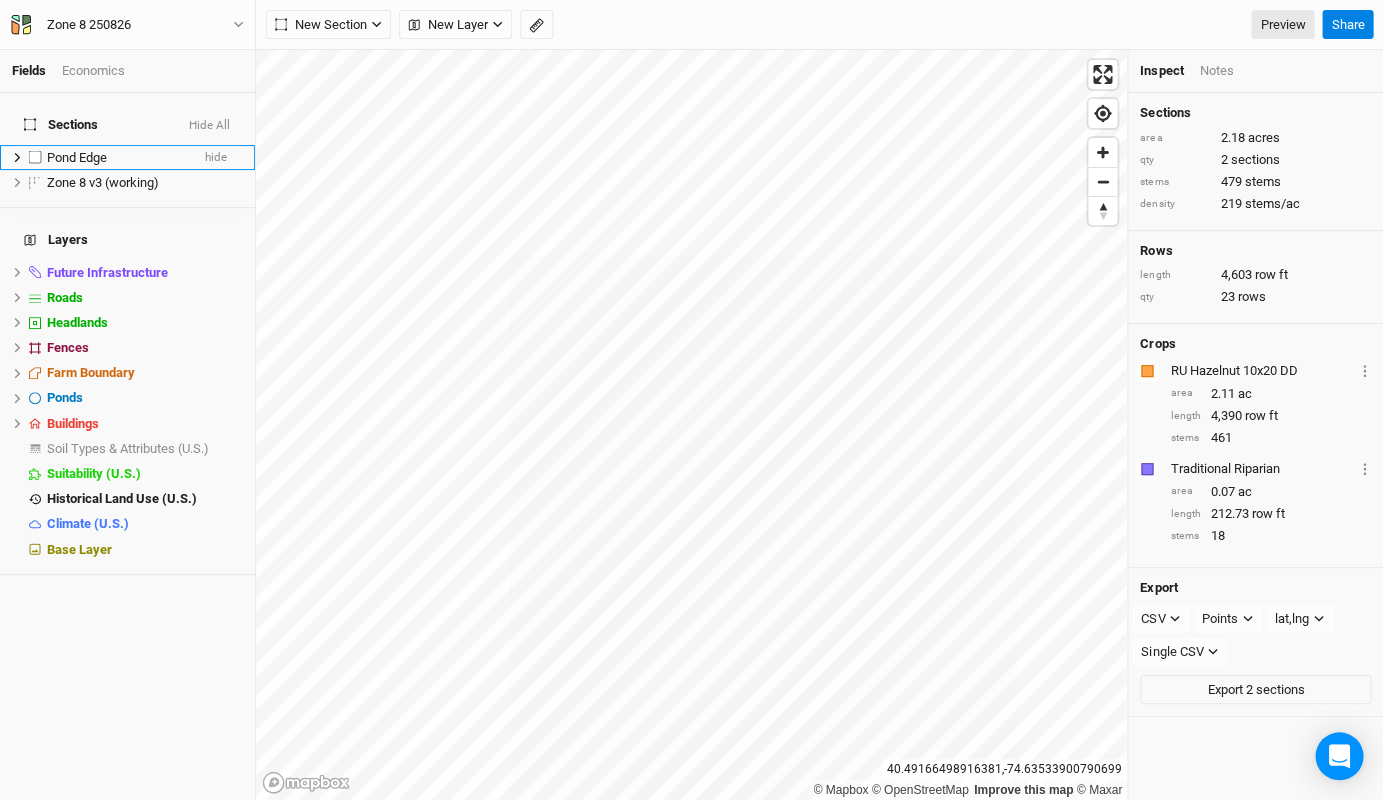
click at [32, 145] on label at bounding box center [35, 157] width 25 height 25
click at [32, 151] on input "checkbox" at bounding box center [35, 157] width 13 height 13
checkbox input "true"
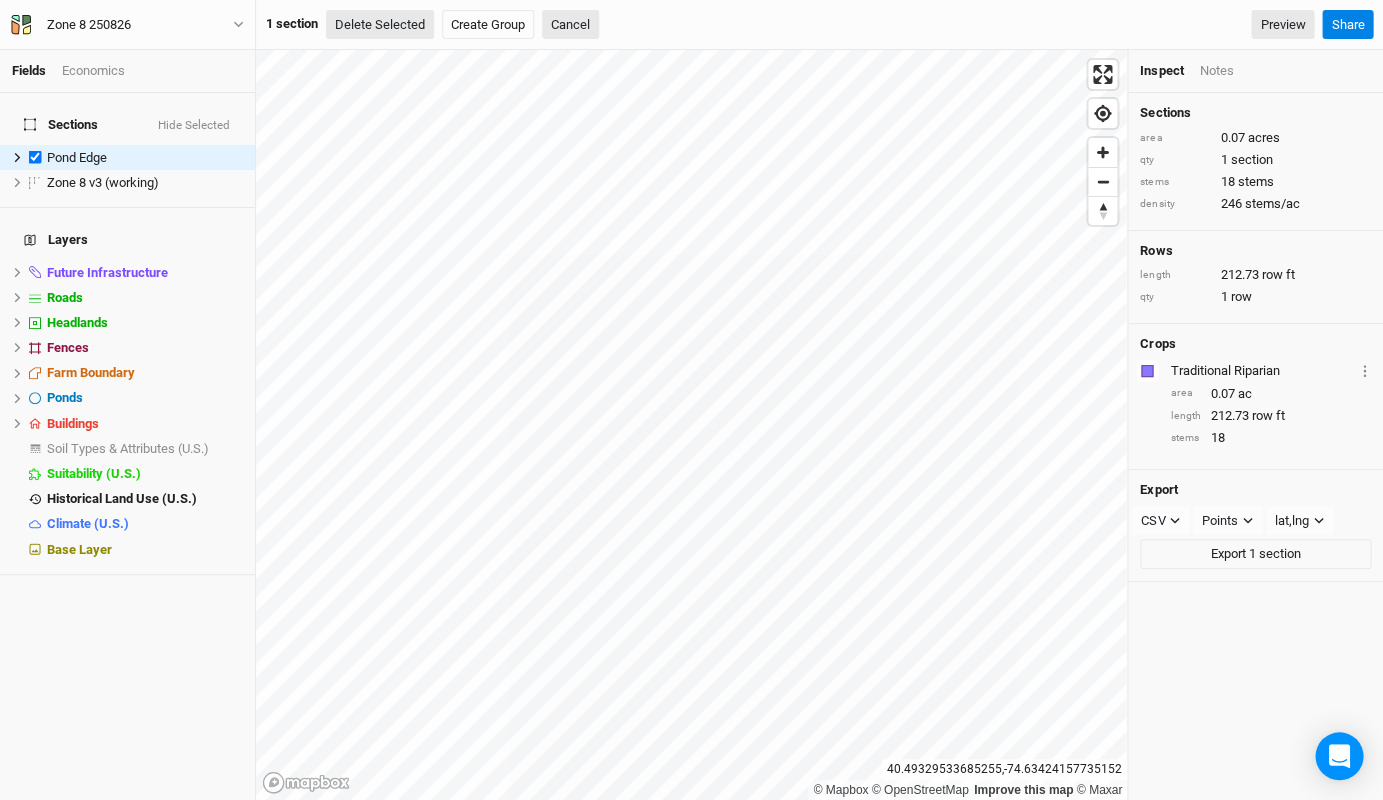
click at [385, 20] on button "Delete Selected" at bounding box center [380, 25] width 108 height 30
click at [623, 21] on button "Confirm" at bounding box center [604, 25] width 62 height 30
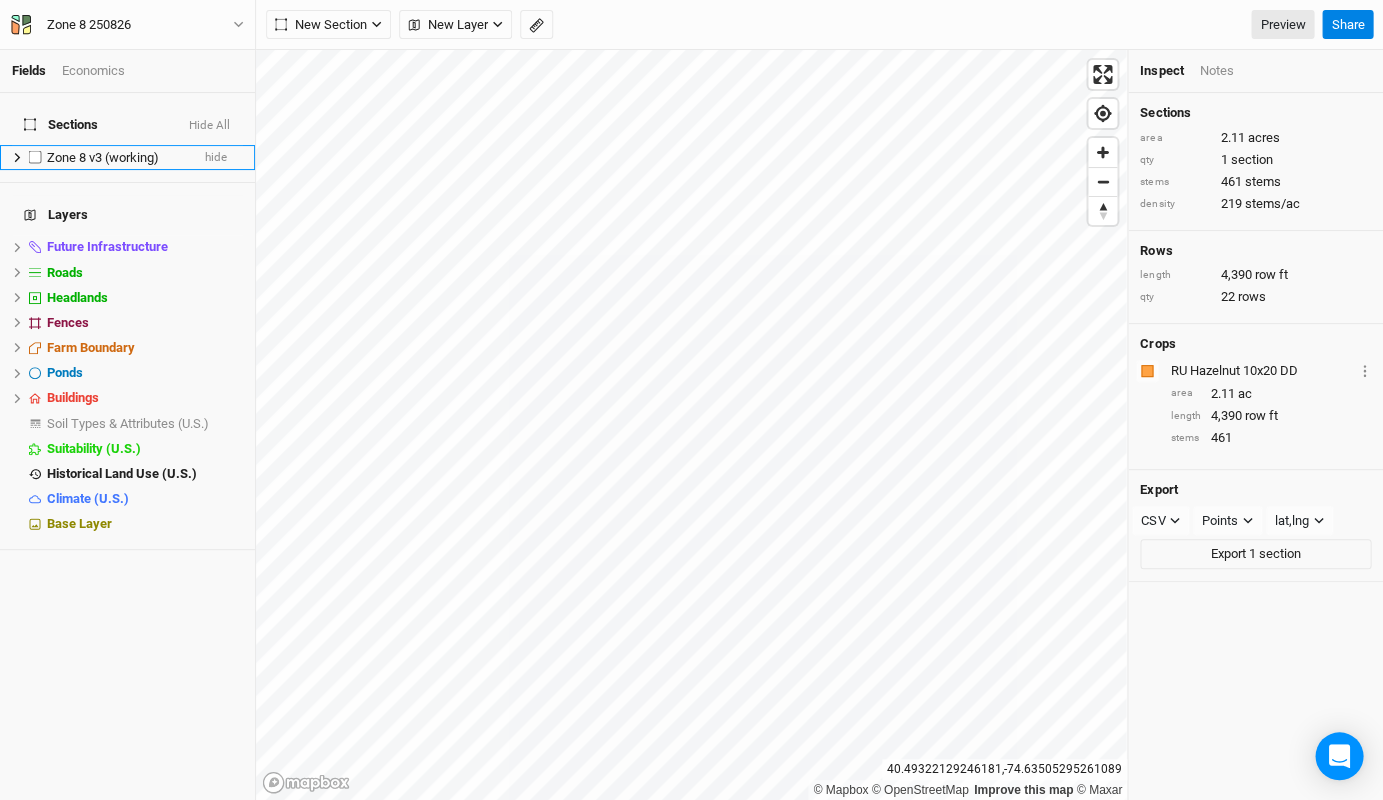
click at [97, 150] on span "Zone 8 v3 (working)" at bounding box center [103, 157] width 112 height 15
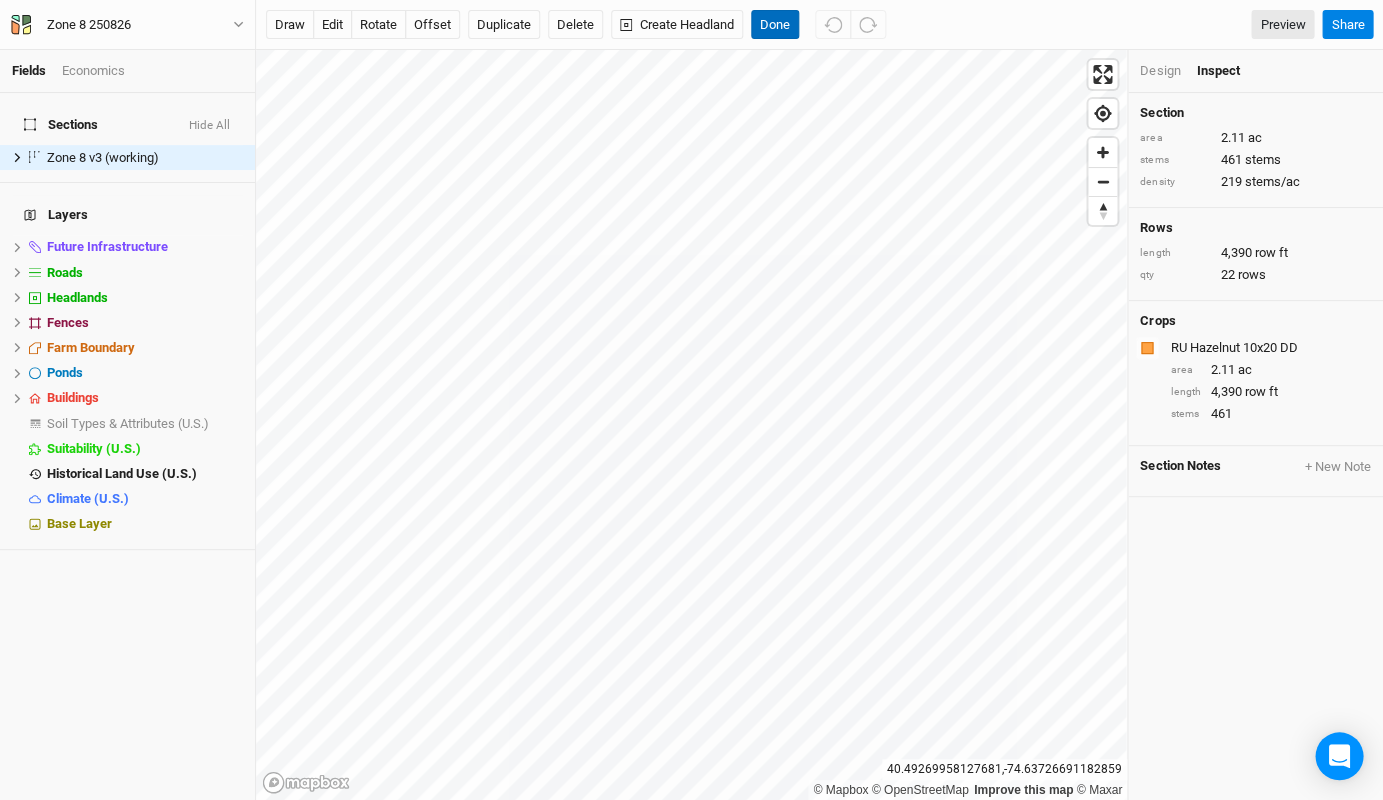
click at [770, 26] on button "Done" at bounding box center [775, 25] width 48 height 30
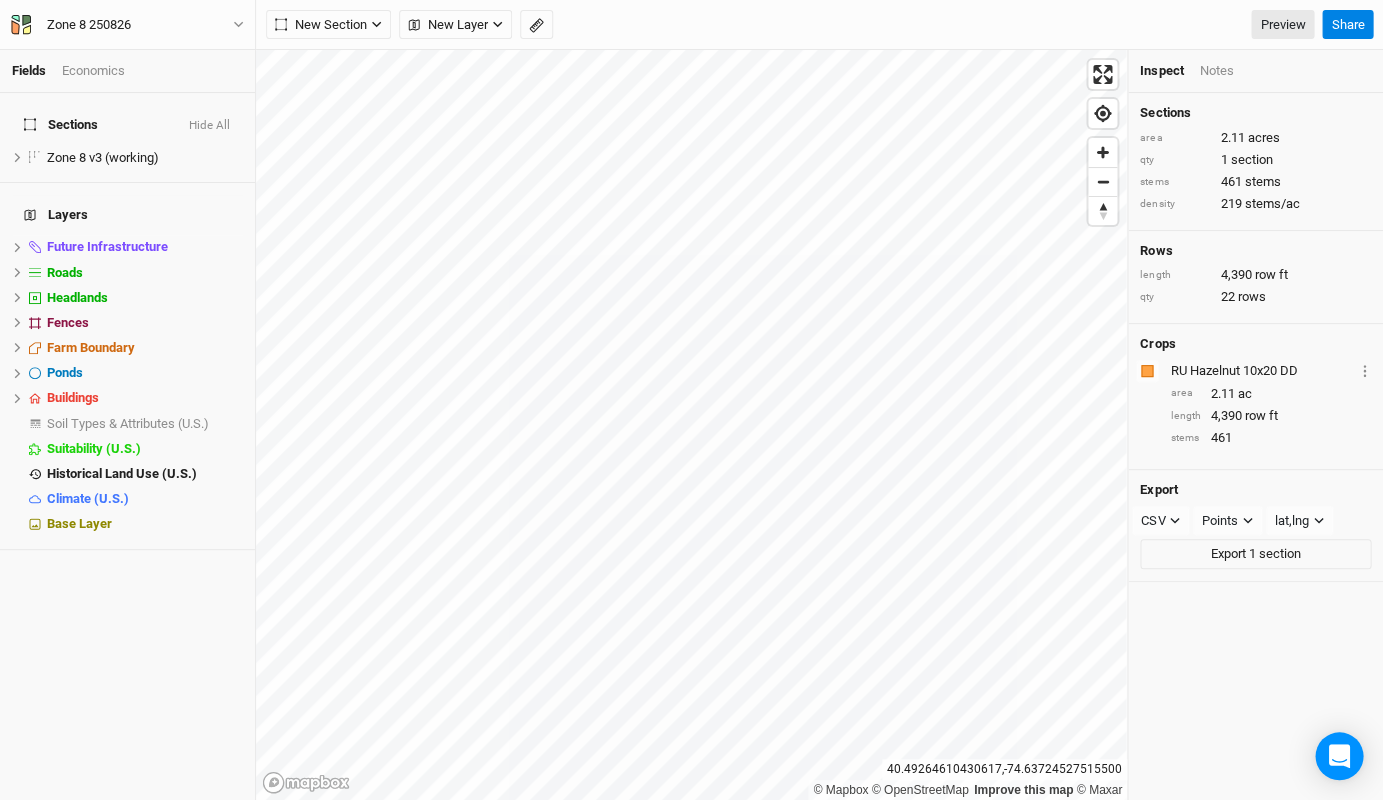
click at [104, 72] on div "Economics" at bounding box center [93, 71] width 63 height 18
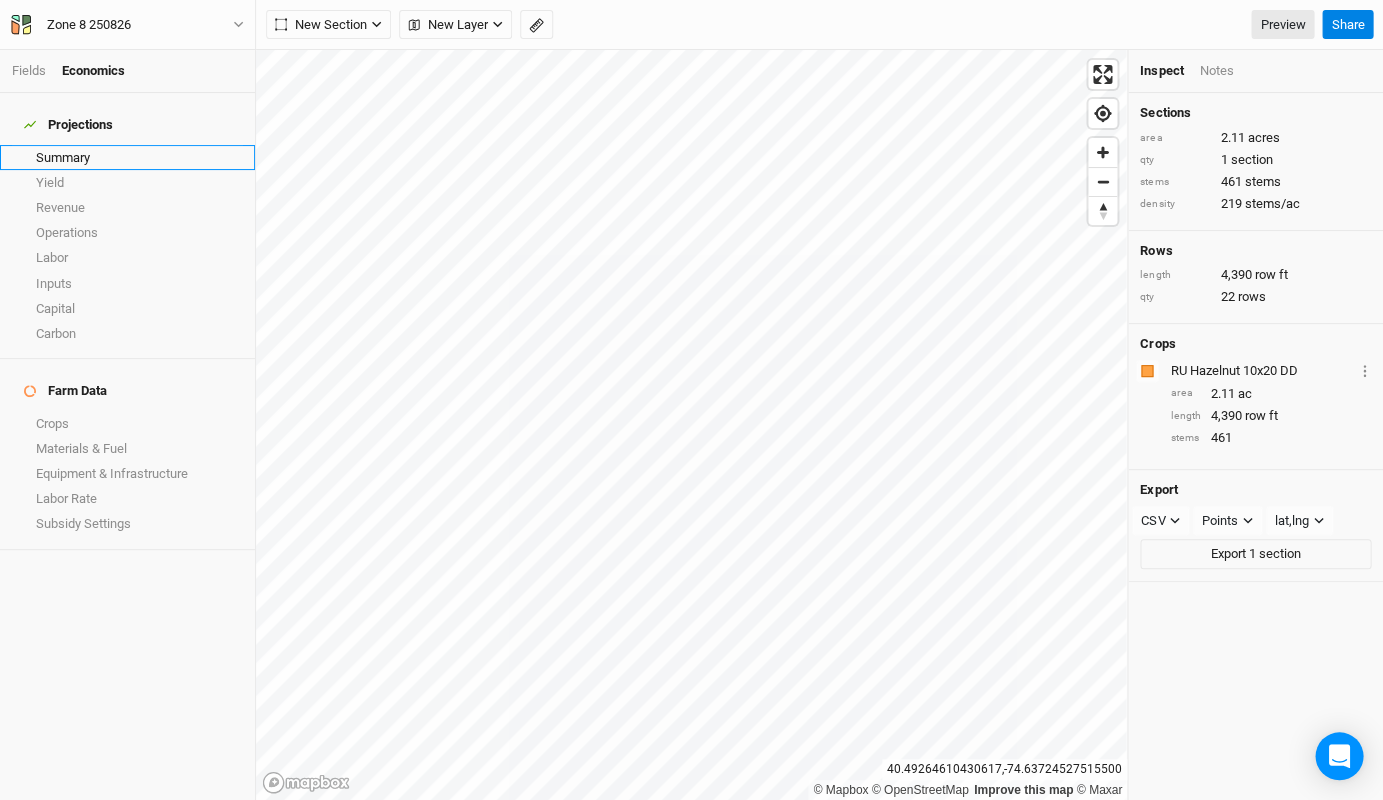
click at [53, 149] on link "Summary" at bounding box center [127, 157] width 255 height 25
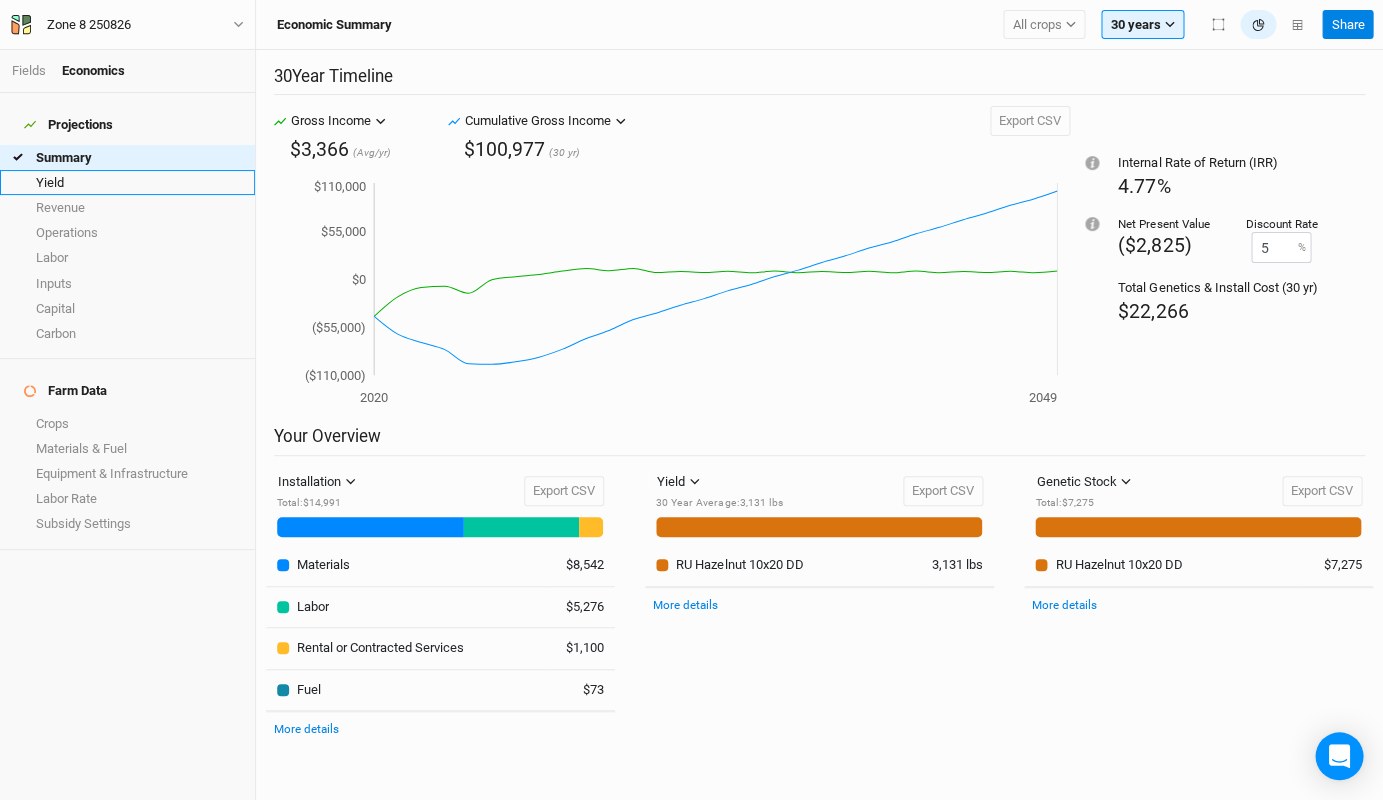
click at [109, 170] on link "Yield" at bounding box center [127, 182] width 255 height 25
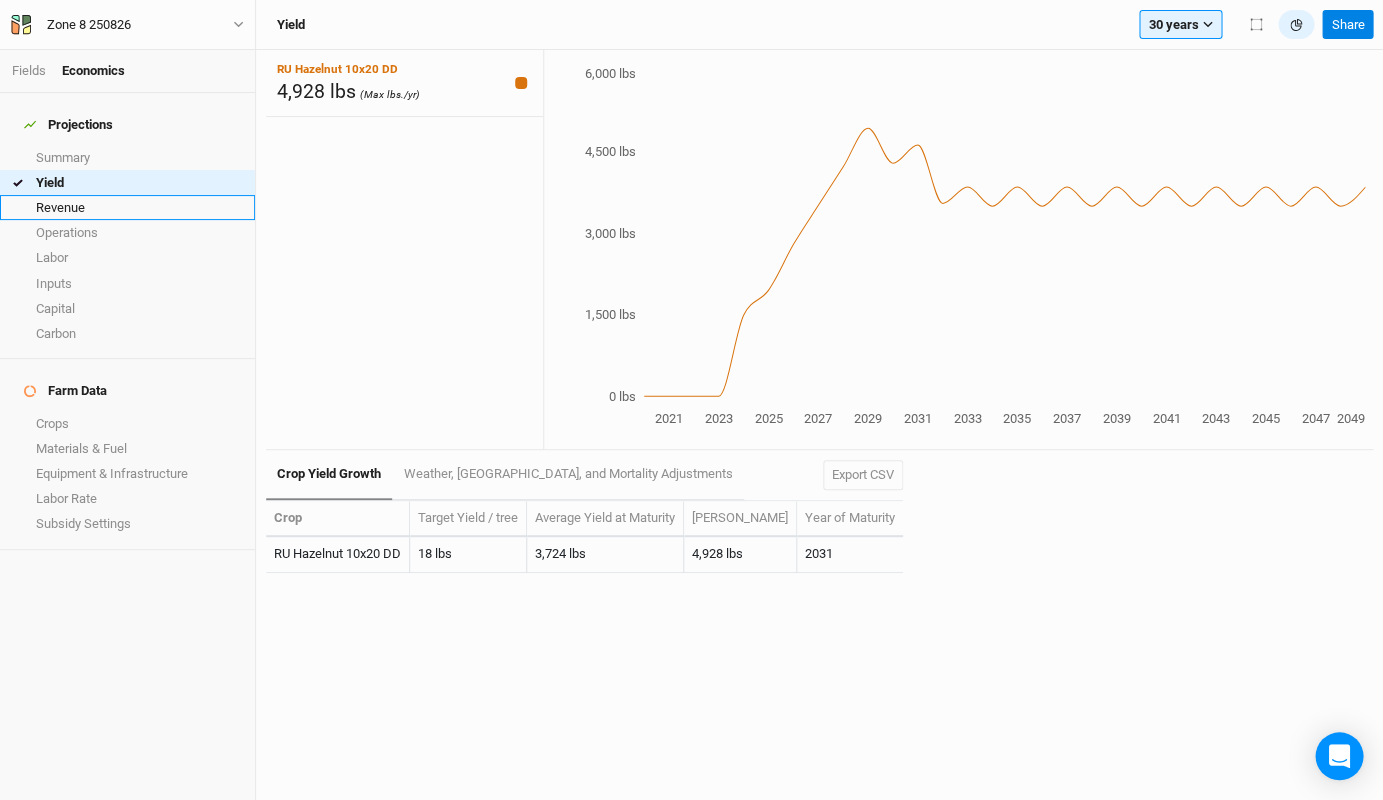
click at [106, 195] on link "Revenue" at bounding box center [127, 207] width 255 height 25
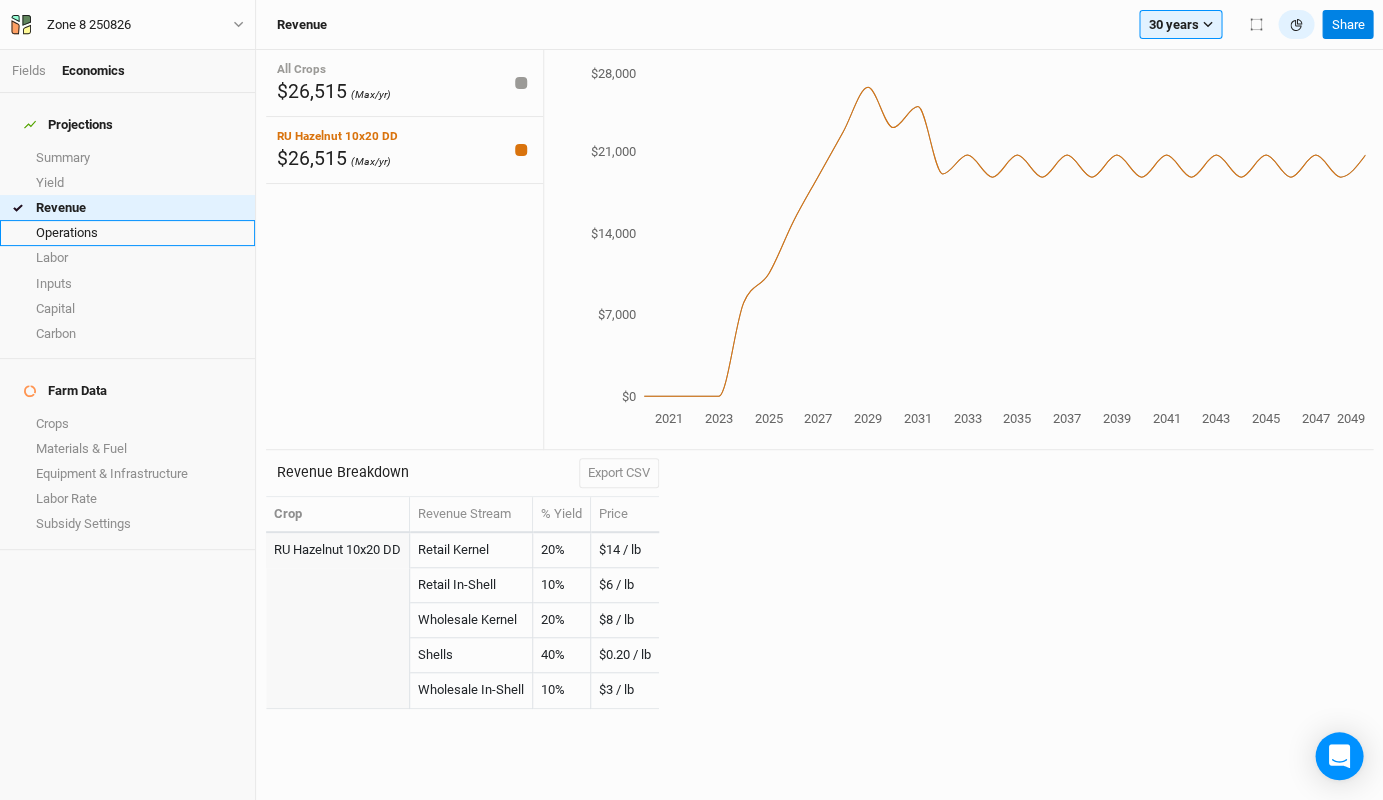
click at [100, 220] on link "Operations" at bounding box center [127, 232] width 255 height 25
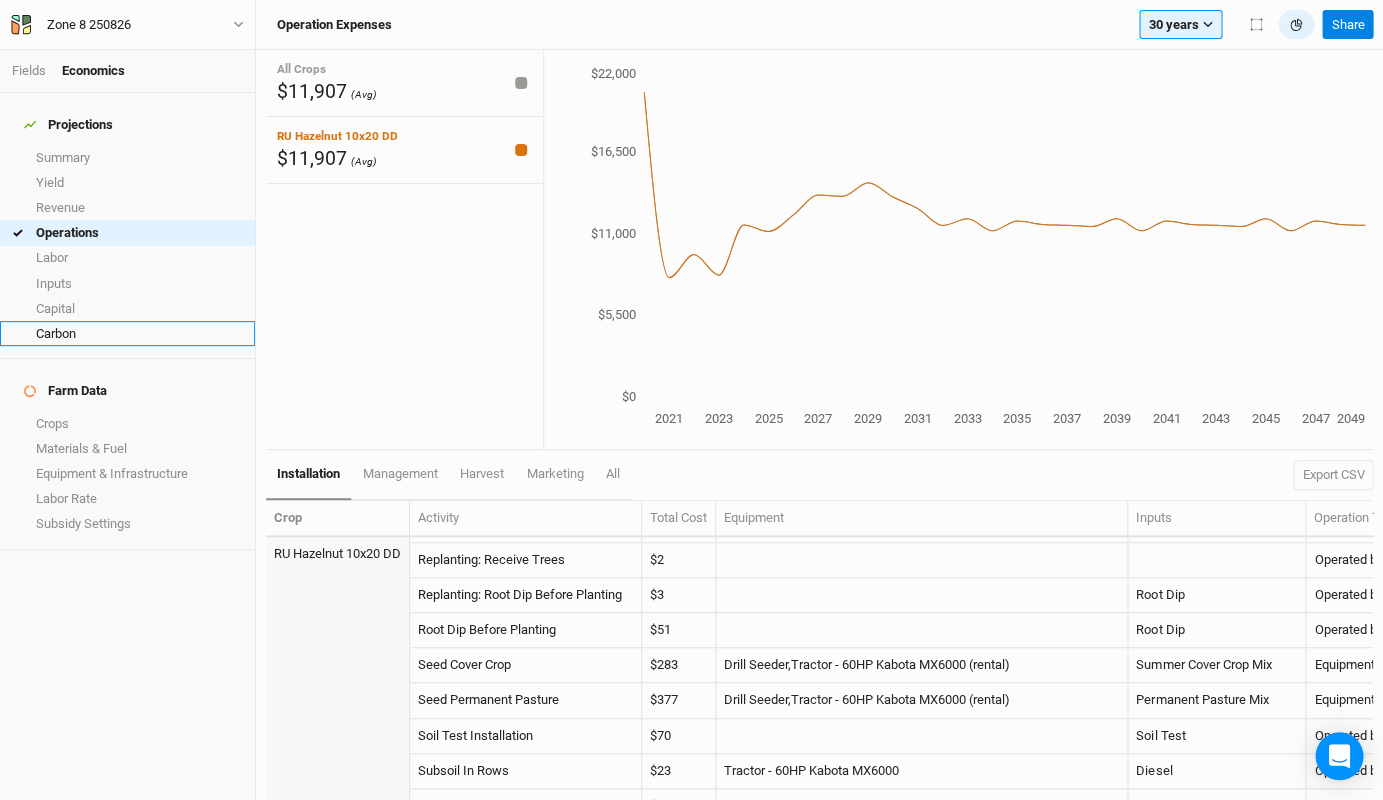
scroll to position [803, 0]
click at [113, 298] on link "Capital" at bounding box center [127, 308] width 255 height 25
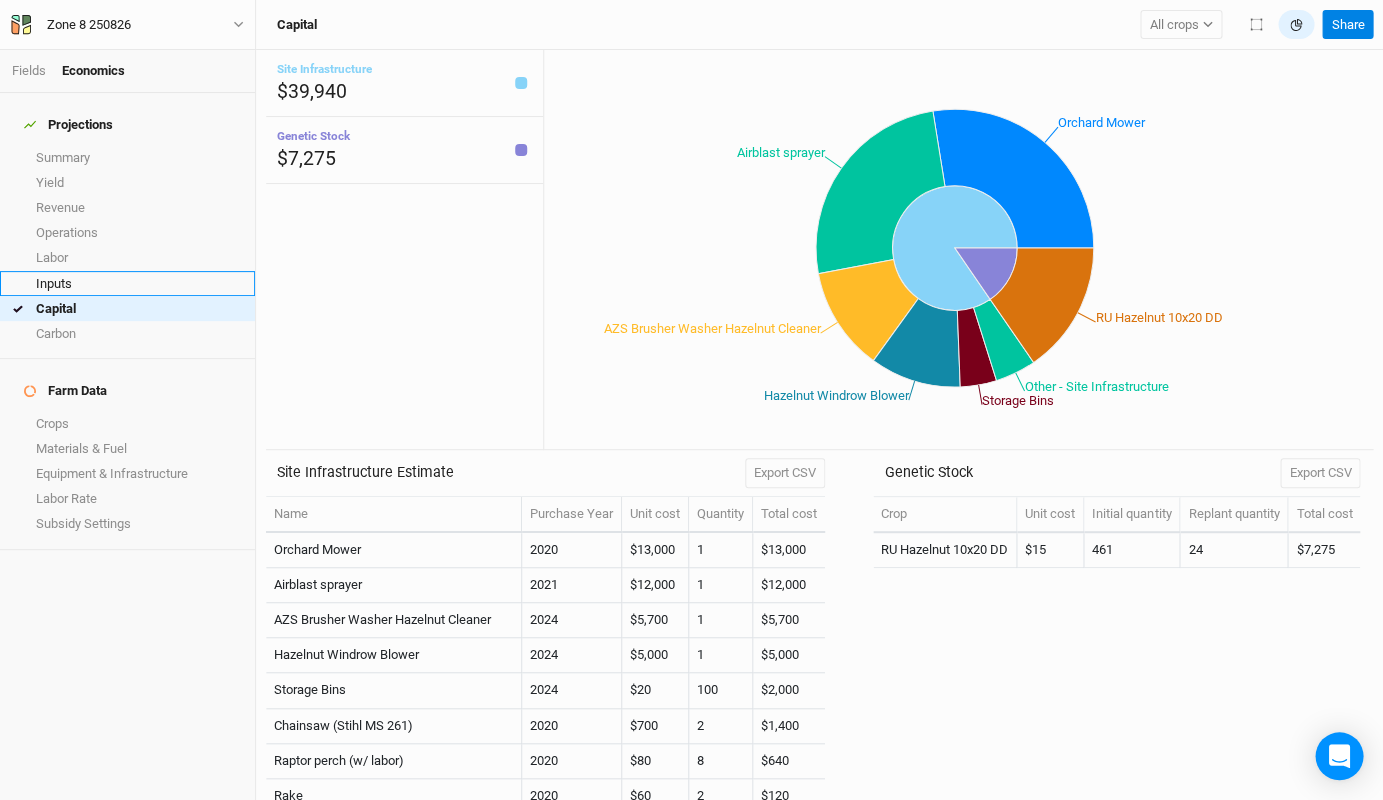
click at [79, 271] on link "Inputs" at bounding box center [127, 283] width 255 height 25
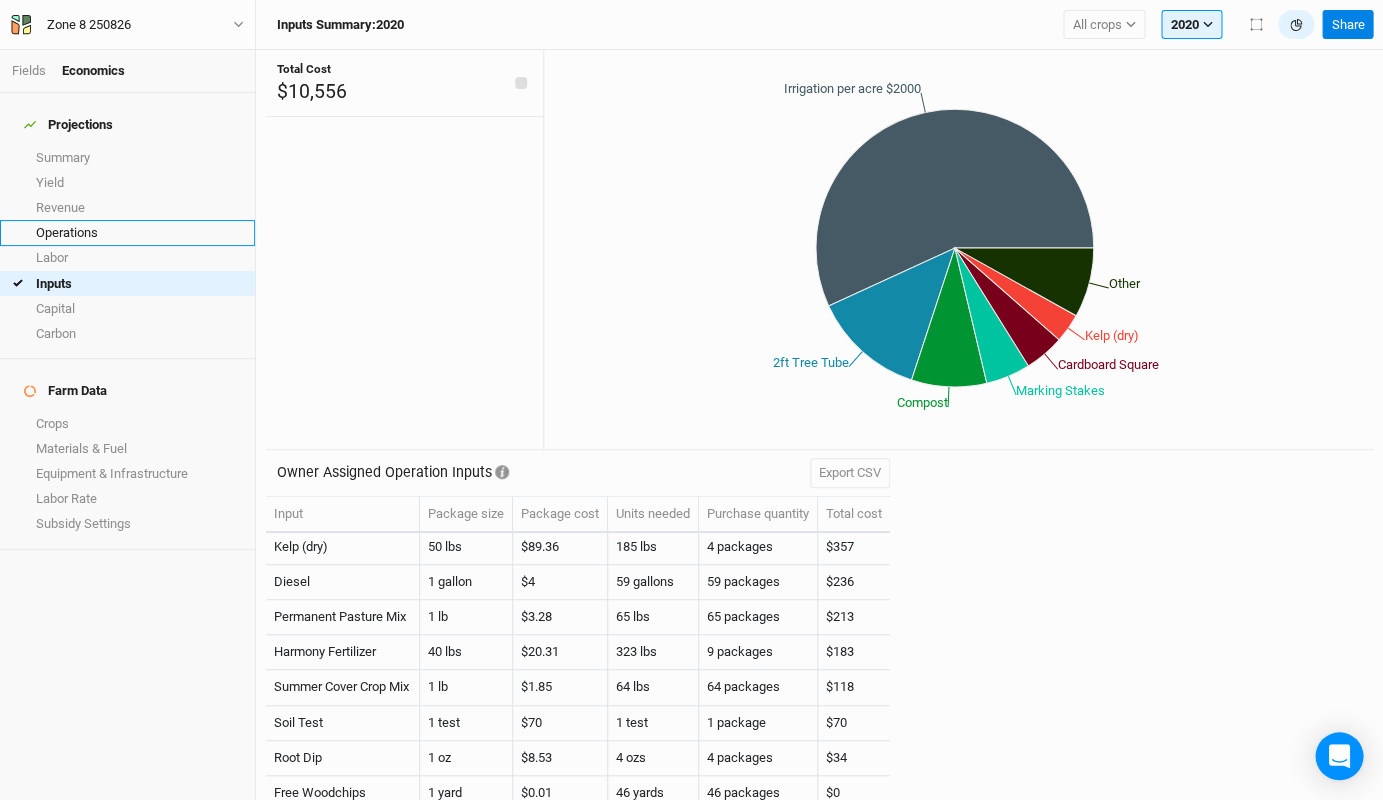
click at [73, 220] on link "Operations" at bounding box center [127, 232] width 255 height 25
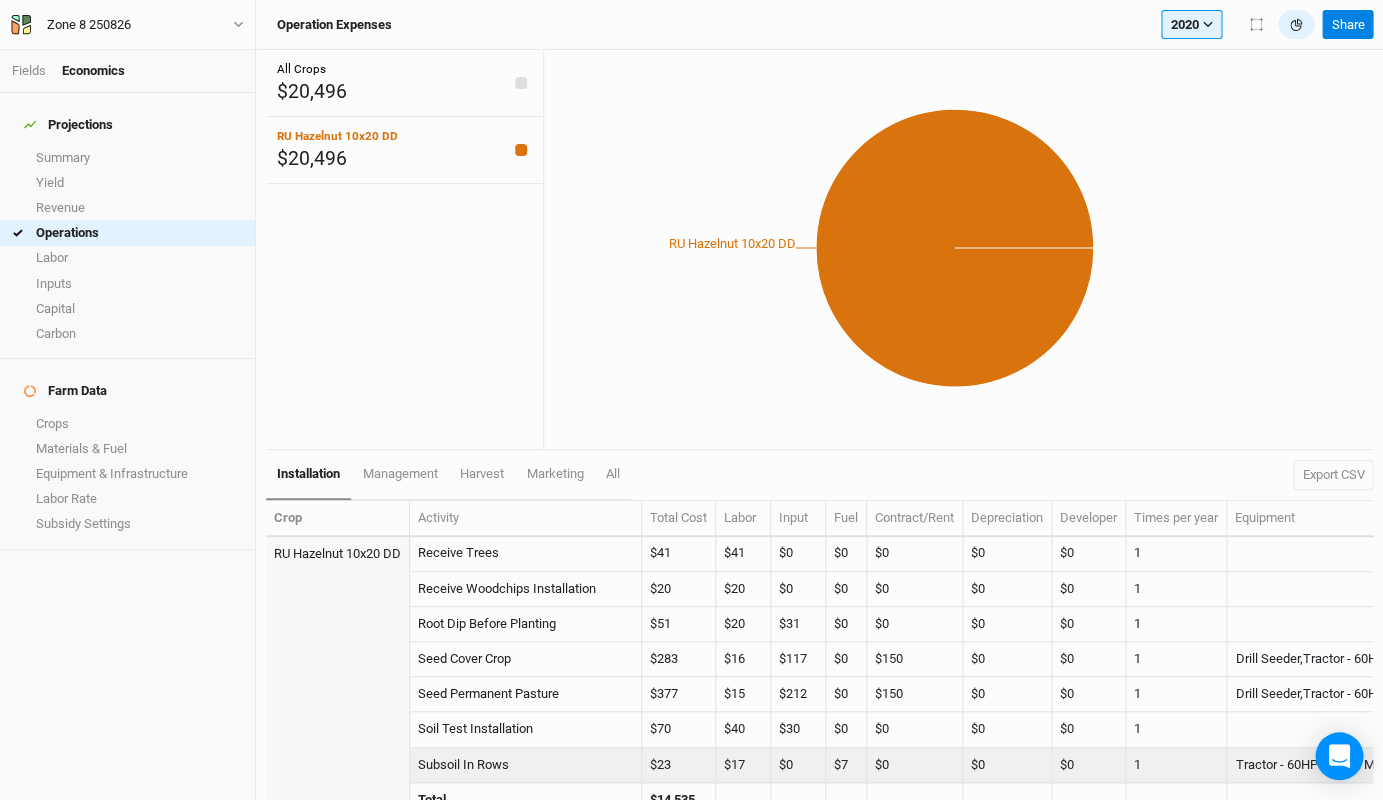
scroll to position [562, 0]
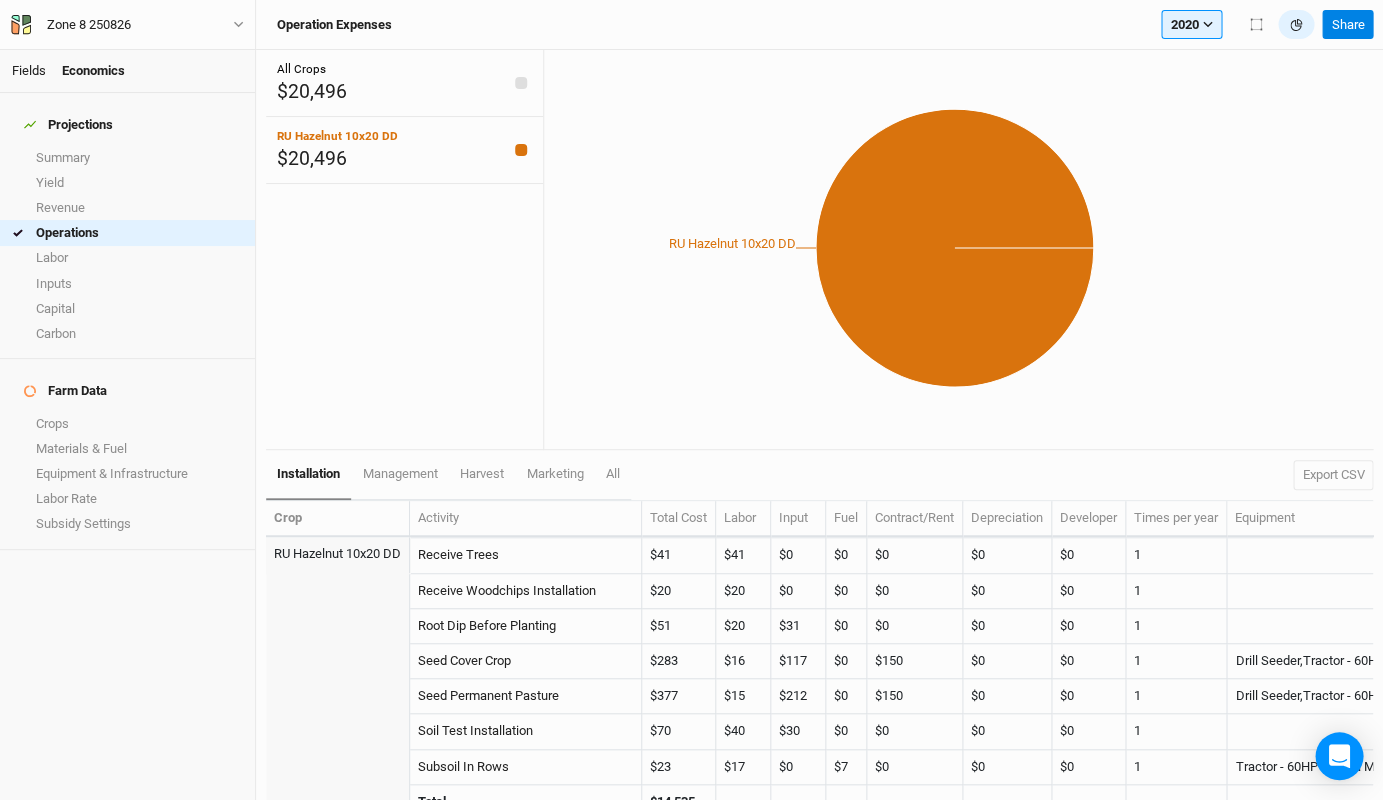
click at [41, 74] on link "Fields" at bounding box center [29, 70] width 34 height 15
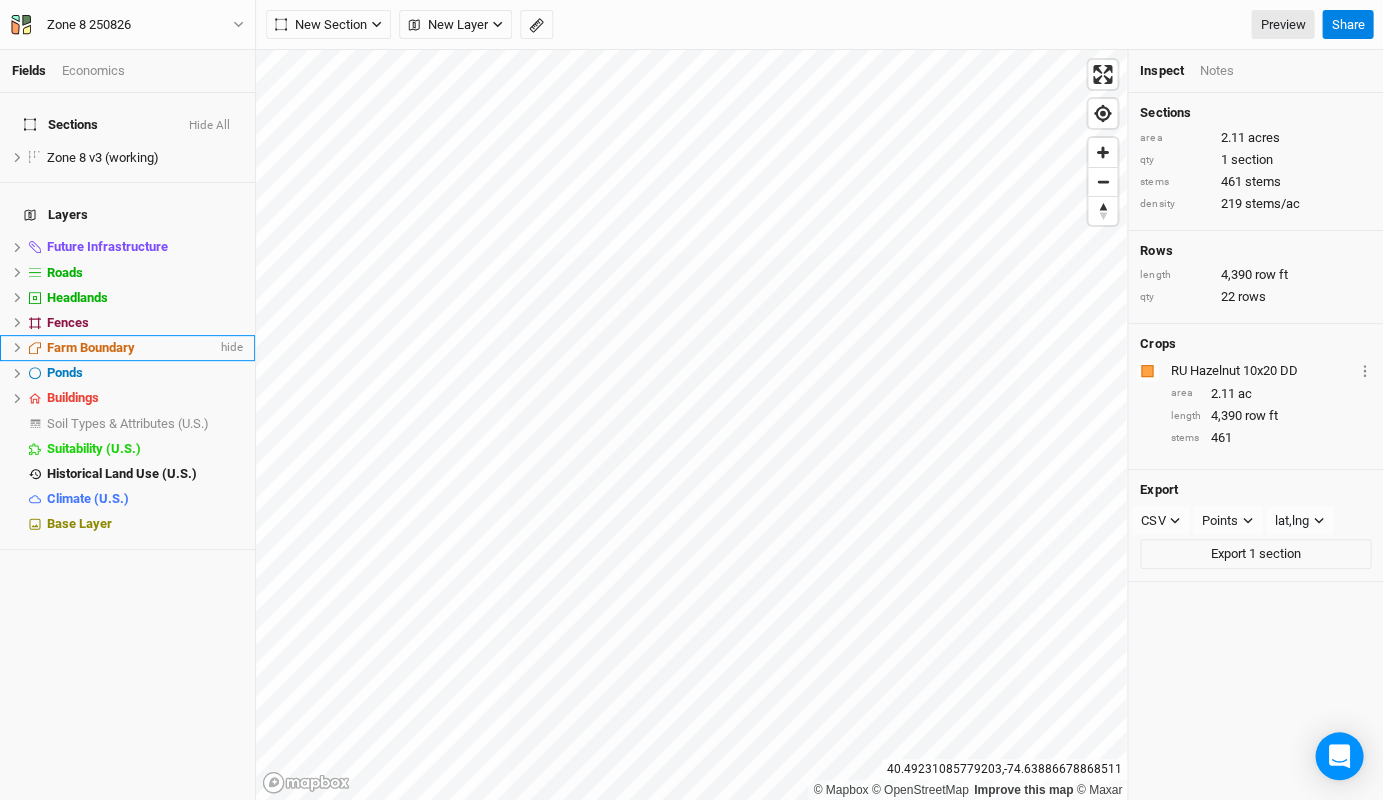
click at [186, 340] on div "Farm Boundary" at bounding box center [132, 348] width 170 height 16
